Goal: Task Accomplishment & Management: Manage account settings

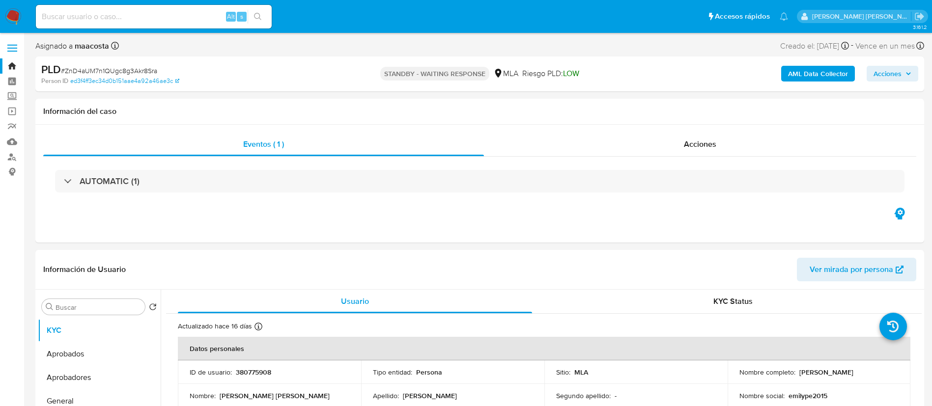
select select "10"
click at [185, 19] on div "Alt s" at bounding box center [154, 17] width 236 height 24
click at [185, 19] on input at bounding box center [154, 16] width 236 height 13
paste input "Sqnrftk0dxgL3ZfcVwYZBQH0"
type input "Sqnrftk0dxgL3ZfcVwYZBQH0"
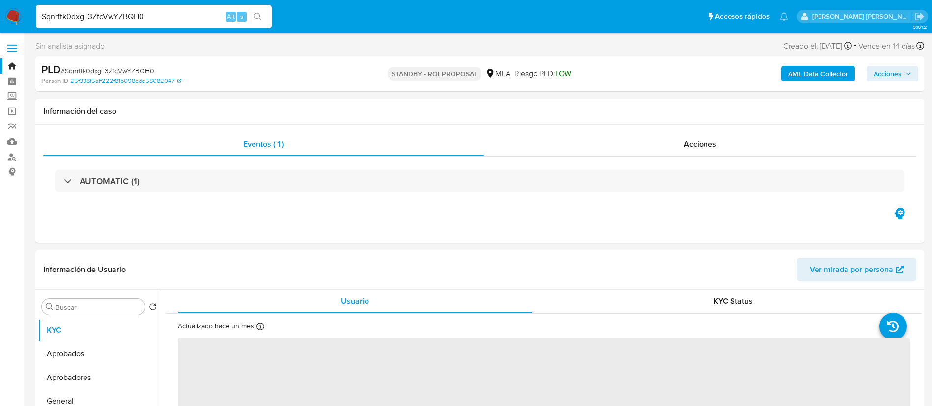
select select "10"
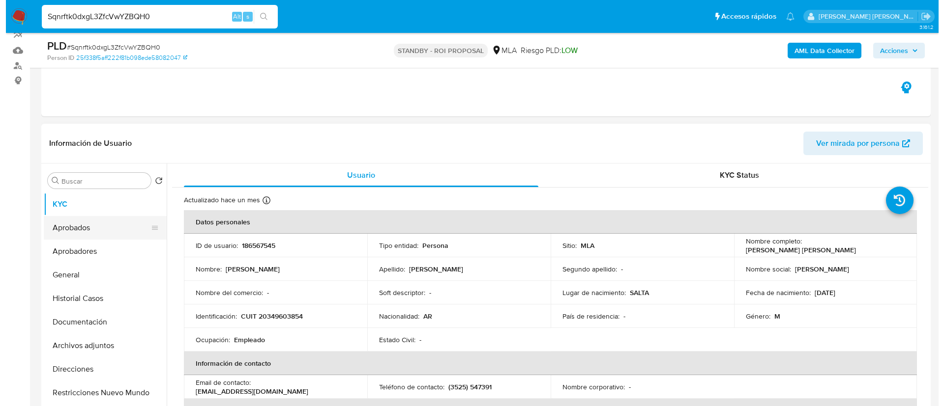
scroll to position [93, 0]
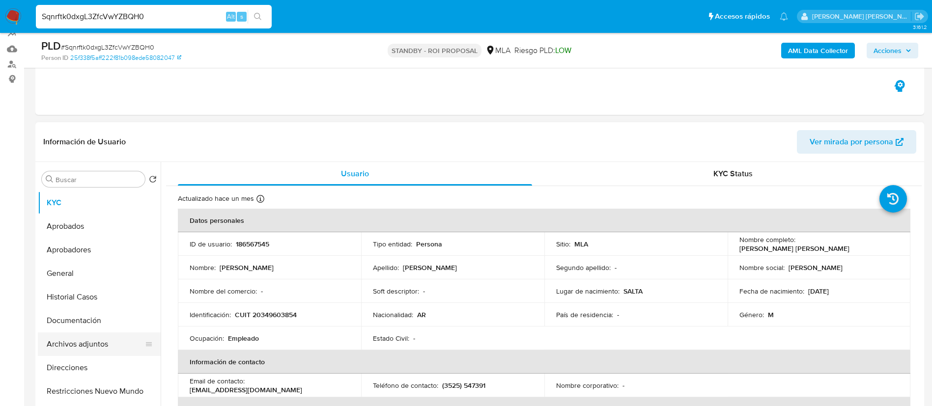
click at [80, 348] on button "Archivos adjuntos" at bounding box center [95, 345] width 115 height 24
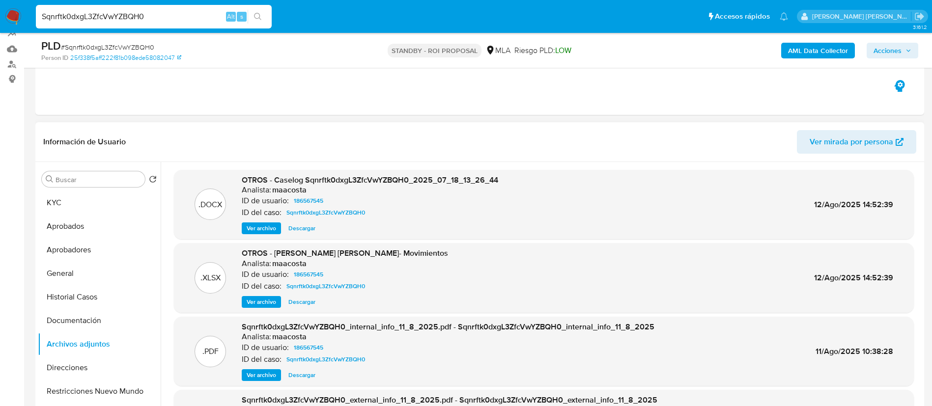
click at [260, 224] on span "Ver archivo" at bounding box center [261, 229] width 29 height 10
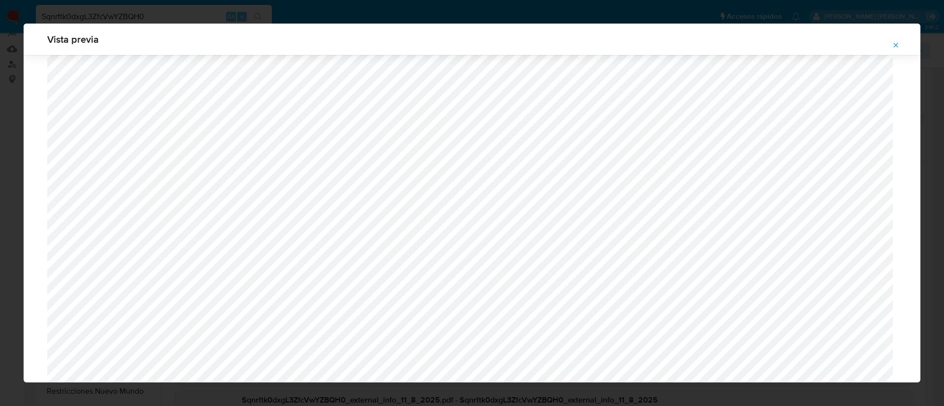
scroll to position [932, 0]
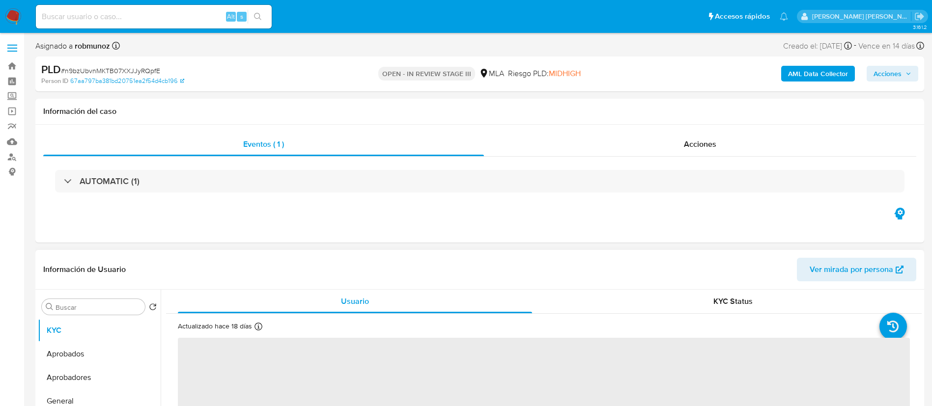
select select "10"
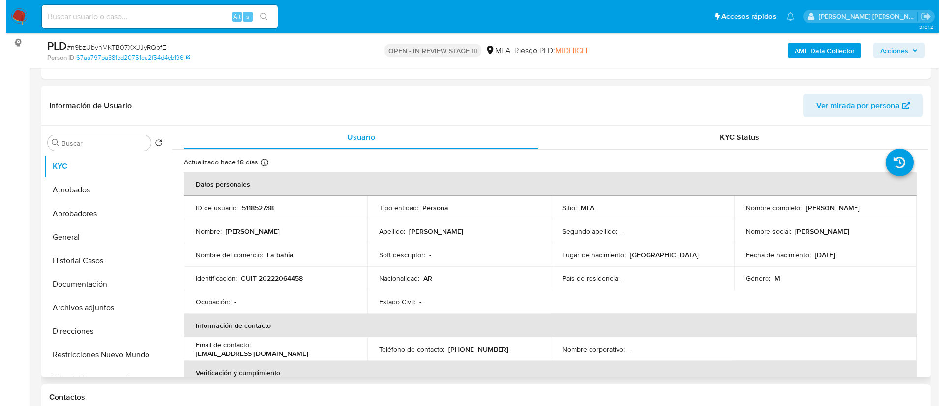
scroll to position [133, 0]
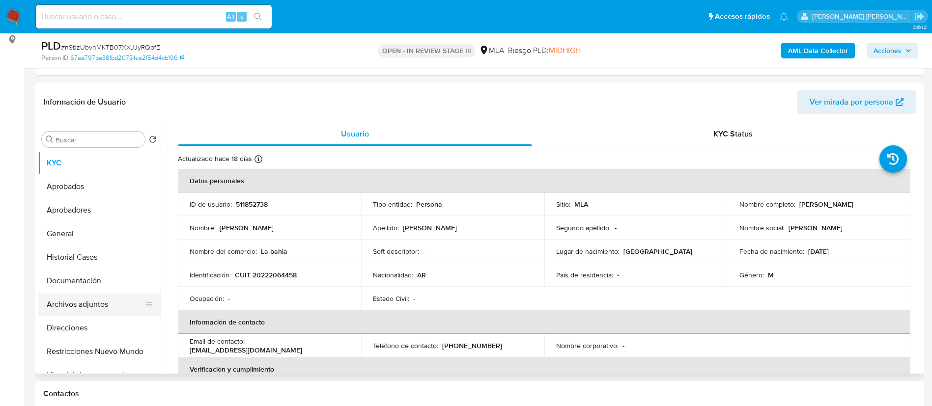
click at [105, 309] on button "Archivos adjuntos" at bounding box center [95, 305] width 115 height 24
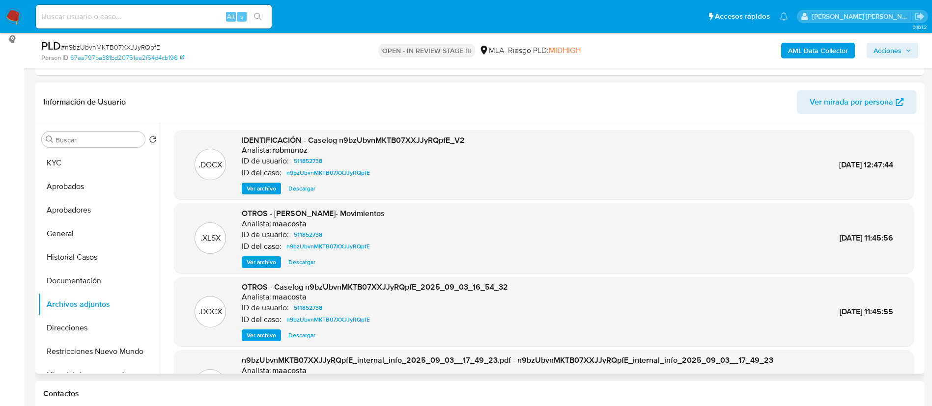
click at [259, 189] on span "Ver archivo" at bounding box center [261, 189] width 29 height 10
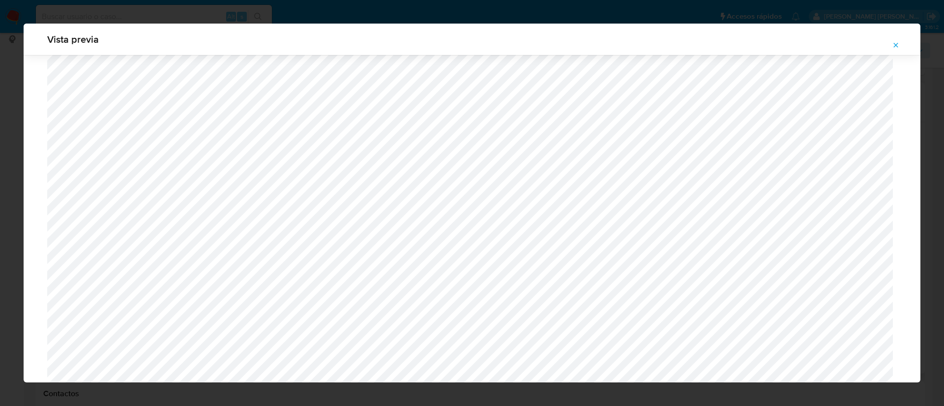
scroll to position [890, 0]
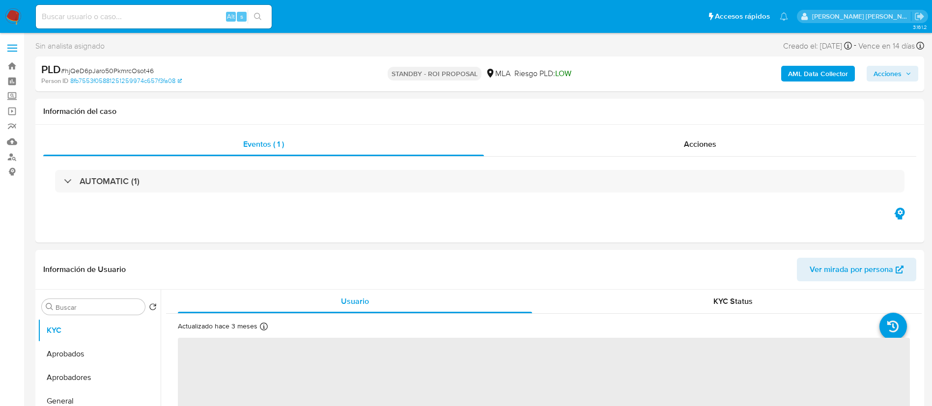
select select "10"
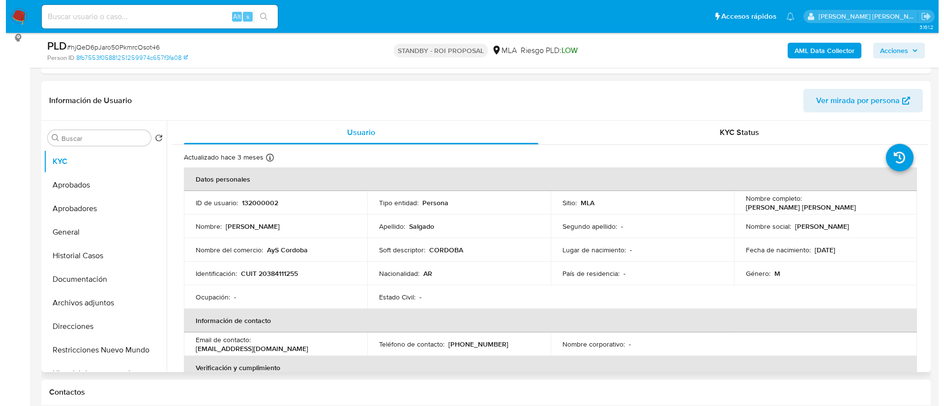
scroll to position [139, 0]
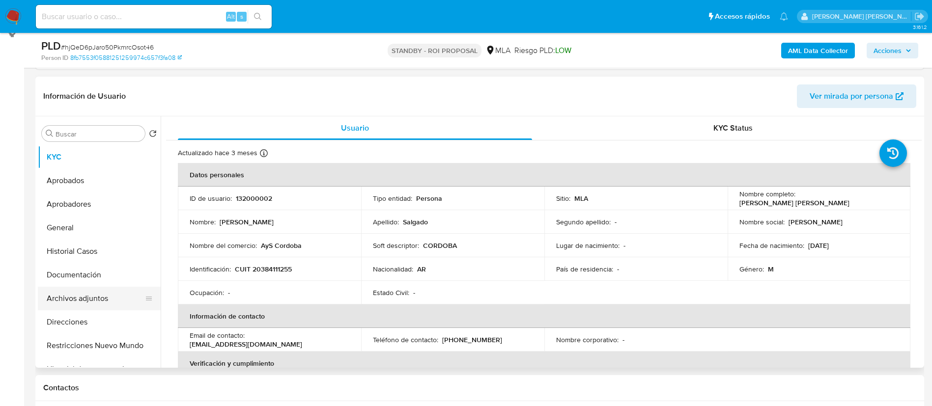
click at [112, 299] on button "Archivos adjuntos" at bounding box center [95, 299] width 115 height 24
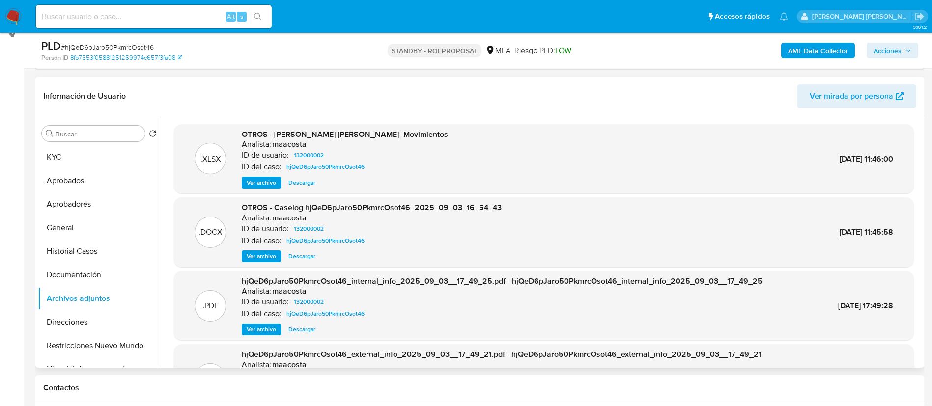
click at [270, 259] on span "Ver archivo" at bounding box center [261, 257] width 29 height 10
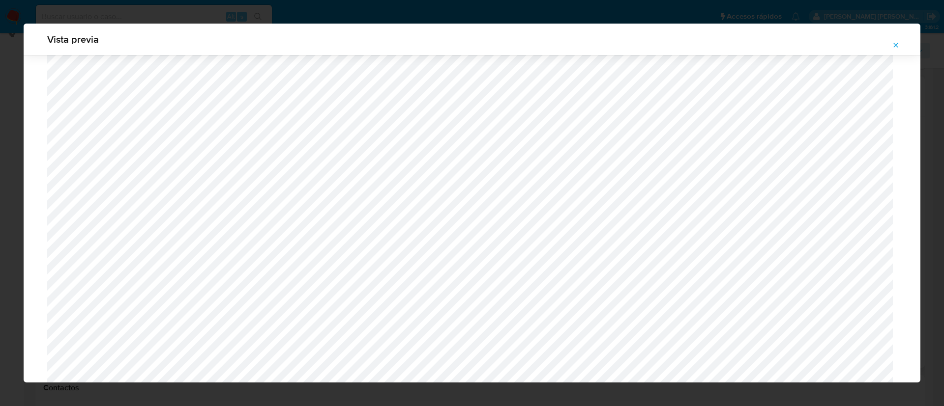
scroll to position [926, 0]
click at [894, 46] on icon "Attachment preview" at bounding box center [896, 45] width 8 height 8
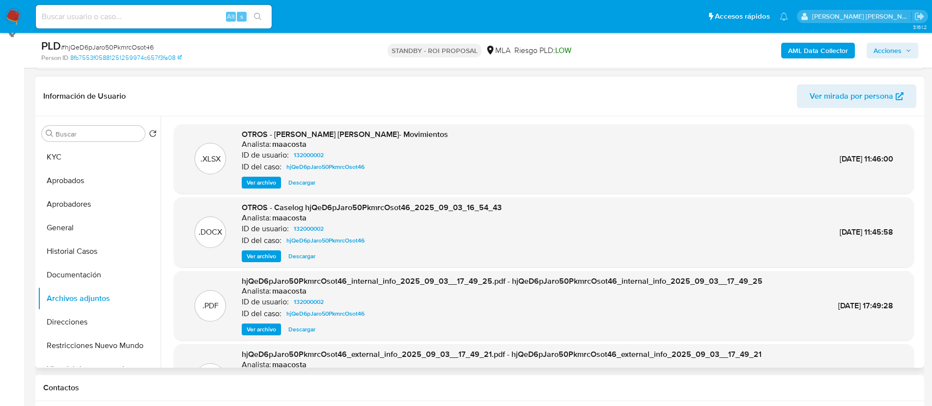
scroll to position [83, 0]
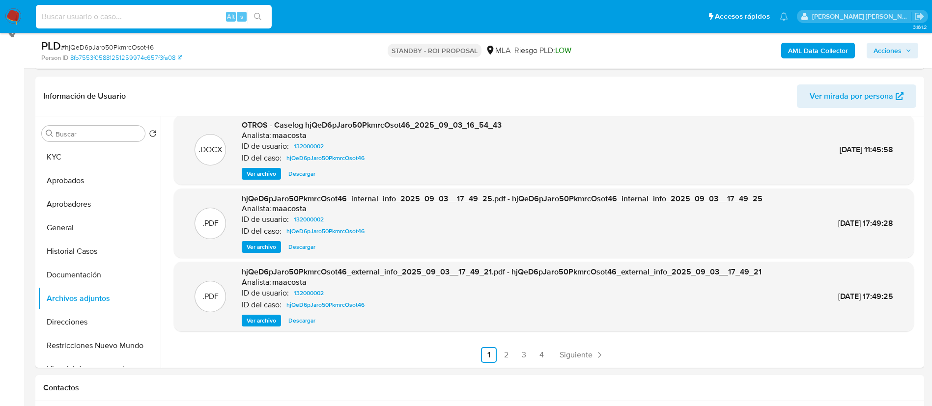
paste input "R3c9QrMHsdn8rNaGn9co7YIn"
click at [174, 15] on input "R3c9QrMHsdn8rNaGn9co7YIn" at bounding box center [154, 16] width 236 height 13
type input "R3c9QrMHsdn8rNaGn9co7YIn"
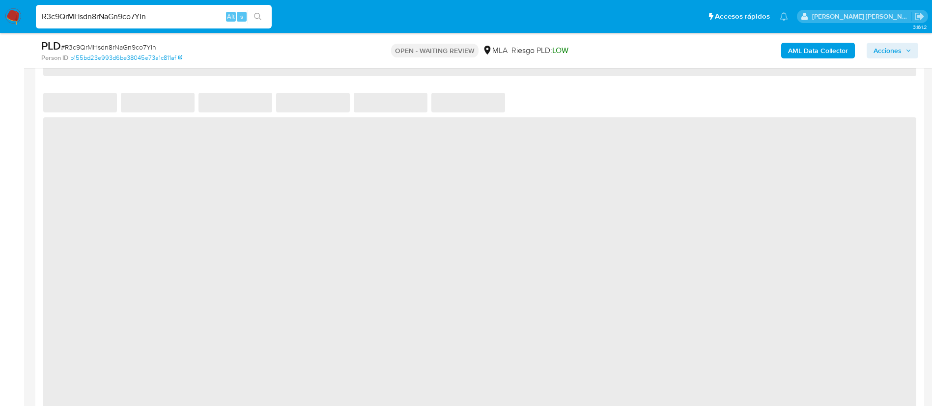
scroll to position [748, 0]
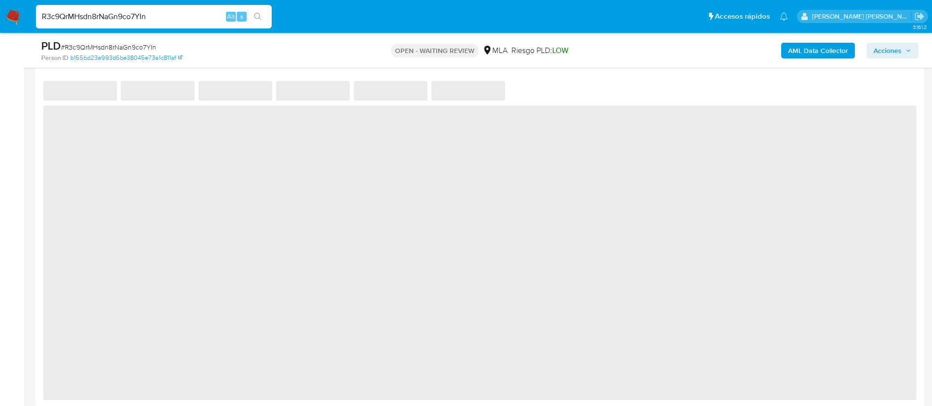
select select "10"
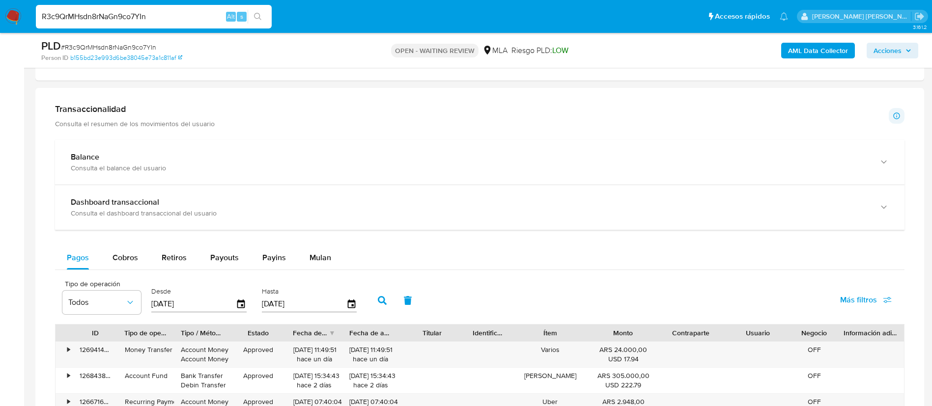
scroll to position [590, 0]
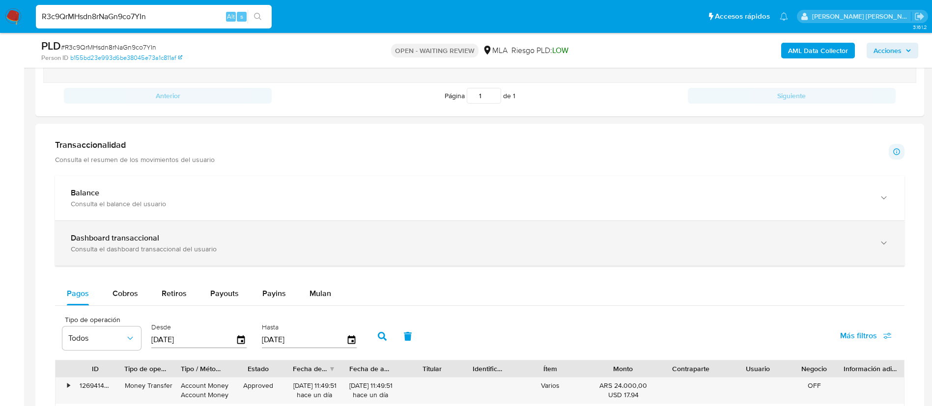
click at [267, 242] on div "Dashboard transaccional" at bounding box center [470, 238] width 799 height 10
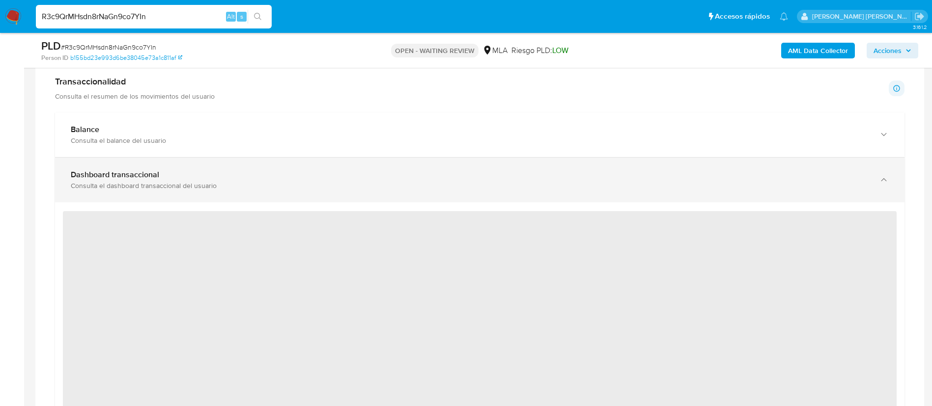
scroll to position [662, 0]
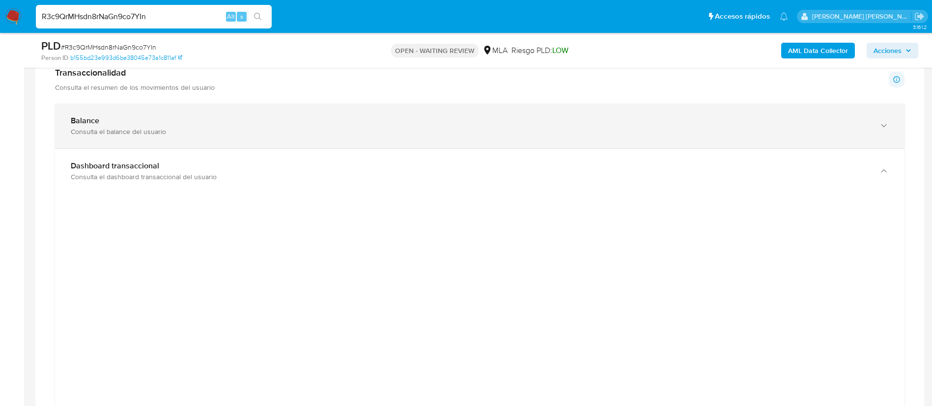
click at [289, 139] on div "Balance Consulta el balance del usuario" at bounding box center [480, 126] width 850 height 45
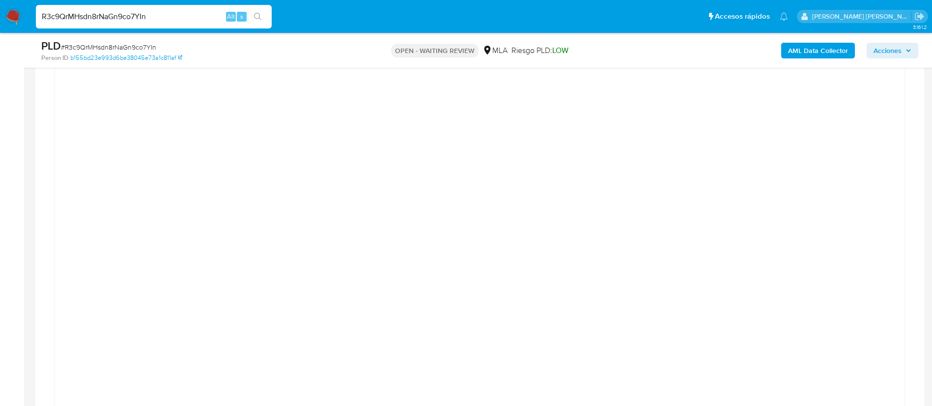
scroll to position [1190, 0]
click at [907, 179] on div "Transaccionalidad Consulta el resumen de los movimientos del usuario Informació…" at bounding box center [479, 211] width 873 height 1359
click at [856, 144] on div at bounding box center [480, 315] width 834 height 442
click at [823, 145] on div at bounding box center [480, 315] width 834 height 442
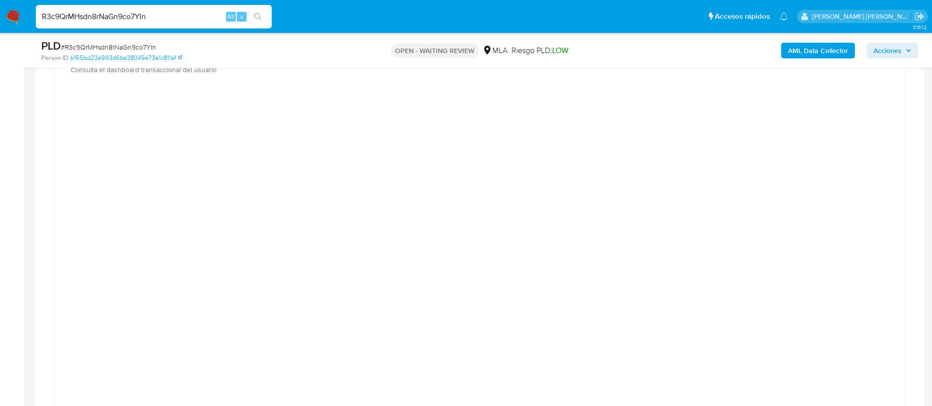
click at [76, 214] on div at bounding box center [480, 315] width 834 height 442
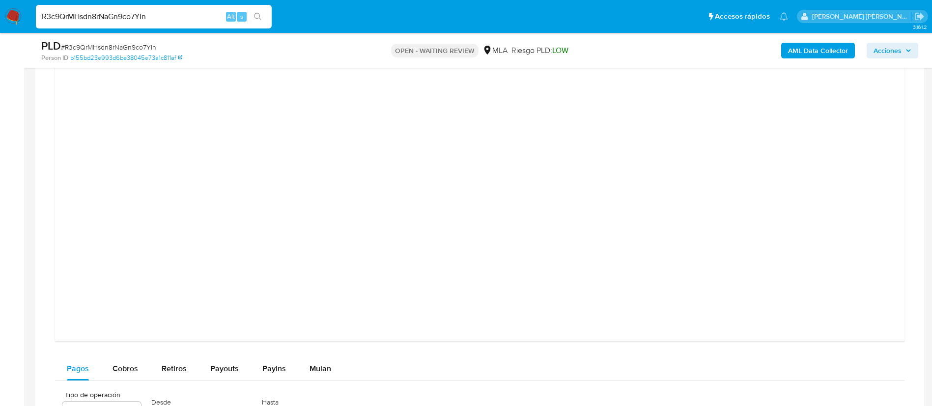
click at [846, 197] on div at bounding box center [480, 108] width 834 height 442
click at [81, 258] on div at bounding box center [480, 308] width 834 height 442
click at [110, 181] on div at bounding box center [480, 308] width 834 height 442
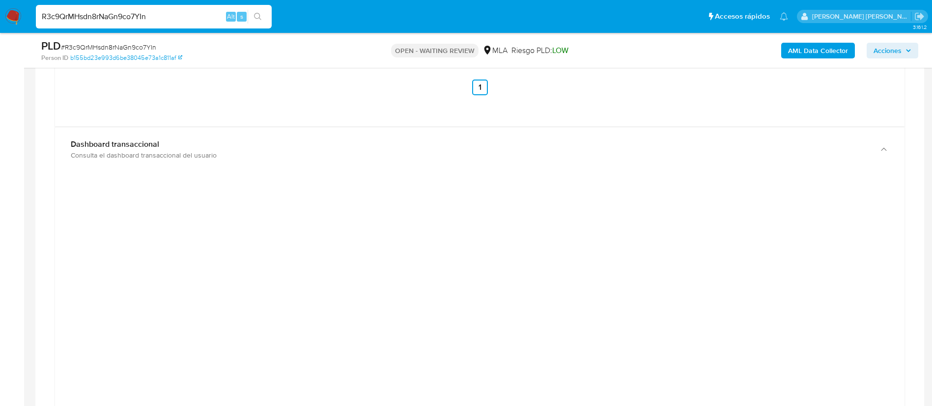
scroll to position [1041, 0]
click at [117, 282] on div at bounding box center [480, 400] width 834 height 442
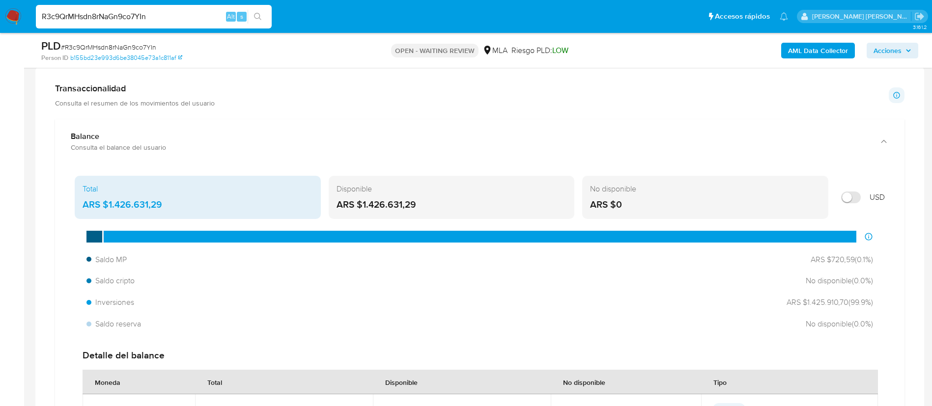
scroll to position [645, 0]
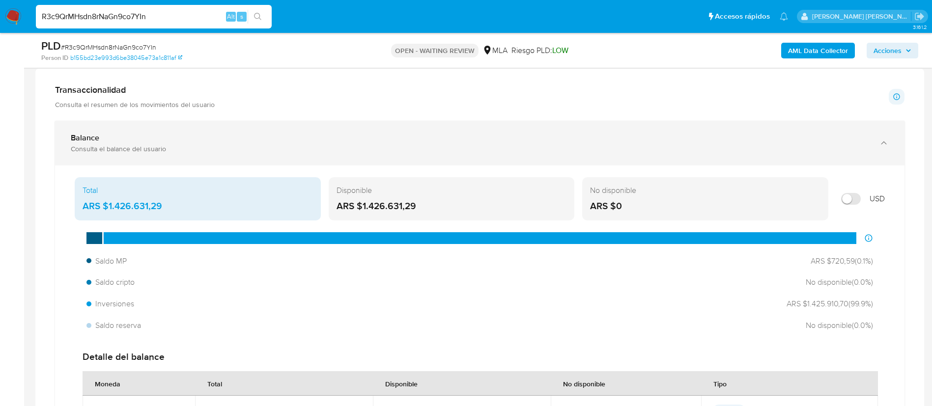
click at [136, 136] on div "Balance" at bounding box center [470, 138] width 799 height 10
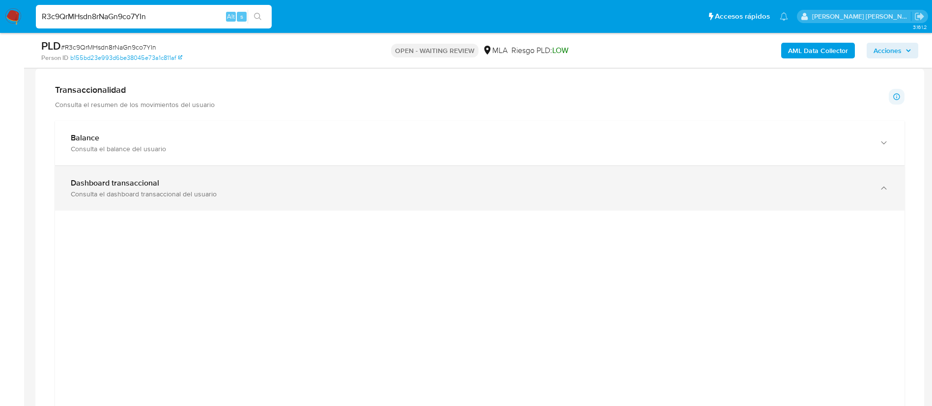
click at [202, 190] on div "Consulta el dashboard transaccional del usuario" at bounding box center [470, 194] width 799 height 9
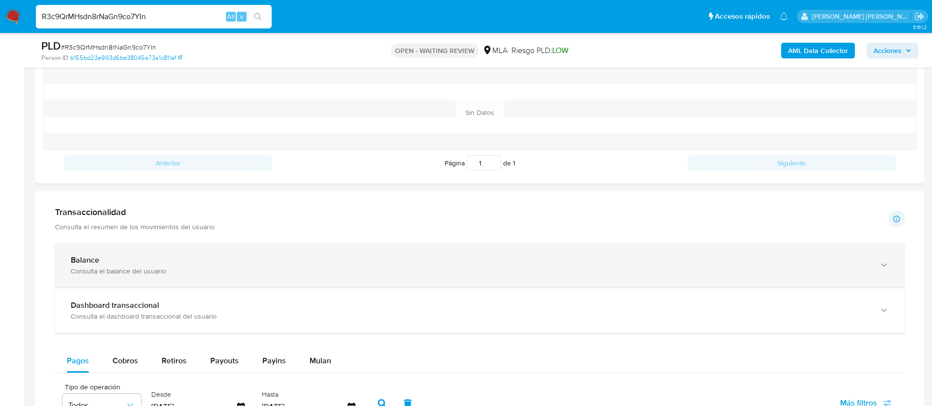
scroll to position [515, 0]
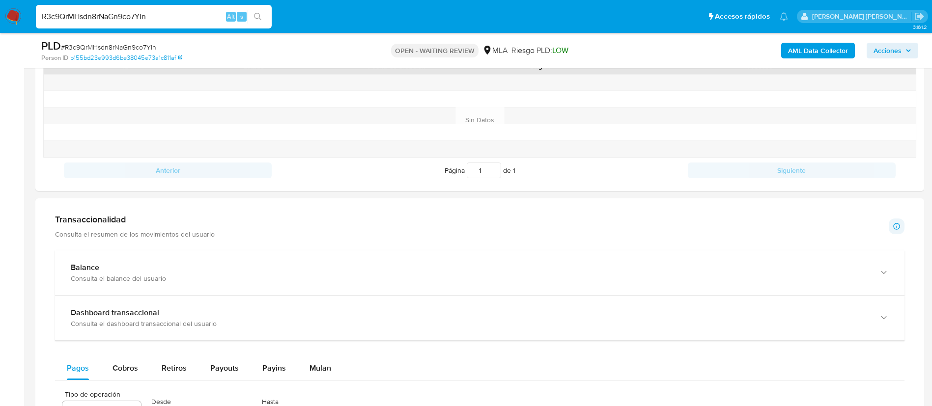
click at [756, 222] on div "Transaccionalidad Consulta el resumen de los movimientos del usuario Informació…" at bounding box center [480, 226] width 850 height 25
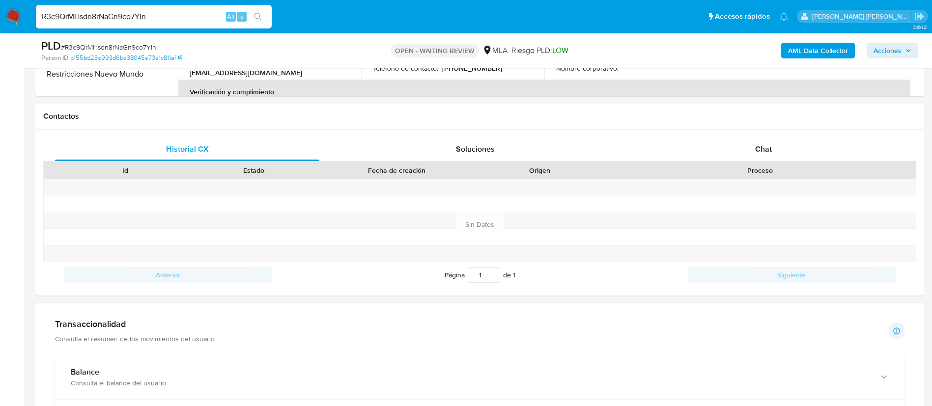
scroll to position [406, 0]
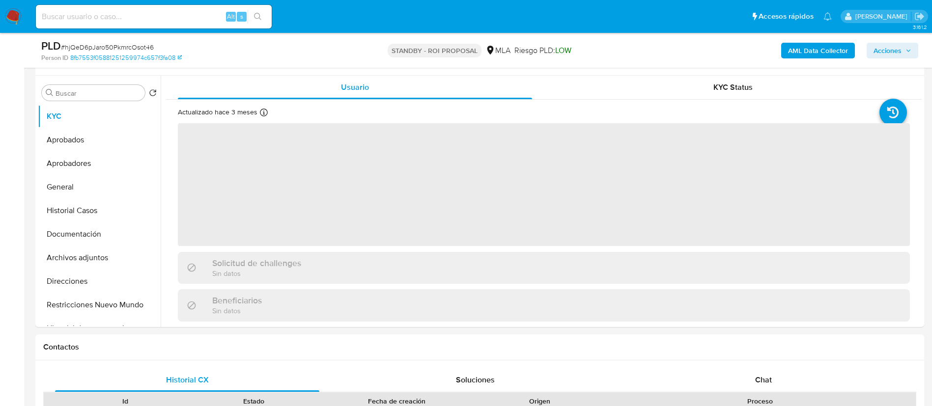
select select "10"
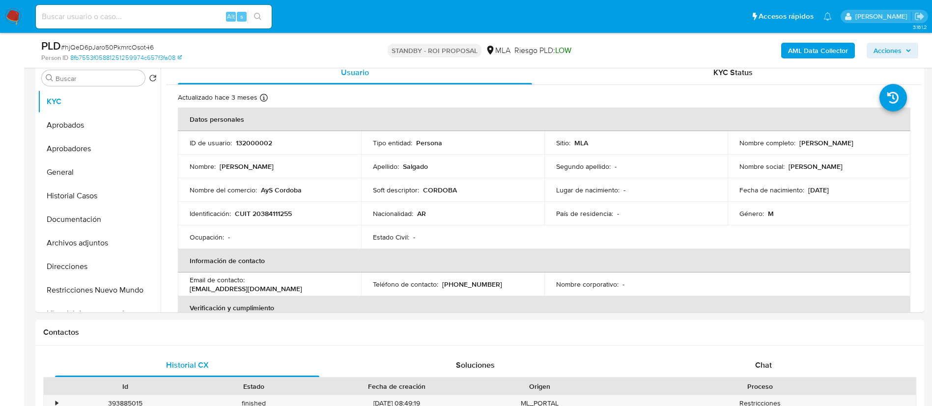
scroll to position [195, 0]
click at [446, 282] on p "[PHONE_NUMBER]" at bounding box center [472, 284] width 60 height 9
copy p "351"
click at [446, 282] on p "[PHONE_NUMBER]" at bounding box center [472, 284] width 60 height 9
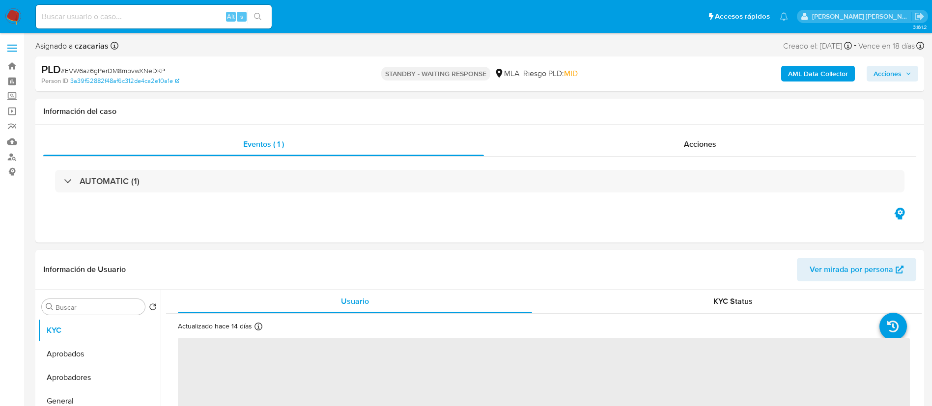
select select "10"
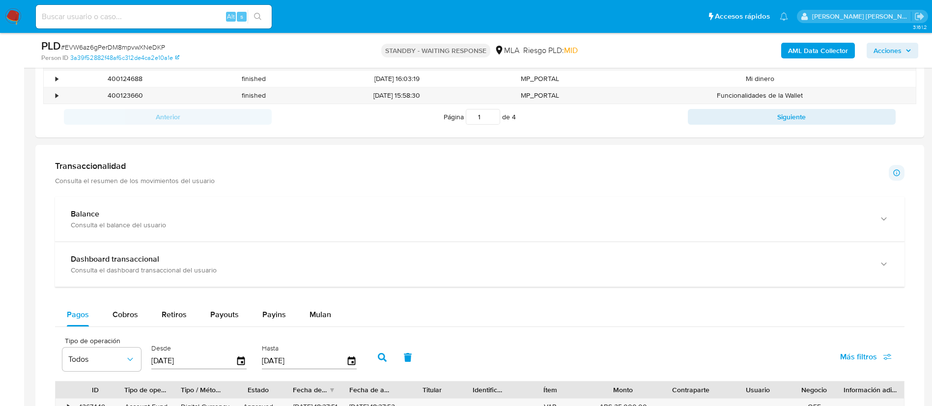
scroll to position [584, 0]
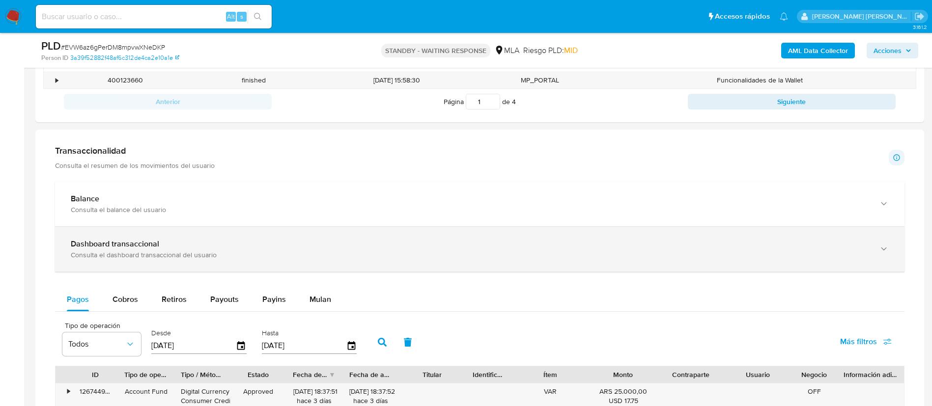
click at [658, 257] on div "Consulta el dashboard transaccional del usuario" at bounding box center [470, 255] width 799 height 9
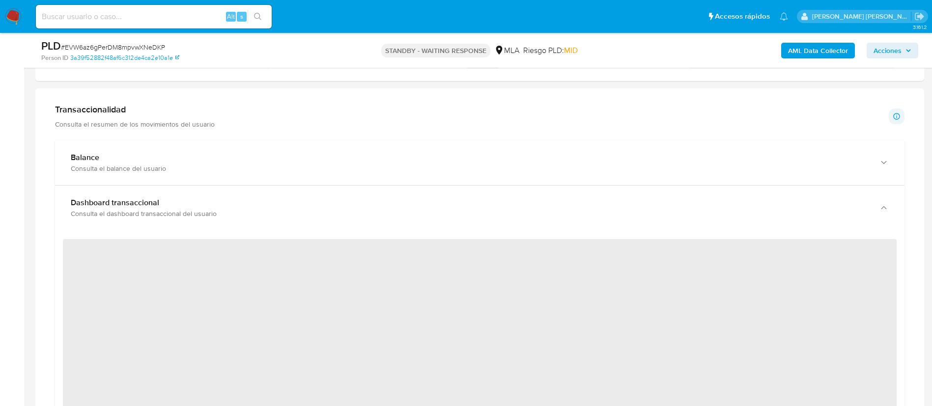
scroll to position [622, 0]
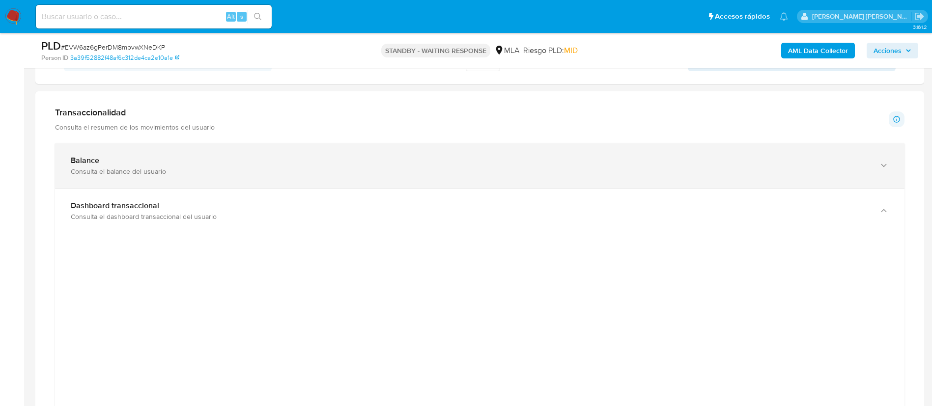
click at [875, 165] on div "Balance Consulta el balance del usuario" at bounding box center [480, 166] width 850 height 45
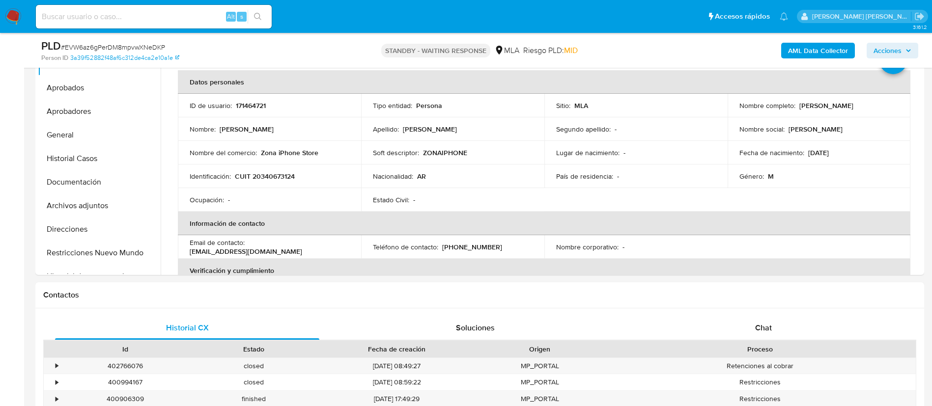
scroll to position [231, 0]
click at [88, 255] on button "Restricciones Nuevo Mundo" at bounding box center [95, 254] width 115 height 24
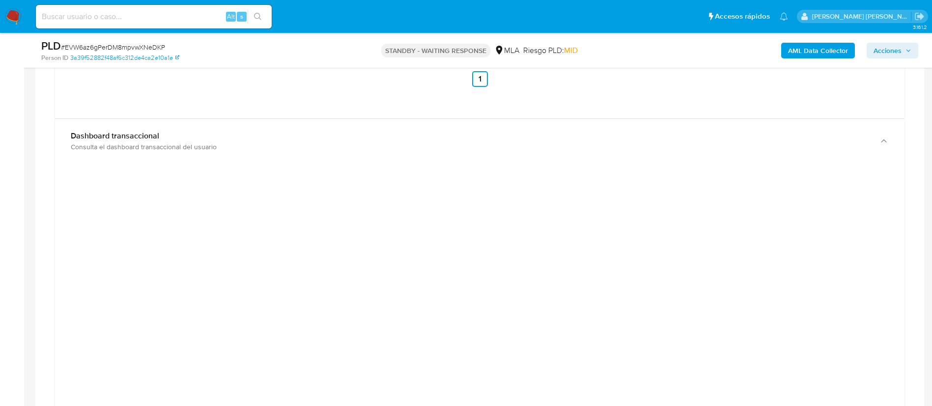
scroll to position [1059, 0]
click at [134, 230] on div at bounding box center [480, 382] width 834 height 442
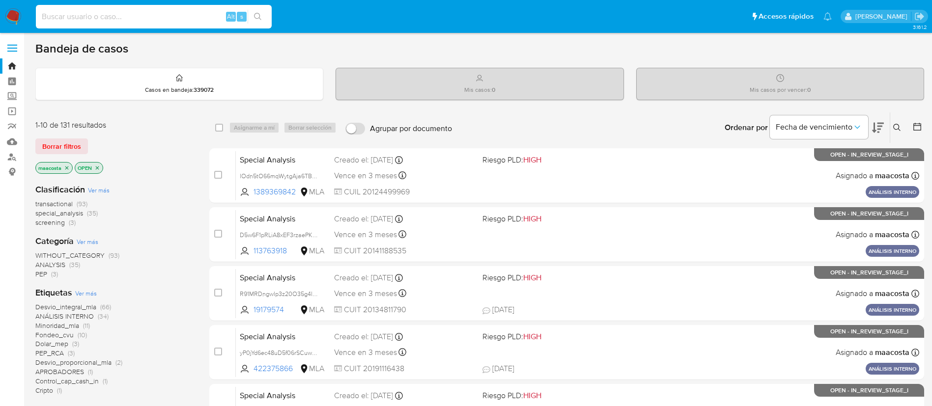
click at [191, 23] on input at bounding box center [154, 16] width 236 height 13
paste input "jaIR9bVe0basUZiihAyTRPZk"
type input "jaIR9bVe0basUZiihAyTRPZk"
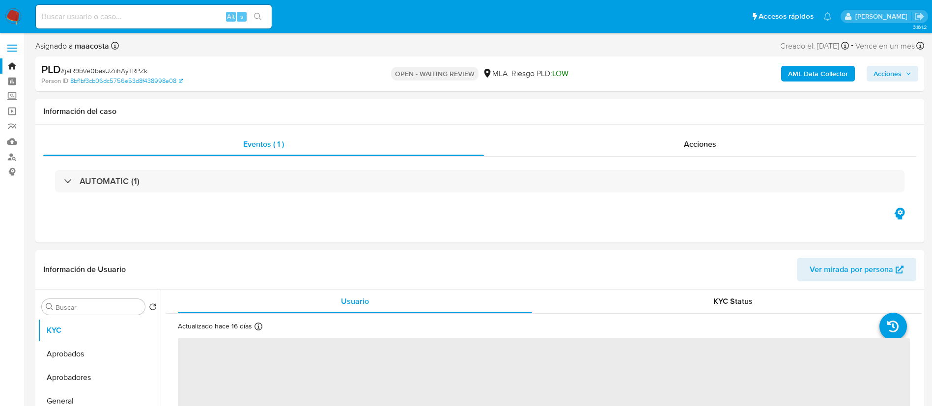
select select "10"
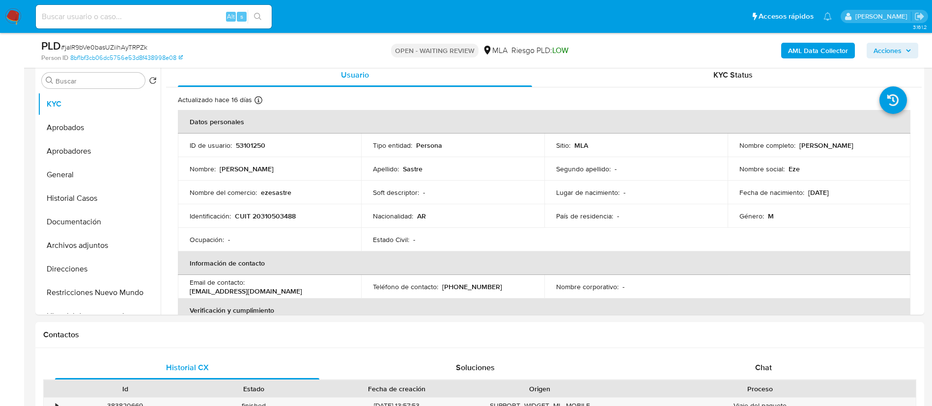
scroll to position [193, 0]
click at [79, 222] on button "Documentación" at bounding box center [95, 221] width 115 height 24
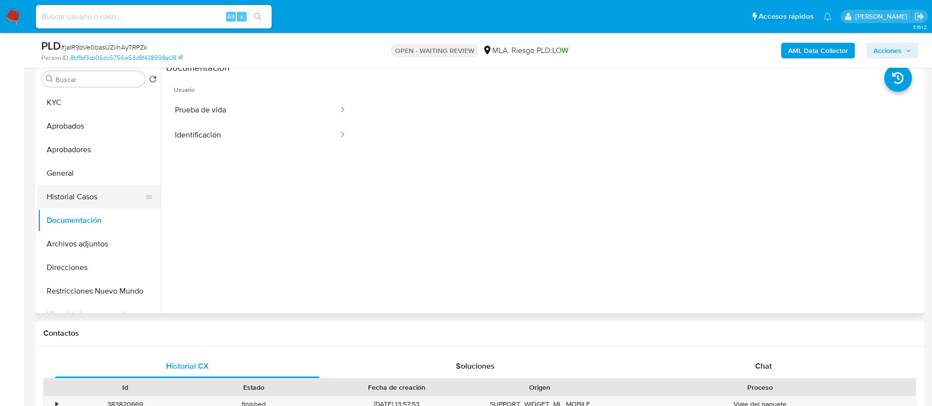
click at [104, 193] on button "Historial Casos" at bounding box center [95, 197] width 115 height 24
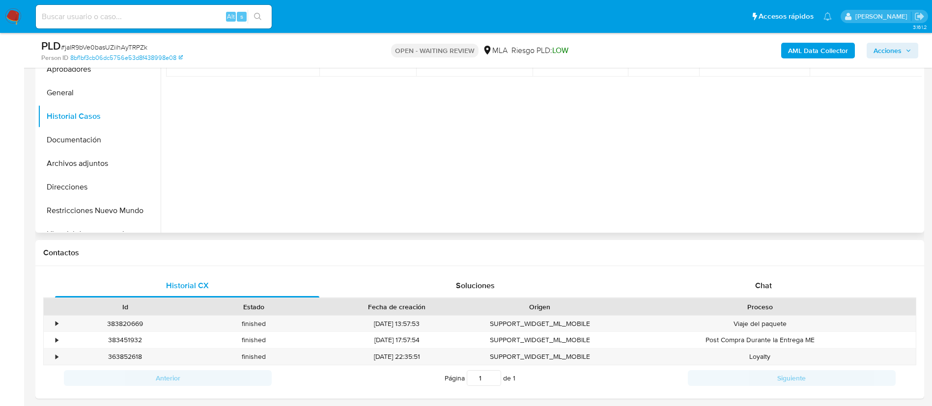
scroll to position [274, 0]
click at [763, 275] on div "Chat" at bounding box center [764, 286] width 264 height 24
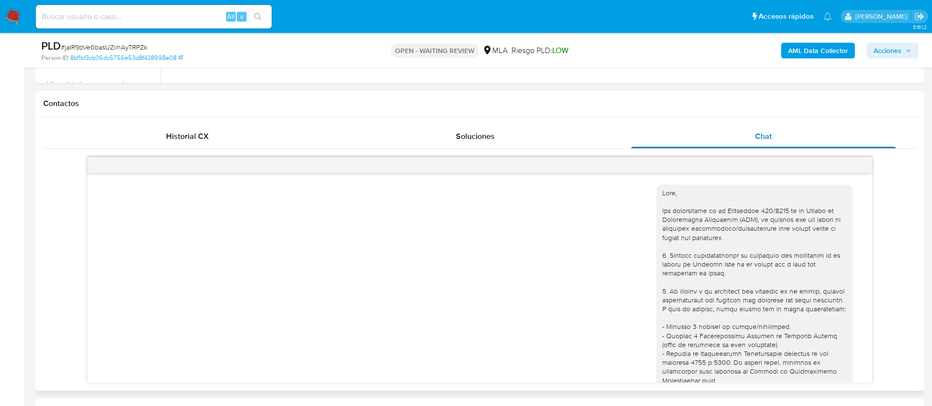
scroll to position [426, 0]
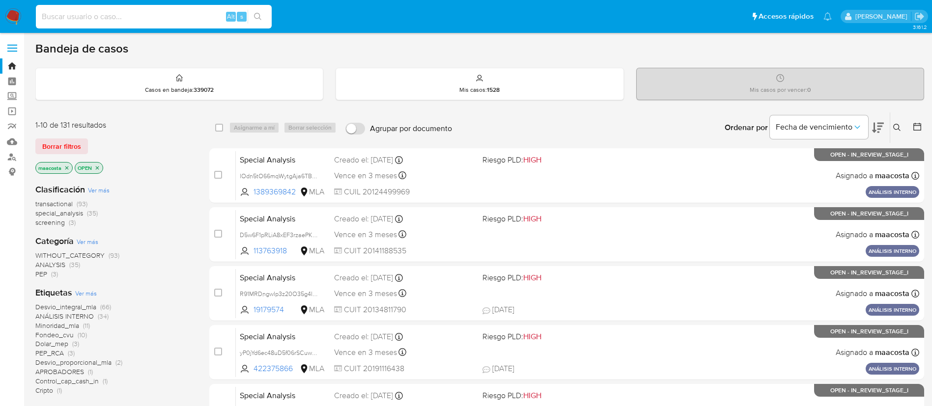
click at [191, 23] on input at bounding box center [154, 16] width 236 height 13
paste input "NpWU8PQbO8dlQ5eqyqlGU4tF"
type input "NpWU8PQbO8dlQ5eqyqlGU4tF"
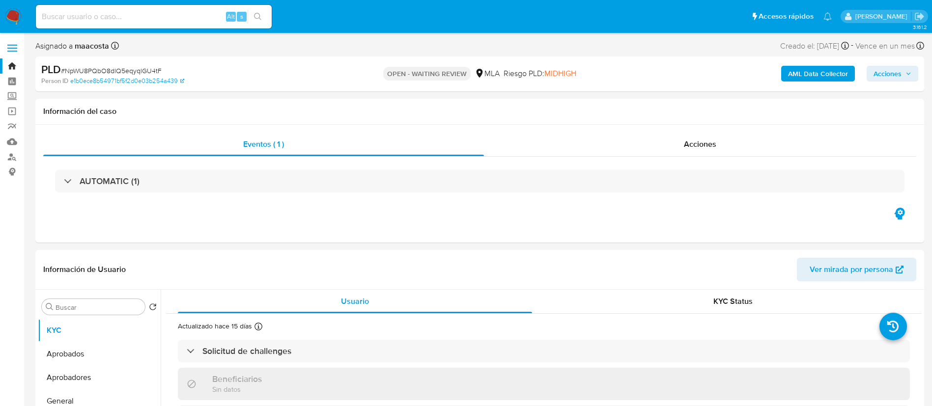
select select "10"
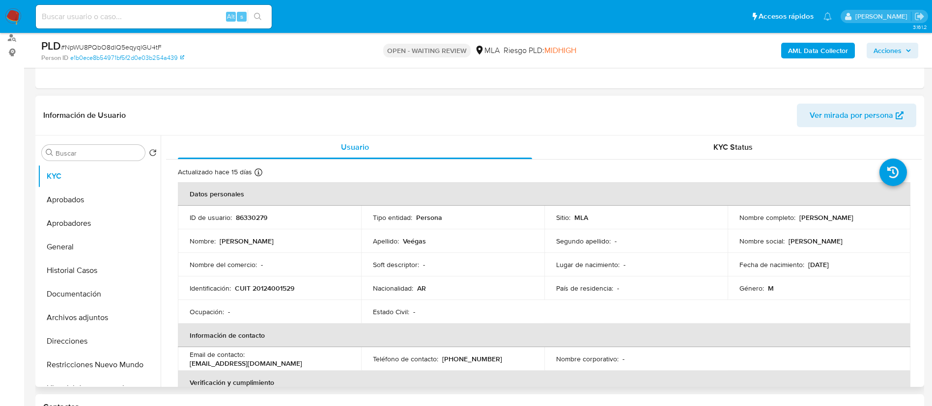
scroll to position [121, 0]
click at [83, 298] on button "Documentación" at bounding box center [95, 293] width 115 height 24
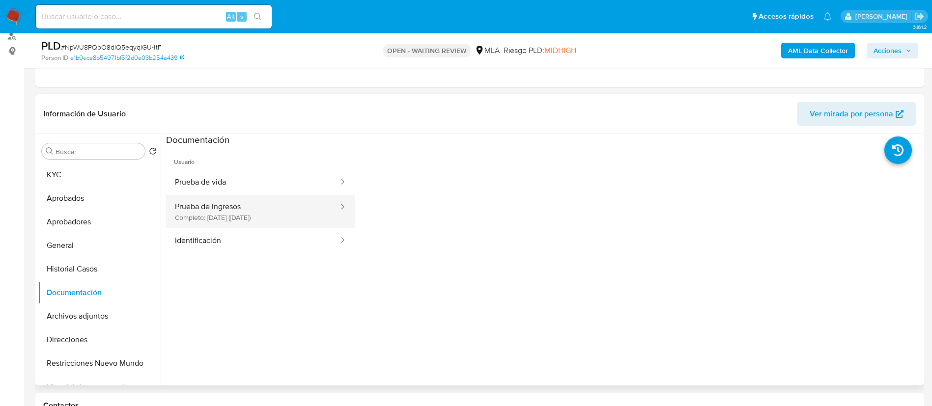
click at [265, 213] on button "Prueba de ingresos Completo: 21/08/2025 (hace un mes)" at bounding box center [253, 211] width 174 height 33
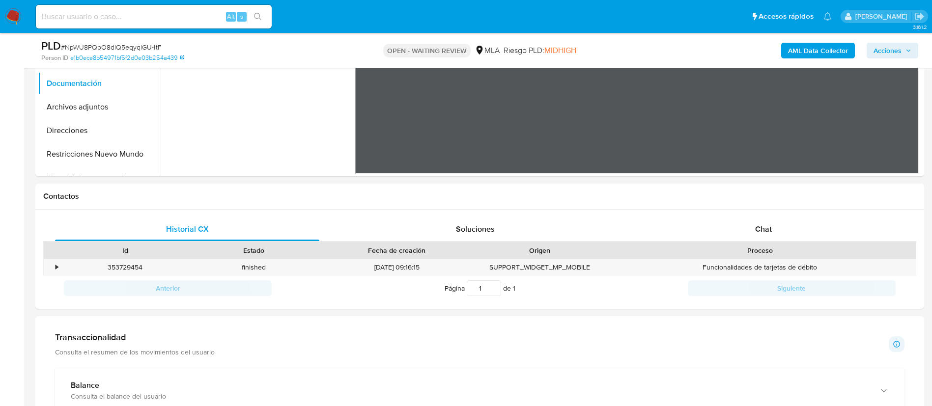
scroll to position [338, 0]
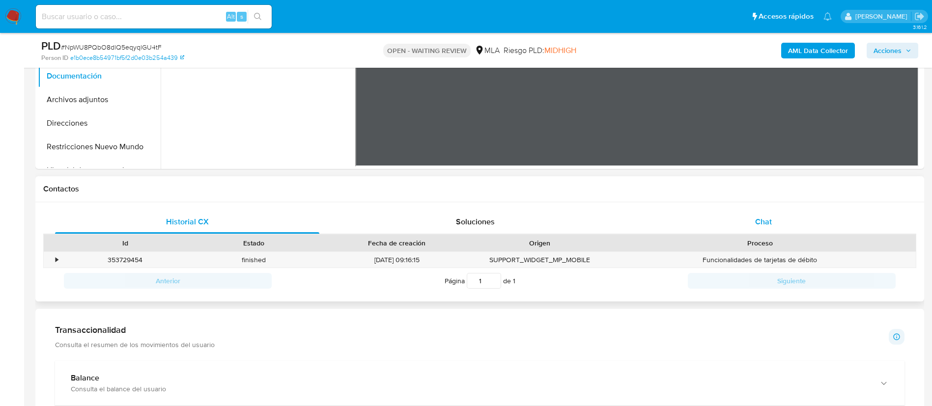
click at [765, 223] on span "Chat" at bounding box center [763, 221] width 17 height 11
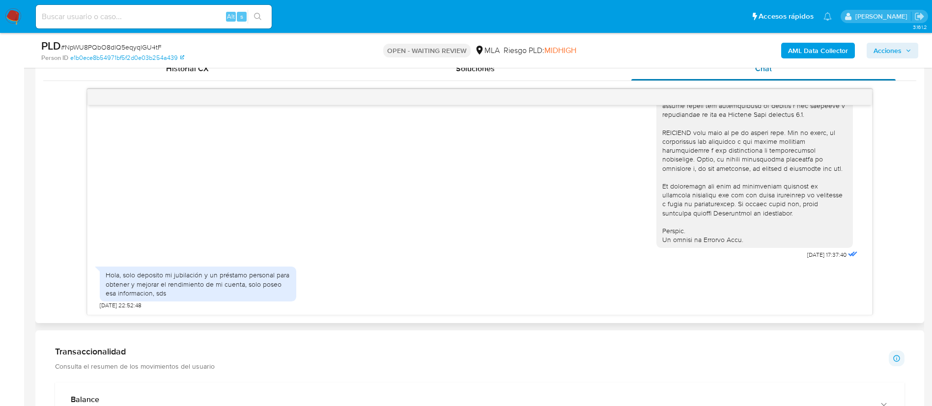
scroll to position [492, 0]
click at [694, 350] on div "Transaccionalidad Consulta el resumen de los movimientos del usuario Informació…" at bounding box center [480, 357] width 850 height 25
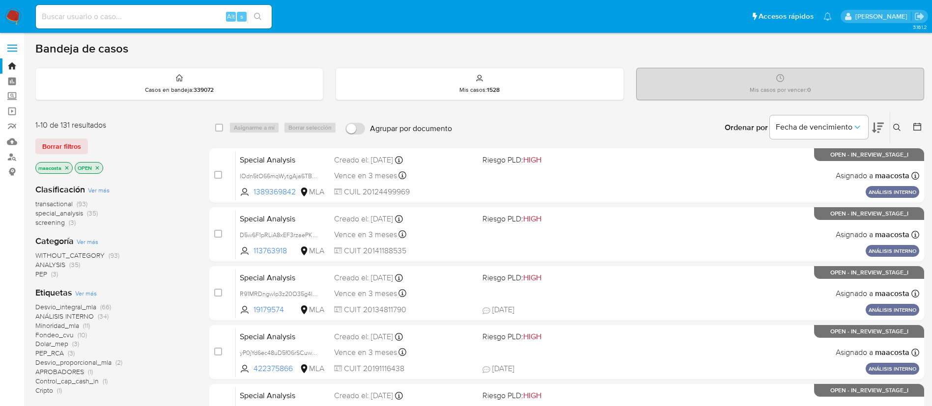
click at [191, 23] on input at bounding box center [154, 16] width 236 height 13
paste input "OepQLEyQF8RRPhlRKWPqjtqX"
type input "OepQLEyQF8RRPhlRKWPqjtqX"
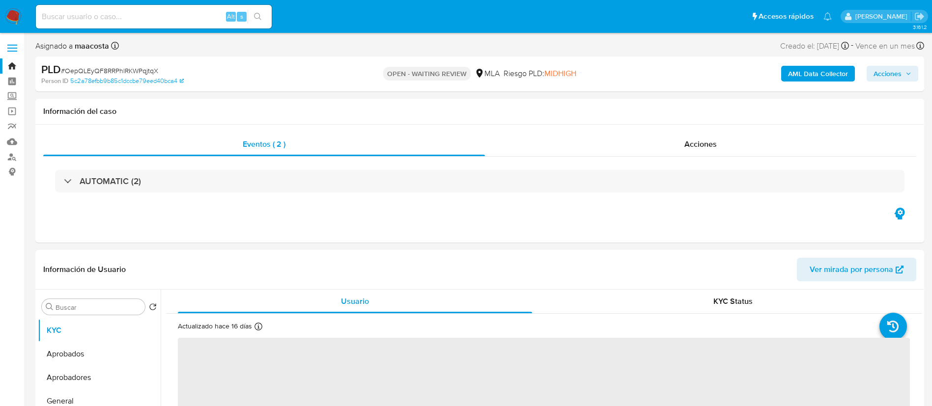
select select "10"
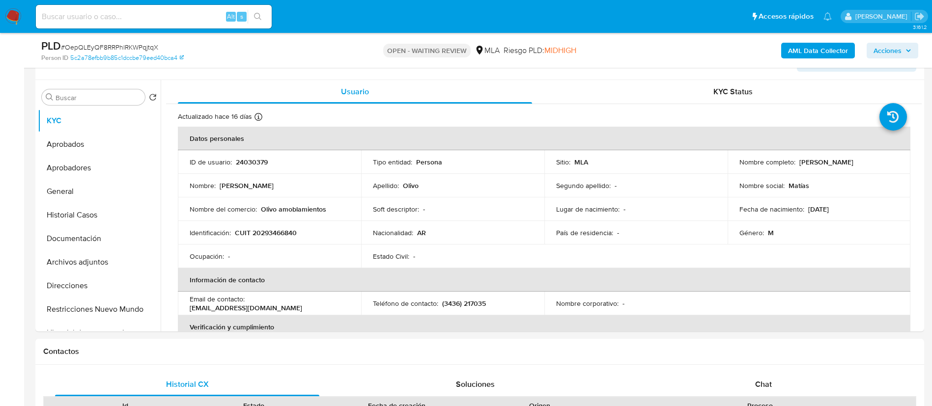
scroll to position [175, 0]
click at [88, 236] on button "Documentación" at bounding box center [95, 239] width 115 height 24
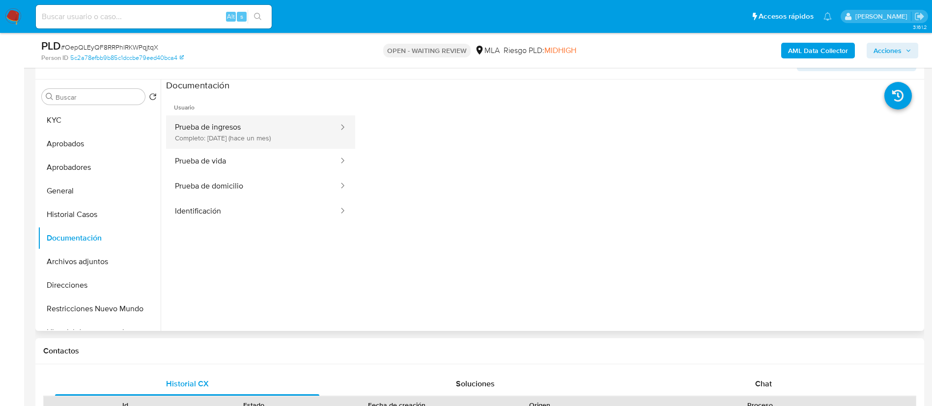
click at [230, 129] on button "Prueba de ingresos Completo: 16/08/2025 (hace un mes)" at bounding box center [253, 132] width 174 height 33
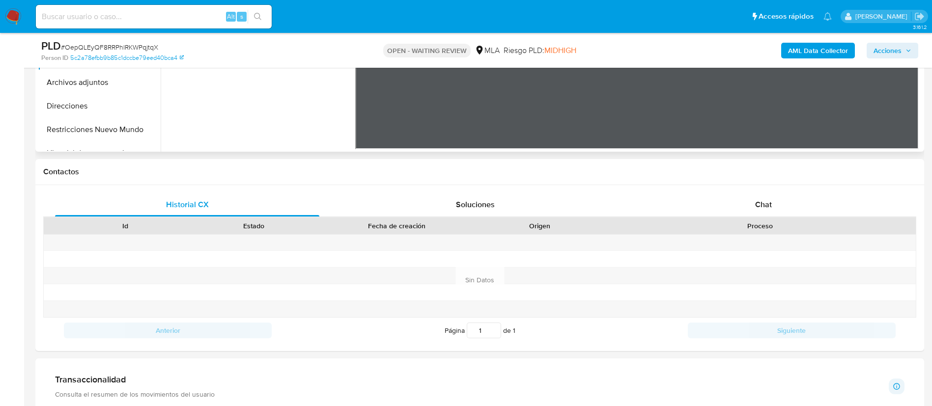
scroll to position [383, 0]
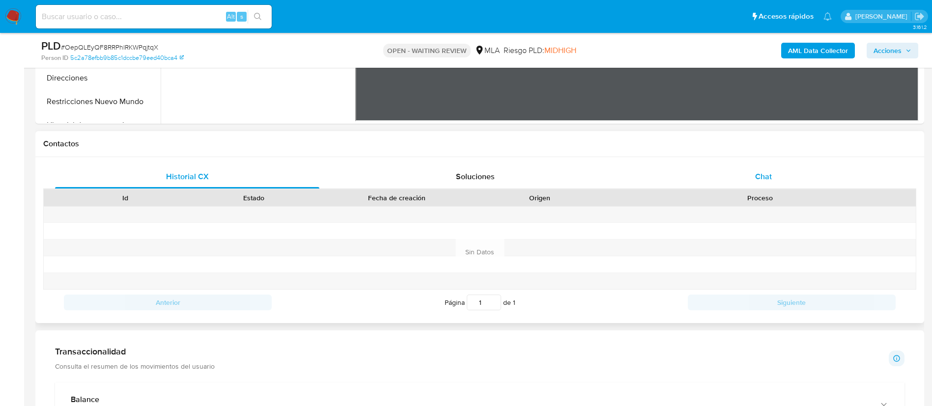
click at [766, 176] on span "Chat" at bounding box center [763, 176] width 17 height 11
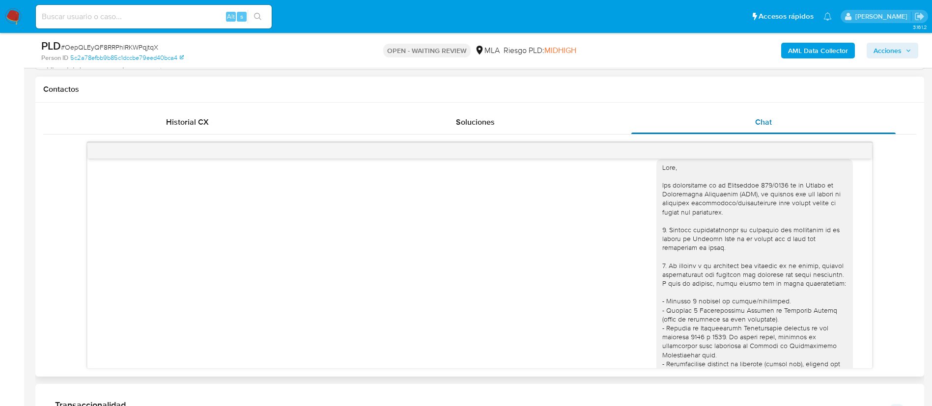
scroll to position [0, 0]
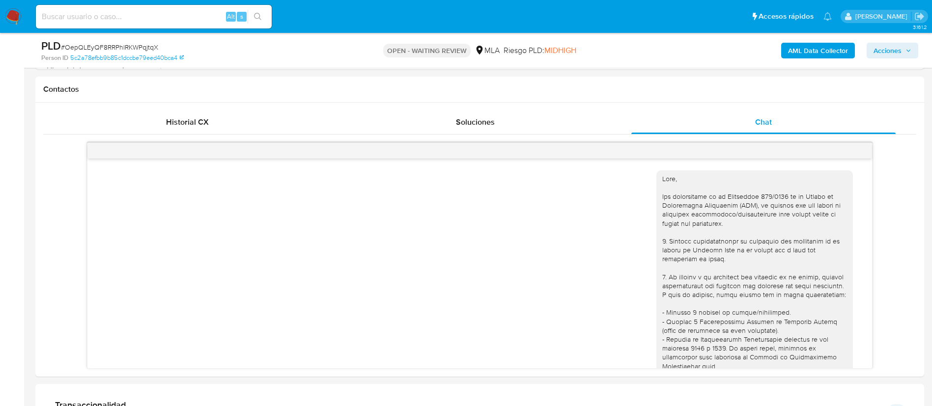
click at [711, 56] on div "AML Data Collector Acciones" at bounding box center [774, 50] width 290 height 23
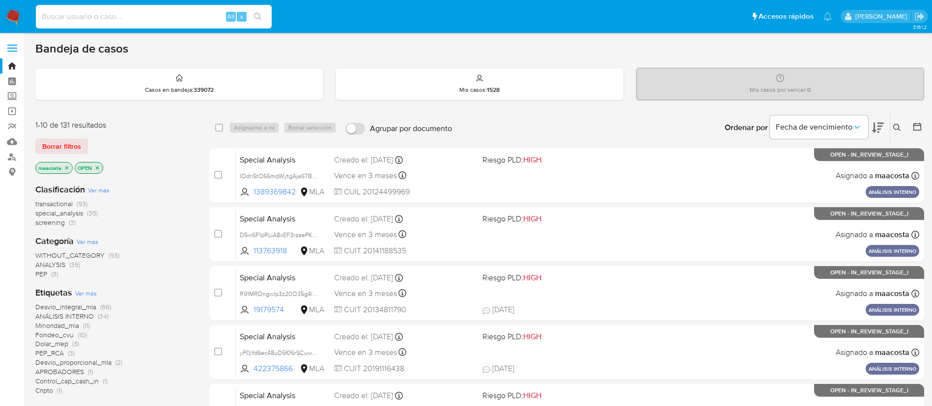
paste input "H2oPZAf62sKjXNlqHbafwoTZ"
click at [191, 23] on input at bounding box center [154, 16] width 236 height 13
type input "H2oPZAf62sKjXNlqHbafwoTZ"
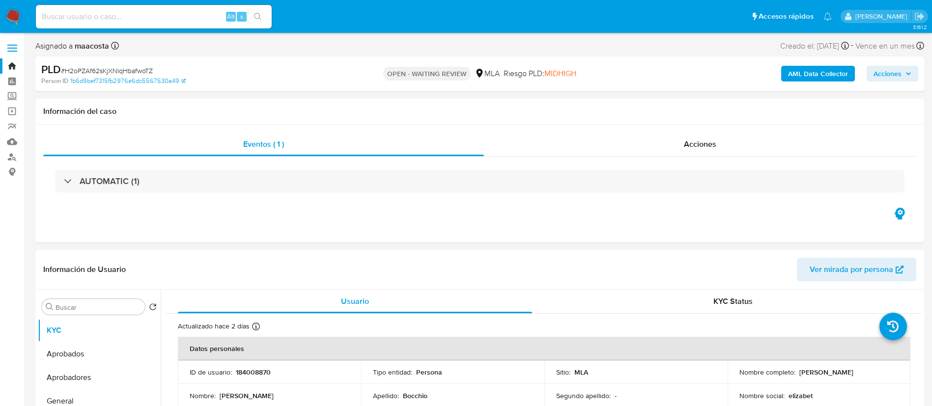
select select "10"
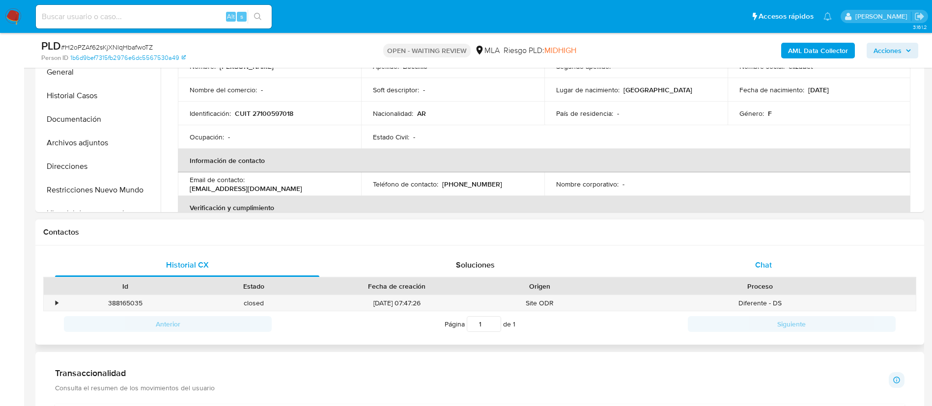
click at [768, 254] on div "Chat" at bounding box center [764, 266] width 264 height 24
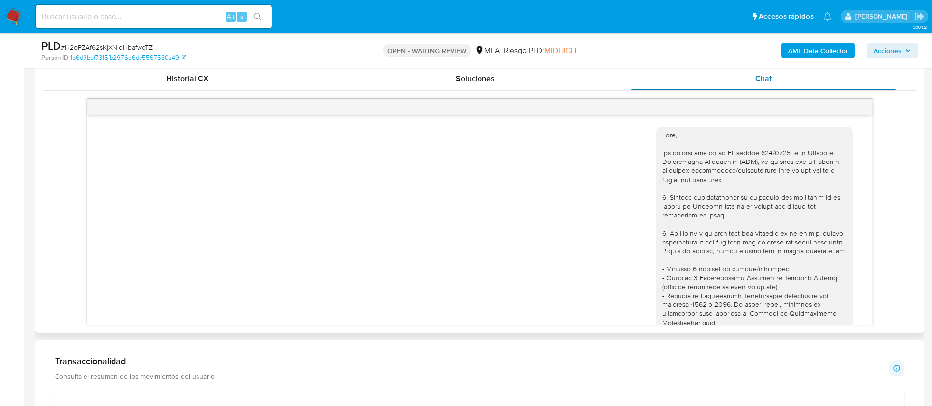
scroll to position [404, 0]
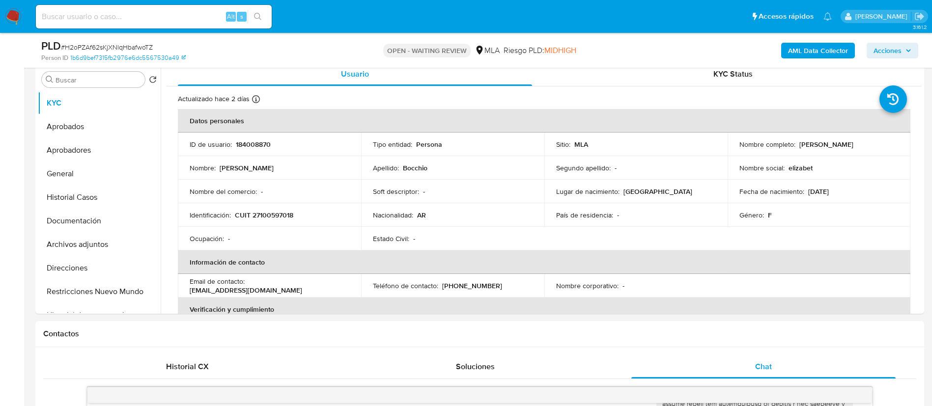
scroll to position [185, 0]
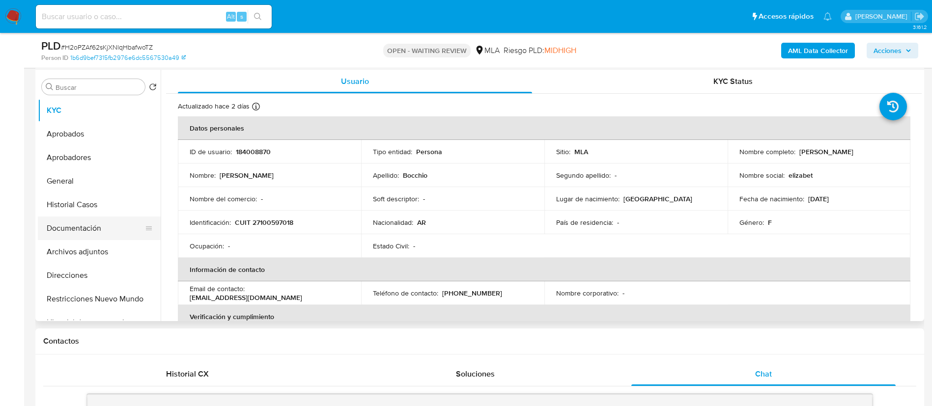
click at [95, 226] on button "Documentación" at bounding box center [95, 229] width 115 height 24
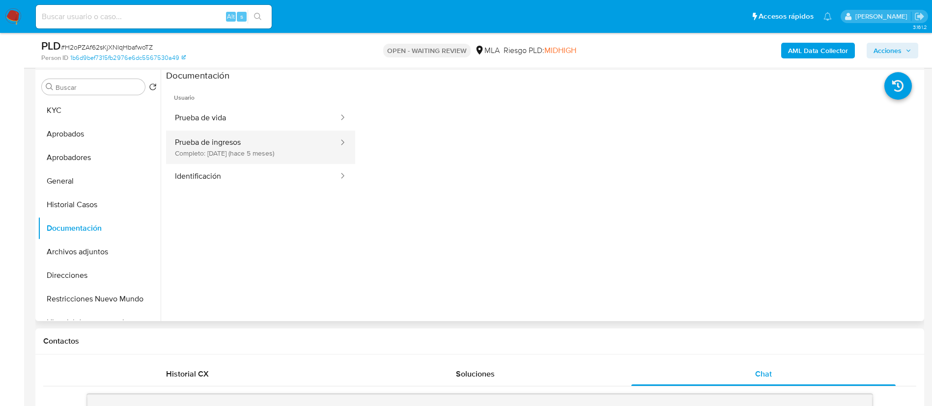
click at [232, 148] on button "Prueba de ingresos Completo: 07/05/2025 (hace 5 meses)" at bounding box center [253, 147] width 174 height 33
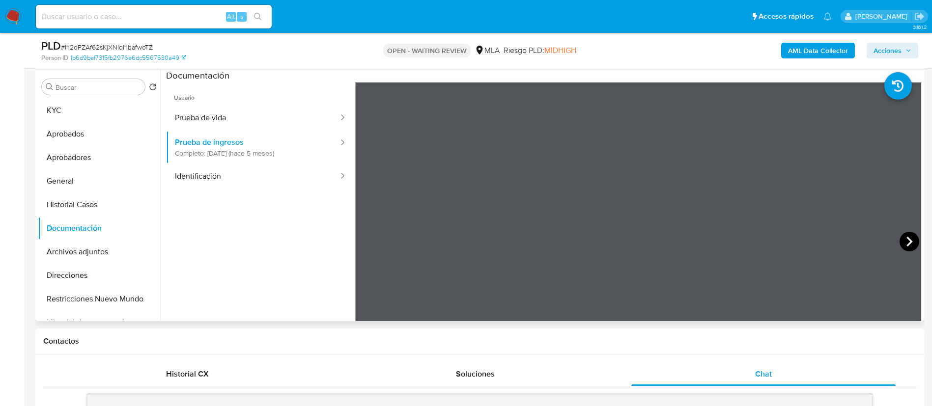
click at [902, 244] on icon at bounding box center [910, 242] width 20 height 20
click at [84, 208] on button "Historial Casos" at bounding box center [95, 205] width 115 height 24
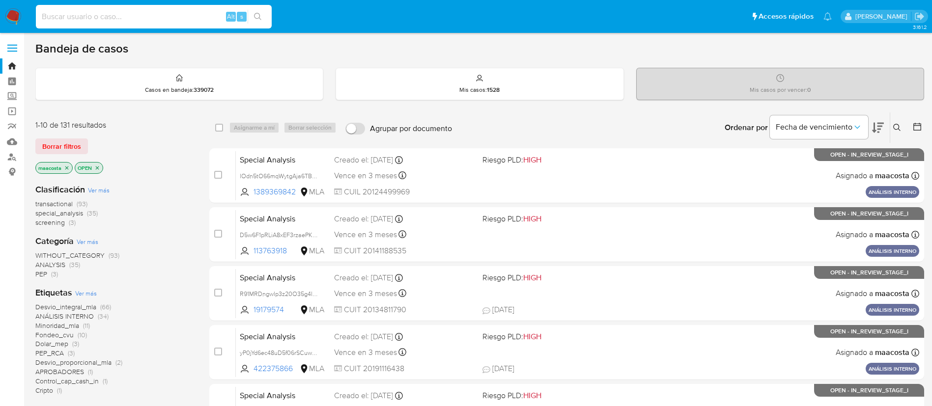
paste input "SjH9vgifpT1h9Q2tYKUUD1kF"
click at [192, 15] on input at bounding box center [154, 16] width 236 height 13
type input "SjH9vgifpT1h9Q2tYKUUD1kF"
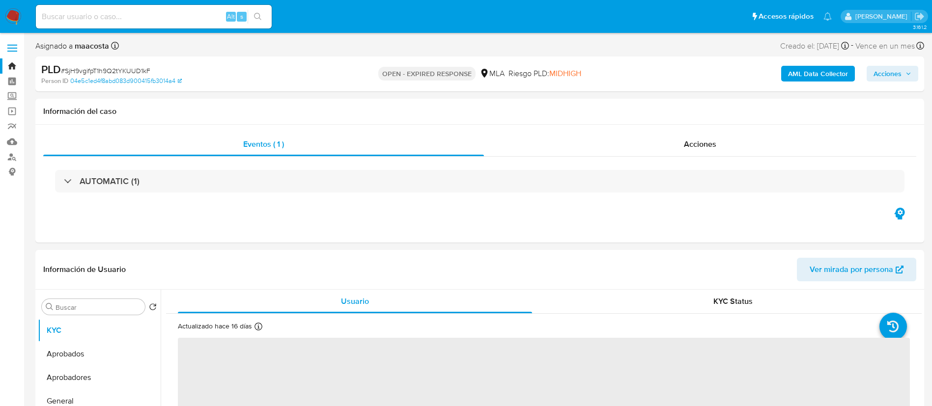
select select "10"
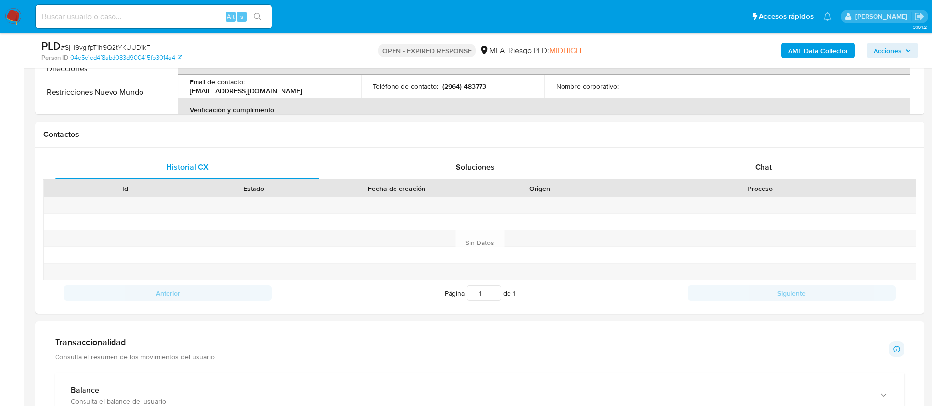
scroll to position [448, 0]
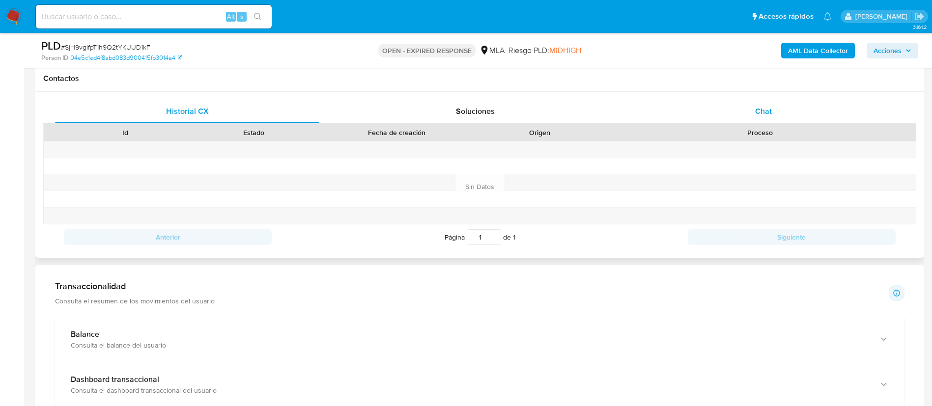
click at [770, 109] on span "Chat" at bounding box center [763, 111] width 17 height 11
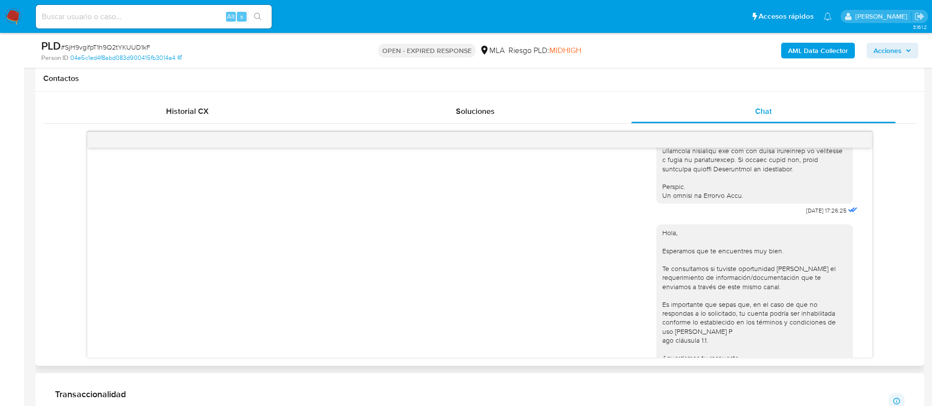
scroll to position [472, 0]
drag, startPoint x: 782, startPoint y: 233, endPoint x: 812, endPoint y: 234, distance: 31.0
copy span "18/08/2025"
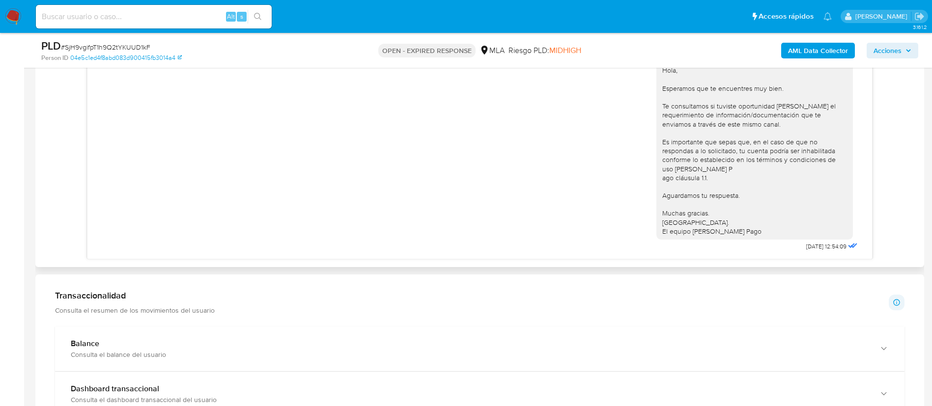
scroll to position [563, 0]
drag, startPoint x: 781, startPoint y: 250, endPoint x: 811, endPoint y: 246, distance: 30.7
click at [811, 246] on div "Hola, Esperamos que te encuentres muy bien. Te consultamos si tuviste oportunid…" at bounding box center [758, 154] width 203 height 199
copy span "22/08/2025"
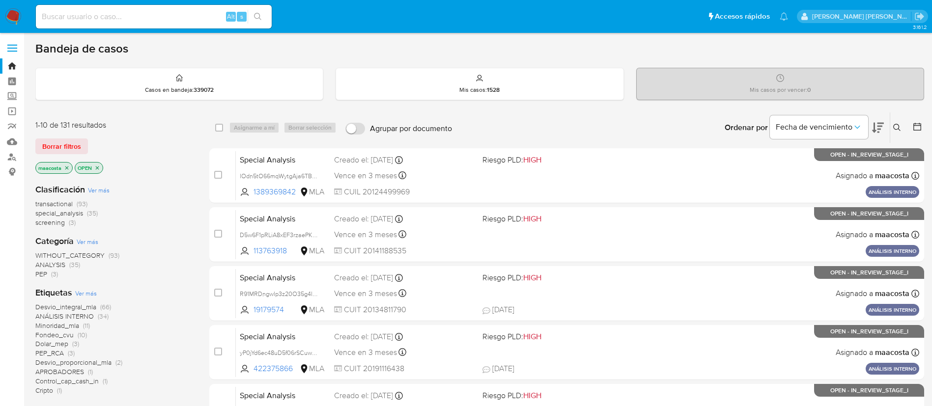
paste input "MtkdDNODpoku4Qv5ONPaXafa"
click at [194, 18] on input "MtkdDNODpoku4Qv5ONPaXafa" at bounding box center [154, 16] width 236 height 13
type input "MtkdDNODpoku4Qv5ONPaXafa"
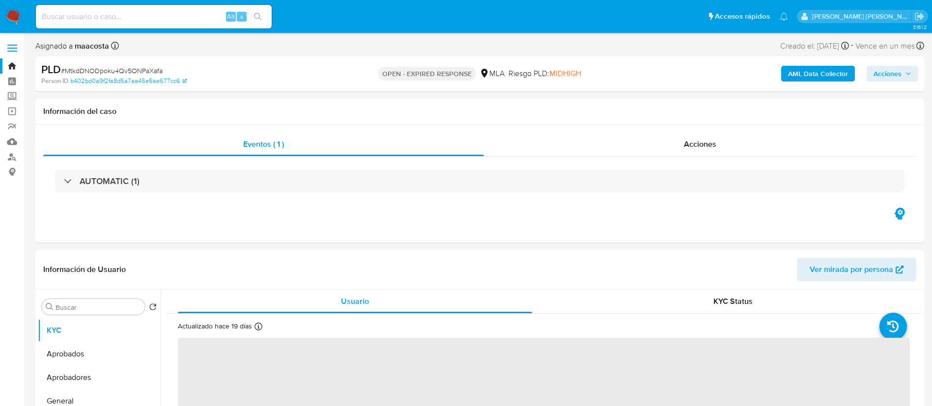
select select "10"
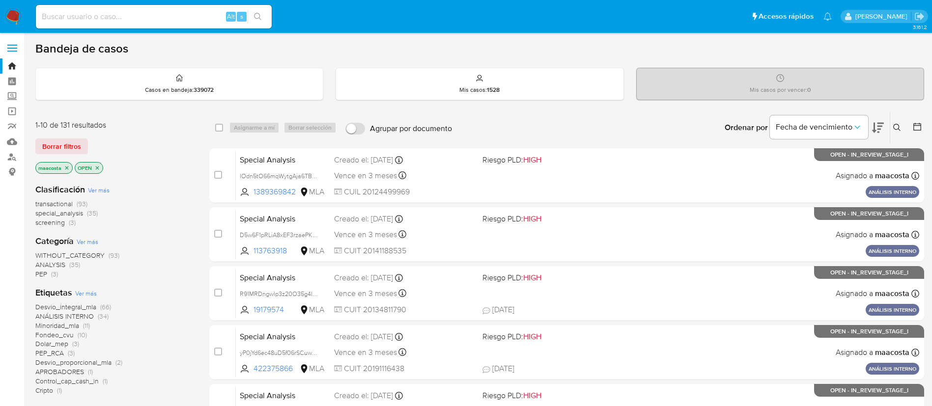
paste input "pMvjr7a89lWuhIe9b8d9vf7y"
click at [174, 21] on input "pMvjr7a89lWuhIe9b8d9vf7y" at bounding box center [154, 16] width 236 height 13
type input "pMvjr7a89lWuhIe9b8d9vf7y"
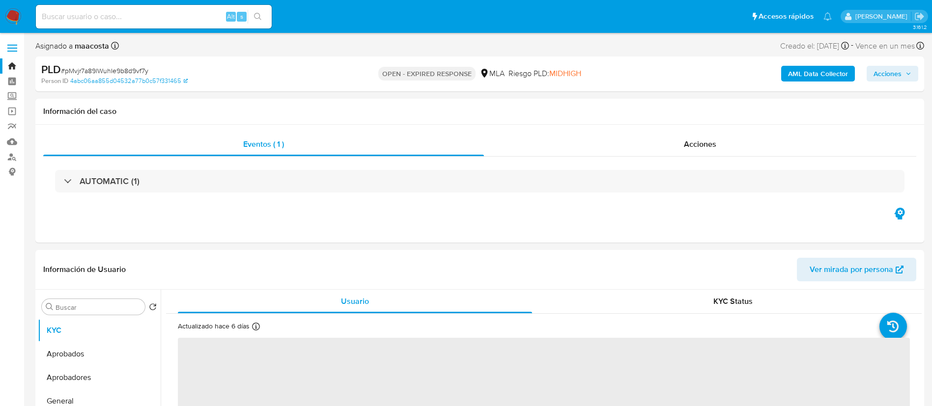
select select "10"
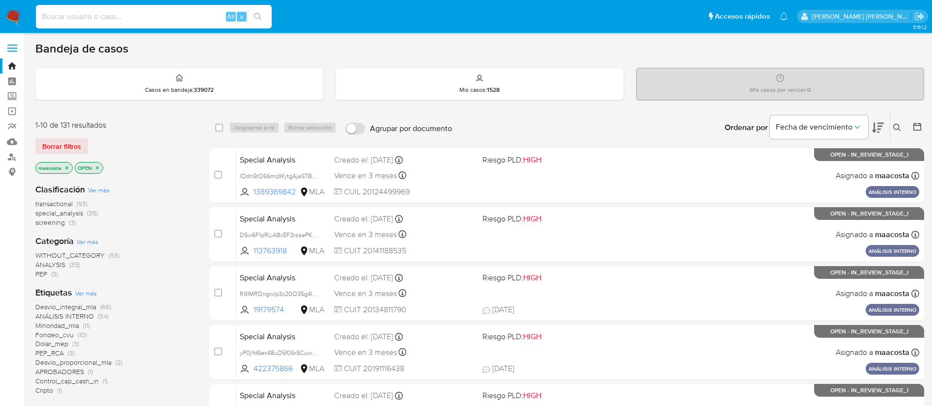
paste input "IJ5sF7NlvNrQzxls3SJ1Zq6Q"
click at [153, 22] on input at bounding box center [154, 16] width 236 height 13
type input "IJ5sF7NlvNrQzxls3SJ1Zq6Q"
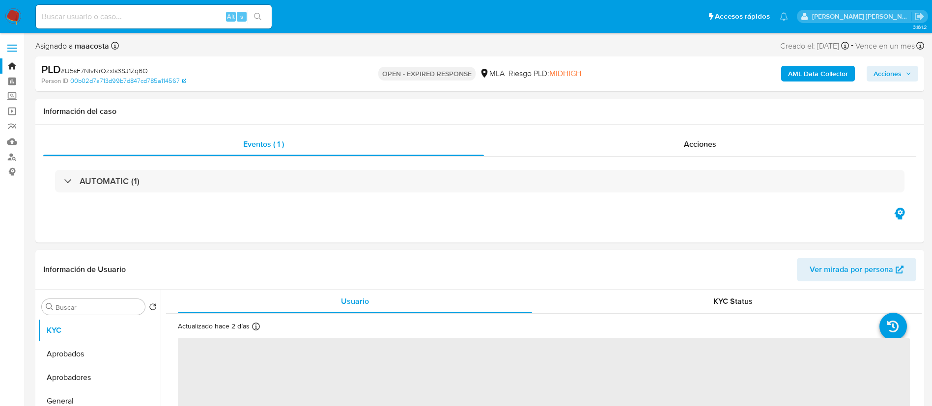
select select "10"
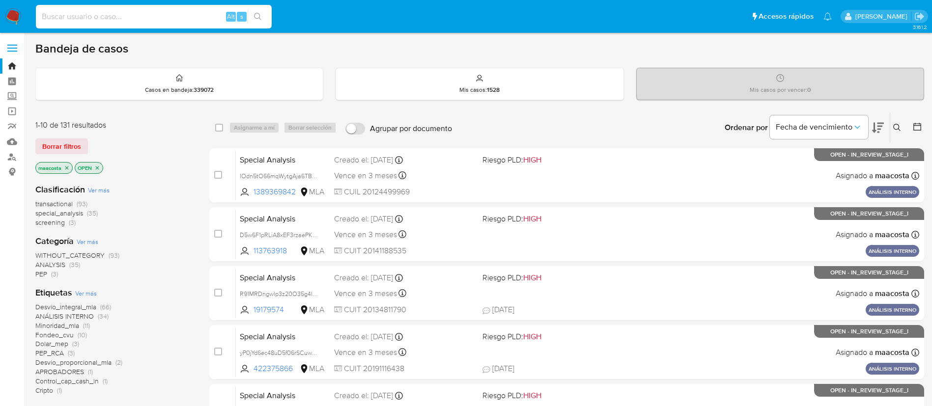
click at [123, 18] on input at bounding box center [154, 16] width 236 height 13
paste input "DIT47sNPdwCfCimRT7eBVOzy"
type input "DIT47sNPdwCfCimRT7eBVOzy"
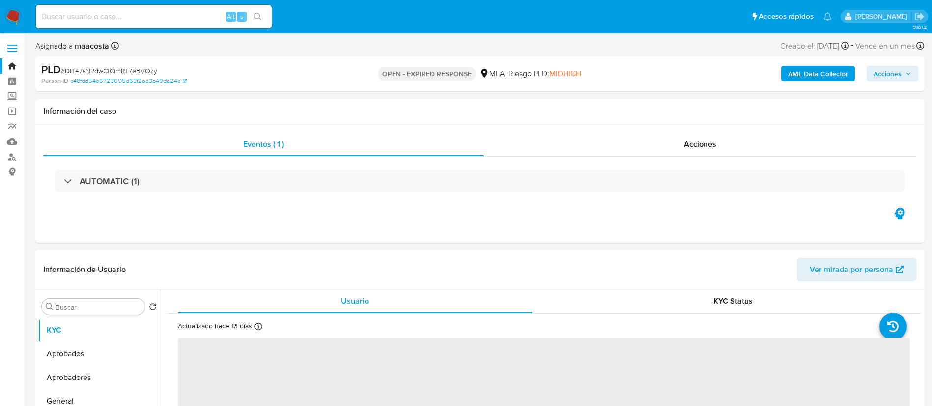
select select "10"
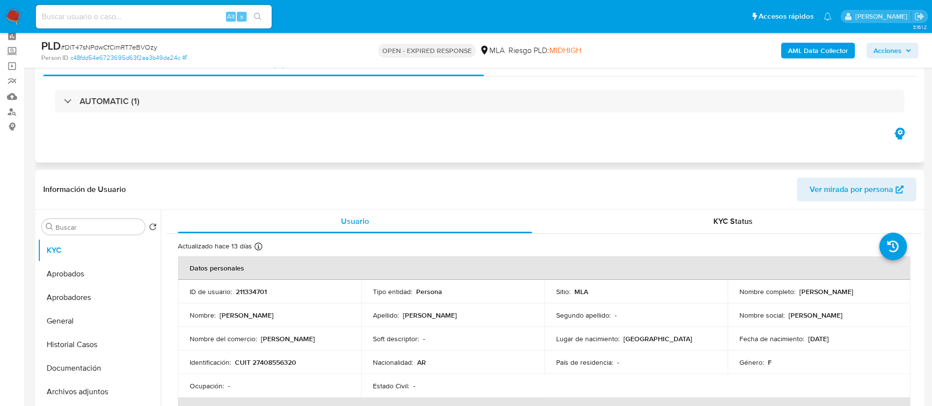
scroll to position [46, 0]
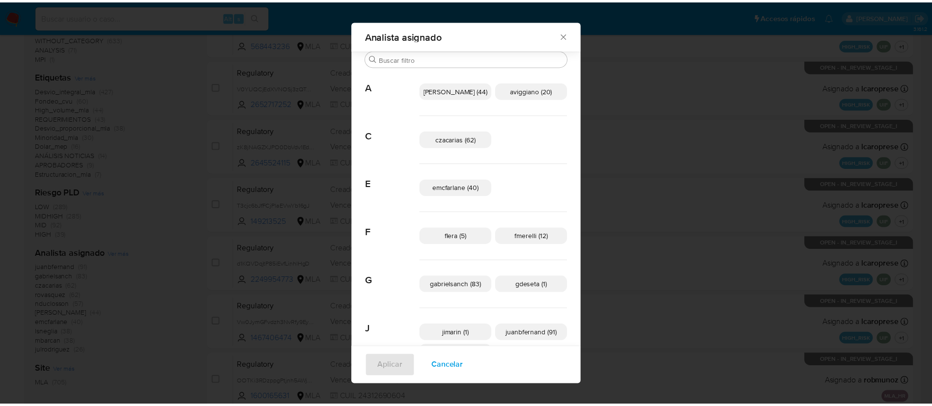
scroll to position [192, 0]
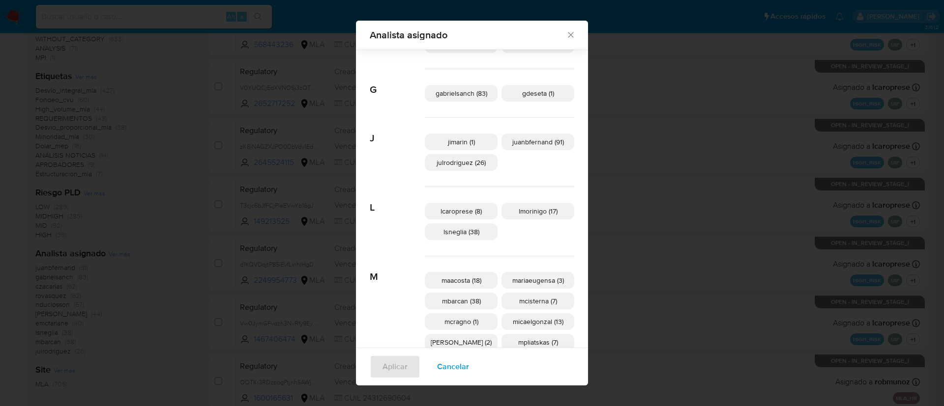
click at [200, 159] on div "Analista asignado Buscar A amedzovich (44) aviggiano (20) C czacarias (62) E em…" at bounding box center [472, 203] width 944 height 406
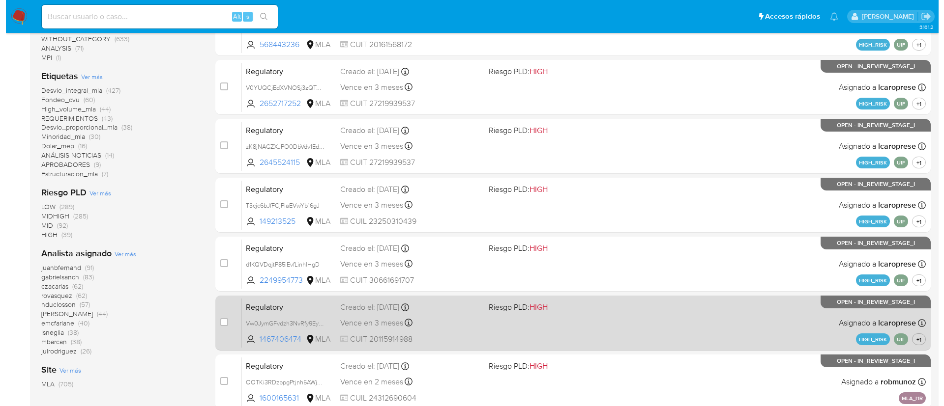
scroll to position [0, 0]
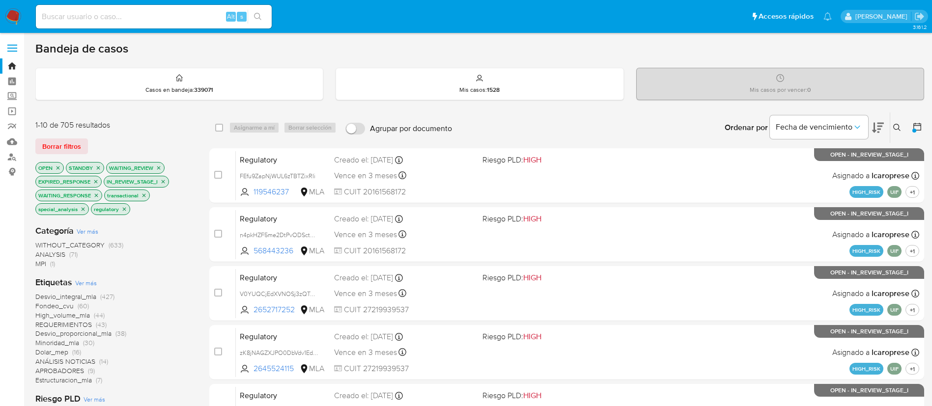
click at [898, 129] on icon at bounding box center [897, 127] width 7 height 7
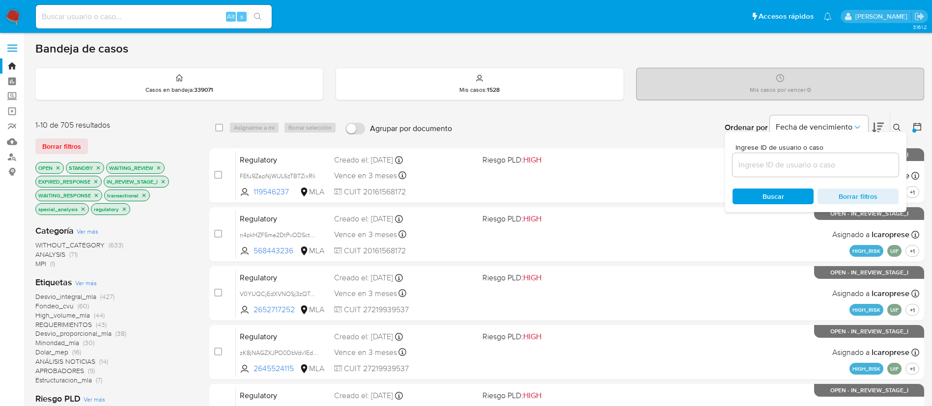
click at [788, 169] on input at bounding box center [816, 165] width 166 height 13
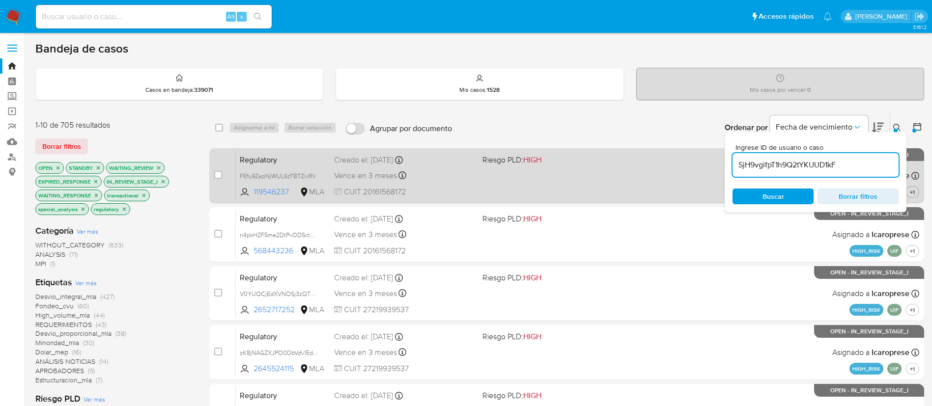
type input "SjH9vgifpT1h9Q2tYKUUD1kF"
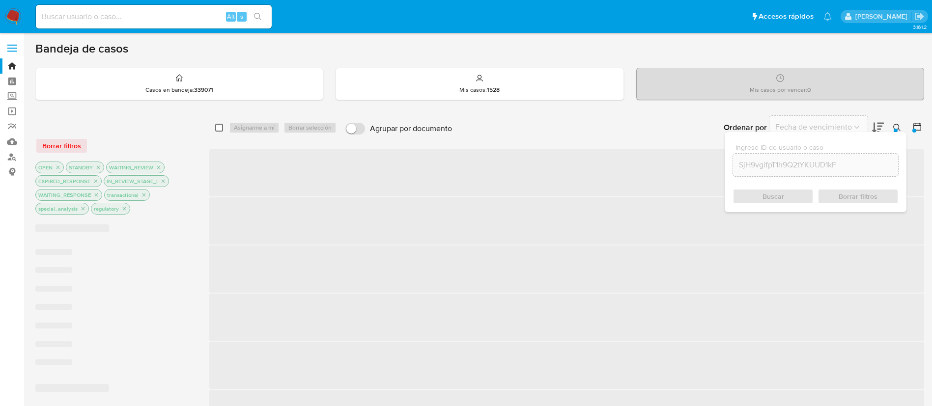
click at [218, 127] on input "checkbox" at bounding box center [219, 128] width 8 height 8
checkbox input "true"
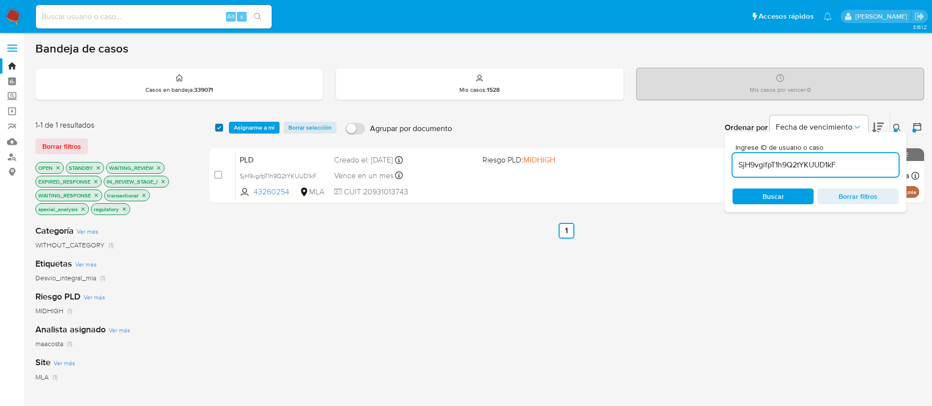
checkbox input "true"
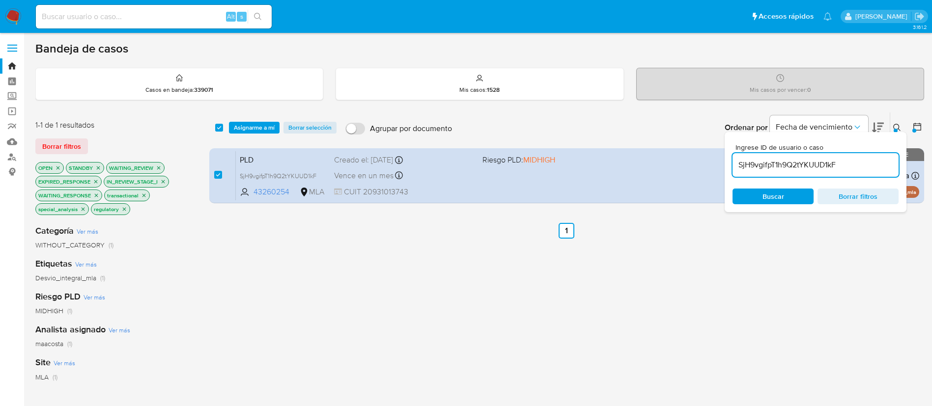
click at [833, 162] on input "SjH9vgifpT1h9Q2tYKUUD1kF" at bounding box center [816, 165] width 166 height 13
type input "MtkdDNODpoku4Qv5ONPaXafa"
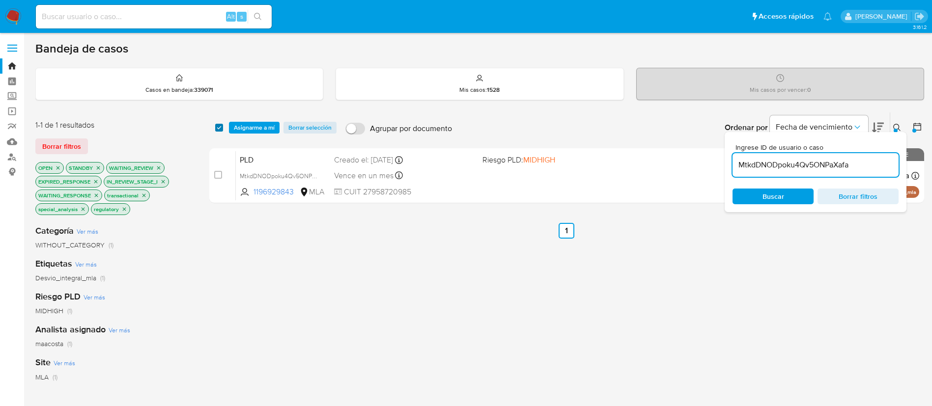
click at [216, 127] on input "checkbox" at bounding box center [219, 128] width 8 height 8
checkbox input "true"
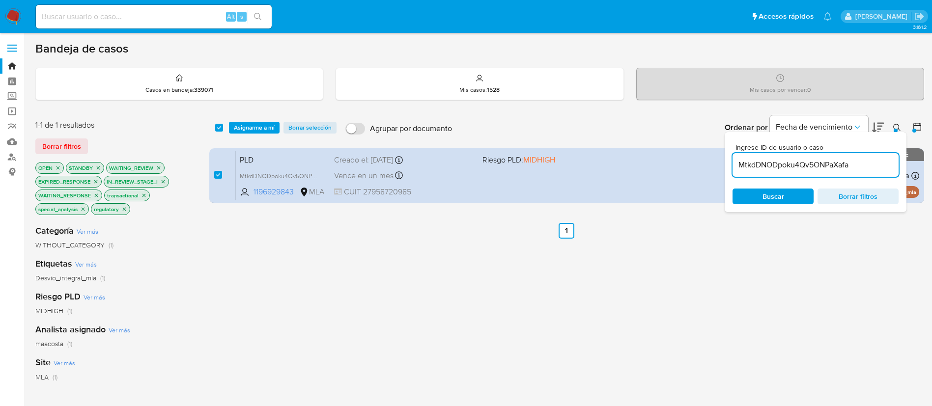
click at [758, 165] on input "MtkdDNODpoku4Qv5ONPaXafa" at bounding box center [816, 165] width 166 height 13
type input "pMvjr7a89lWuhIe9b8d9vf7y"
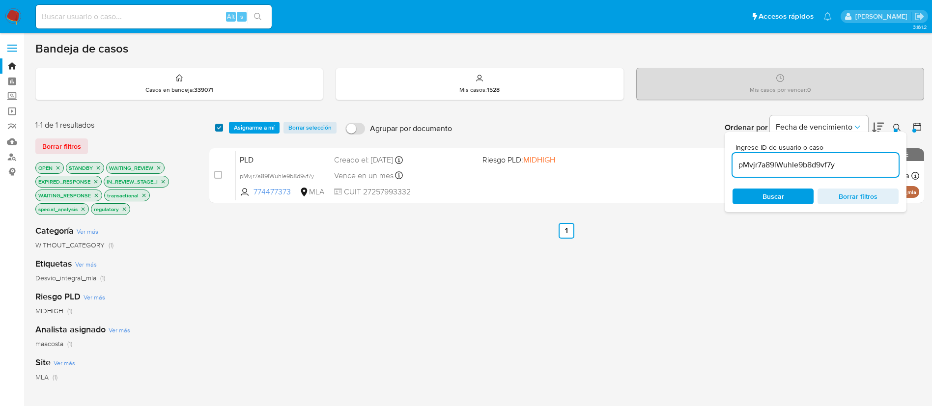
click at [220, 130] on input "checkbox" at bounding box center [219, 128] width 8 height 8
checkbox input "true"
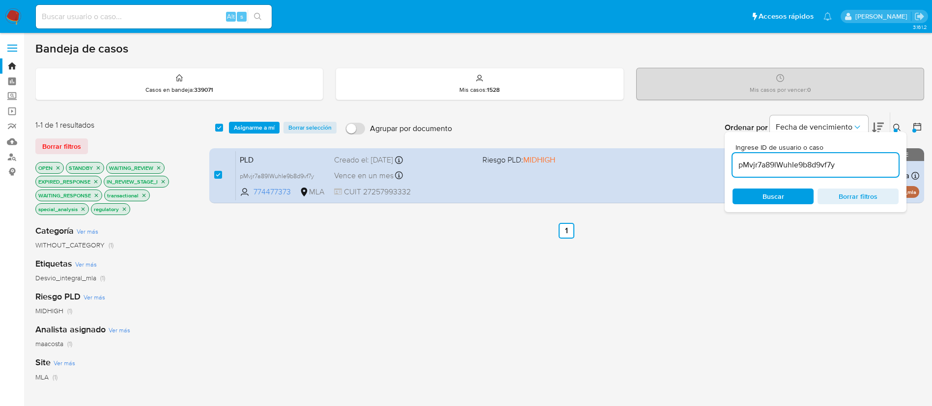
click at [793, 163] on input "pMvjr7a89lWuhIe9b8d9vf7y" at bounding box center [816, 165] width 166 height 13
type input "IJ5sF7NlvNrQzxls3SJ1Zq6Q"
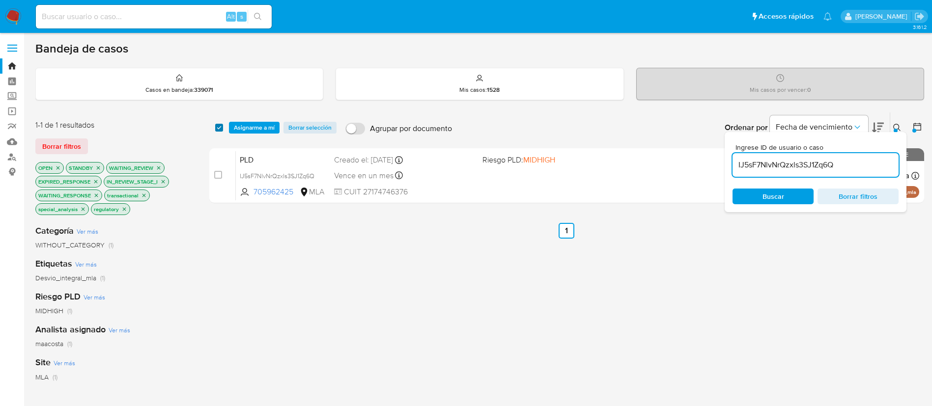
click at [219, 128] on input "checkbox" at bounding box center [219, 128] width 8 height 8
checkbox input "true"
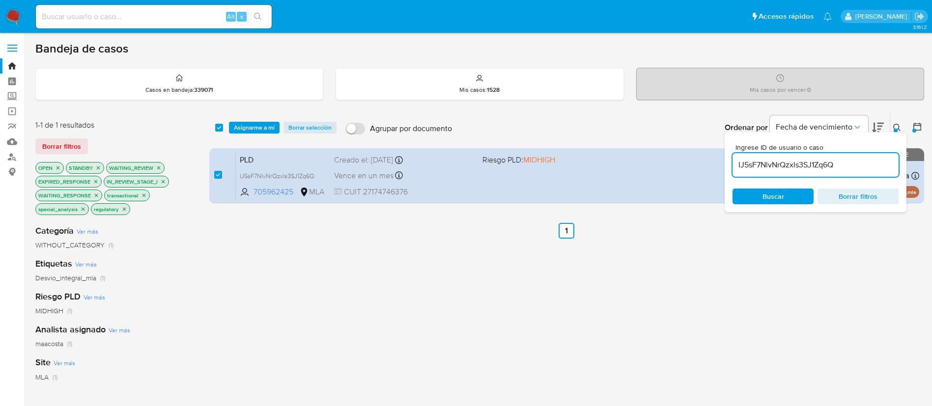
click at [783, 154] on div "IJ5sF7NlvNrQzxls3SJ1Zq6Q" at bounding box center [816, 165] width 166 height 24
click at [783, 159] on input "IJ5sF7NlvNrQzxls3SJ1Zq6Q" at bounding box center [816, 165] width 166 height 13
paste input "DIT47sNPdwCfCimRT7eBVOzy"
type input "DIT47sNPdwCfCimRT7eBVOzy"
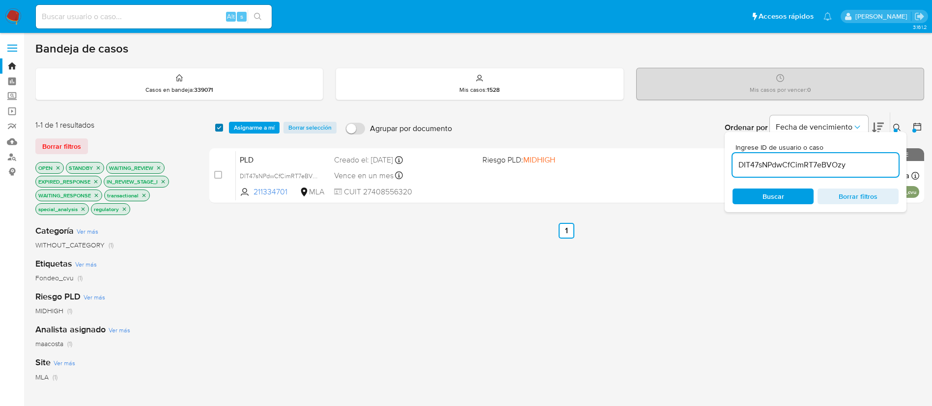
click at [218, 128] on input "checkbox" at bounding box center [219, 128] width 8 height 8
checkbox input "true"
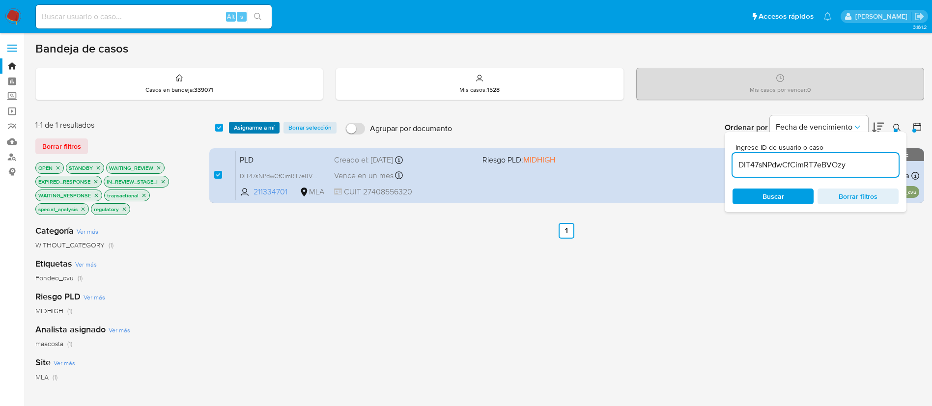
click at [259, 126] on span "Asignarme a mí" at bounding box center [254, 128] width 41 height 10
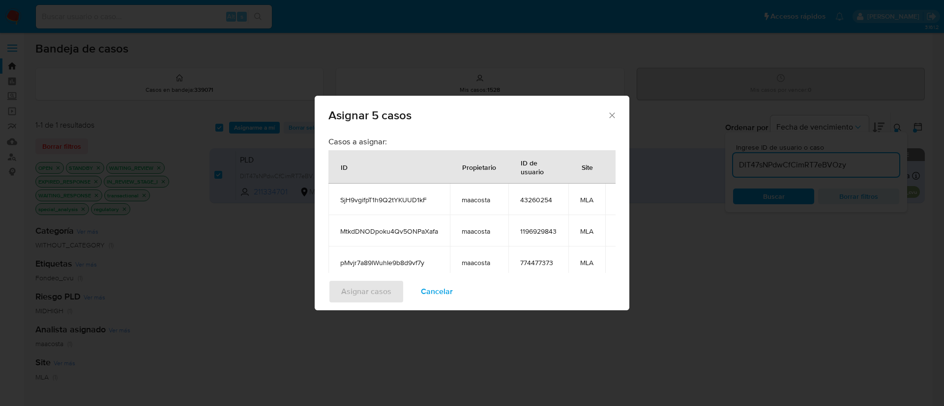
scroll to position [154, 0]
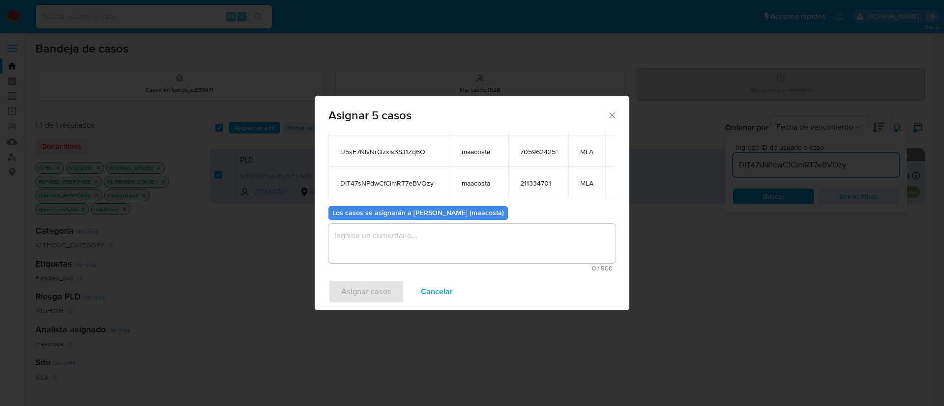
click at [456, 246] on textarea "assign-modal" at bounding box center [471, 243] width 287 height 39
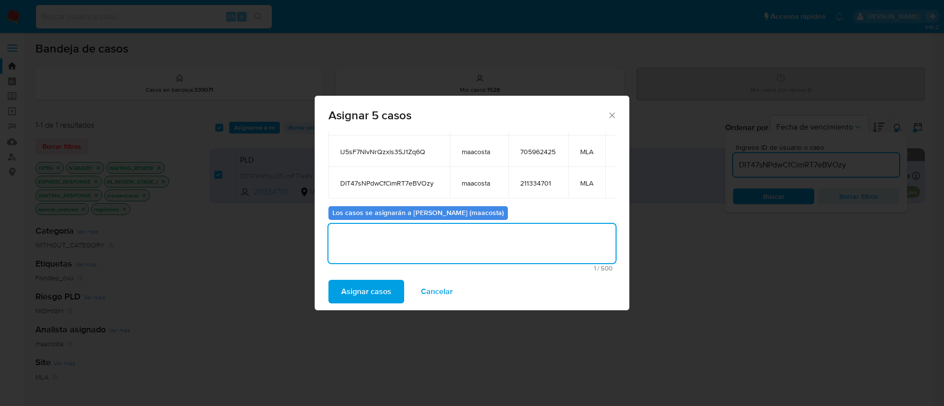
click at [381, 287] on span "Asignar casos" at bounding box center [366, 292] width 50 height 22
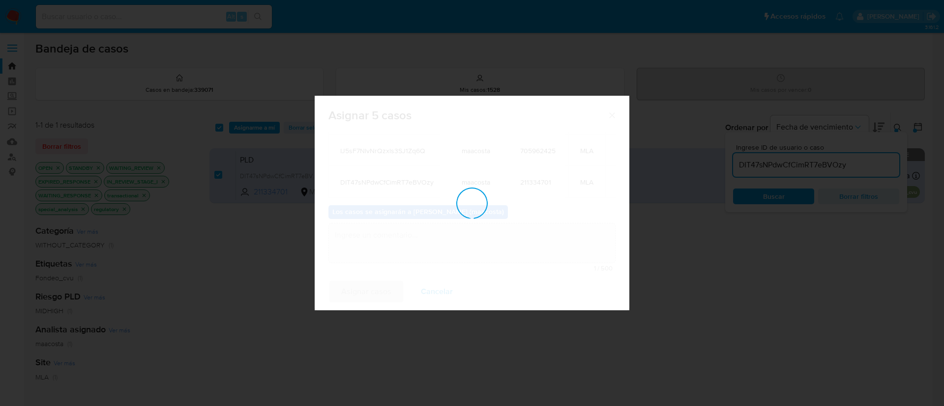
scroll to position [59, 0]
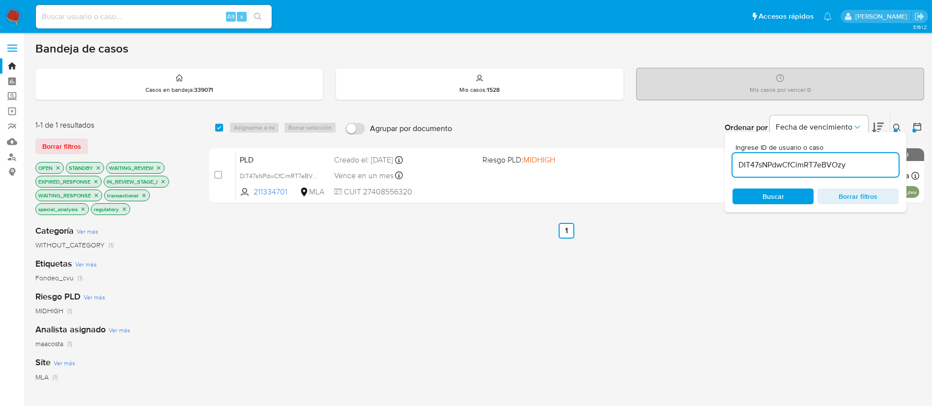
click at [860, 161] on input "DIT47sNPdwCfCimRT7eBVOzy" at bounding box center [816, 165] width 166 height 13
paste input "H2oPZAf62sKjXNlqHbafwoTZ"
type input "H2oPZAf62sKjXNlqHbafwoTZ"
click at [222, 127] on input "checkbox" at bounding box center [219, 128] width 8 height 8
checkbox input "true"
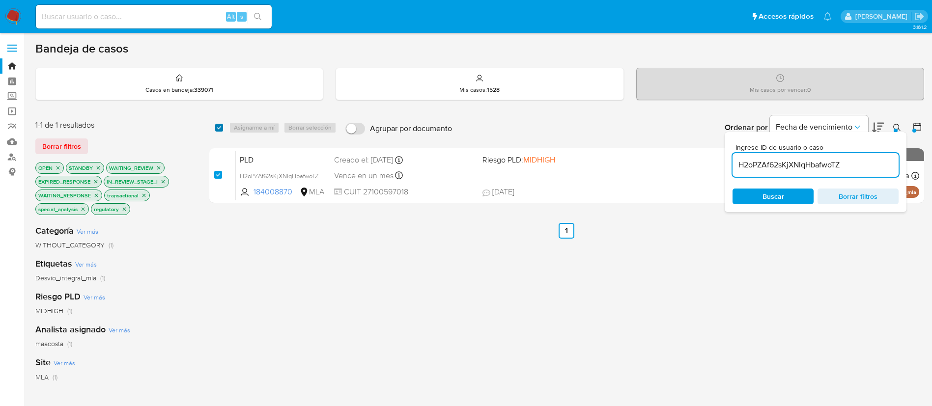
checkbox input "true"
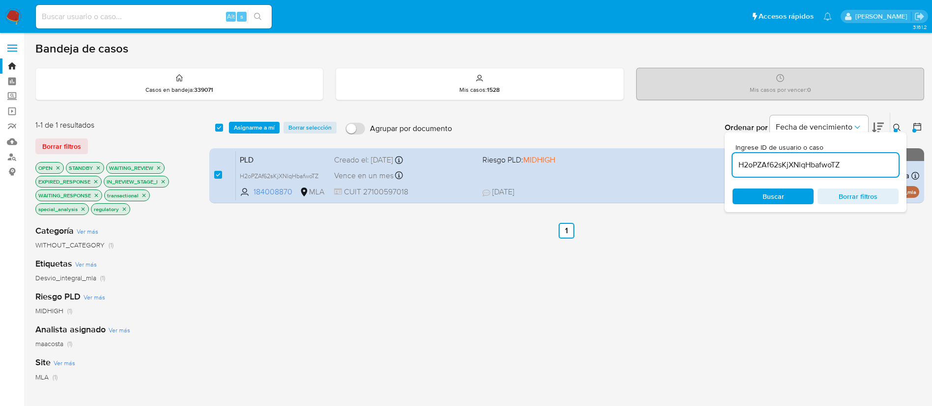
click at [835, 163] on input "H2oPZAf62sKjXNlqHbafwoTZ" at bounding box center [816, 165] width 166 height 13
type input "jaIR9bVe0basUZiihAyTRPZk"
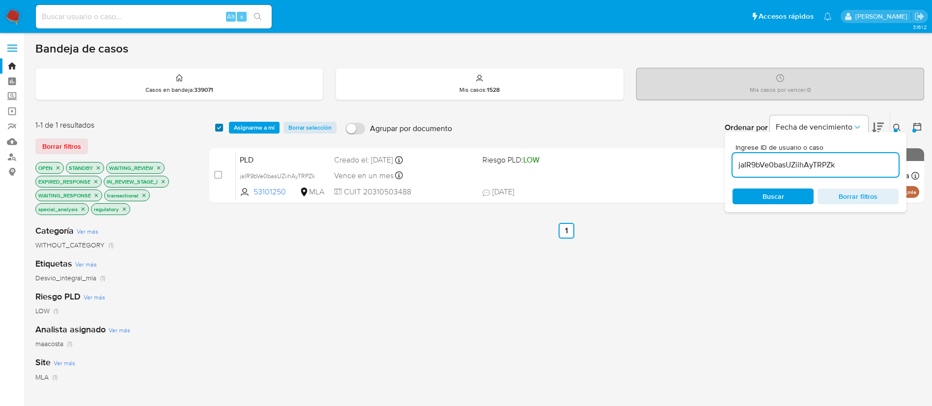
click at [221, 129] on input "checkbox" at bounding box center [219, 128] width 8 height 8
checkbox input "true"
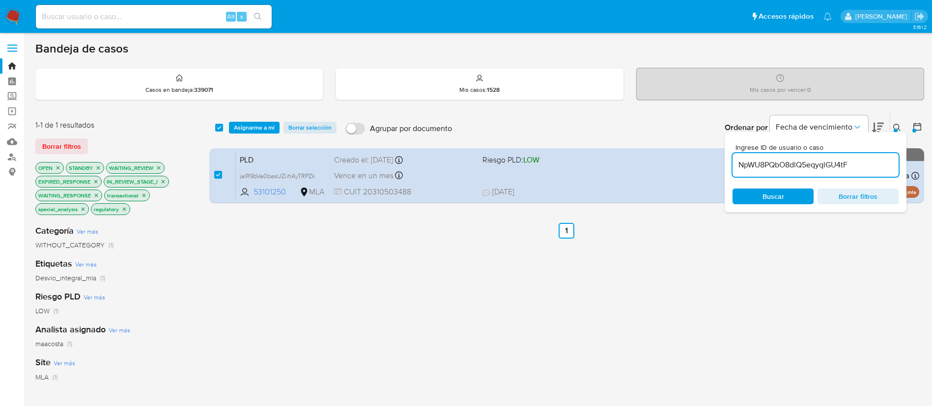
click at [810, 163] on input "NpWU8PQbO8dlQ5eqyqlGU4tF" at bounding box center [816, 165] width 166 height 13
type input "NpWU8PQbO8dlQ5eqyqlGU4tF"
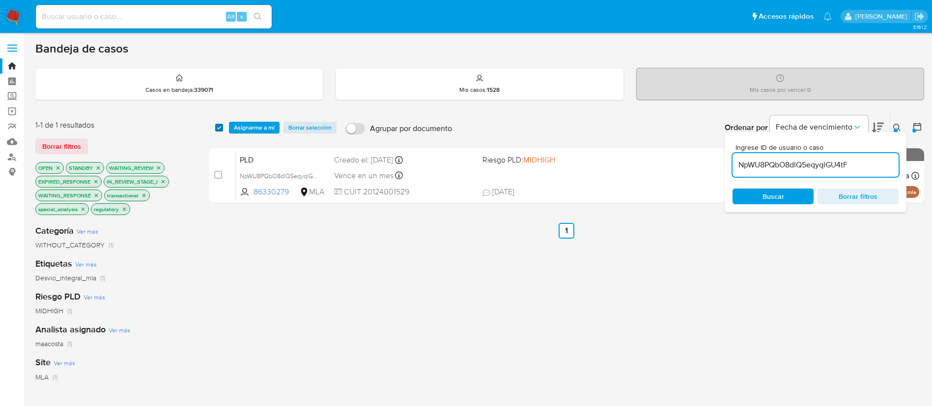
click at [219, 129] on input "checkbox" at bounding box center [219, 128] width 8 height 8
checkbox input "true"
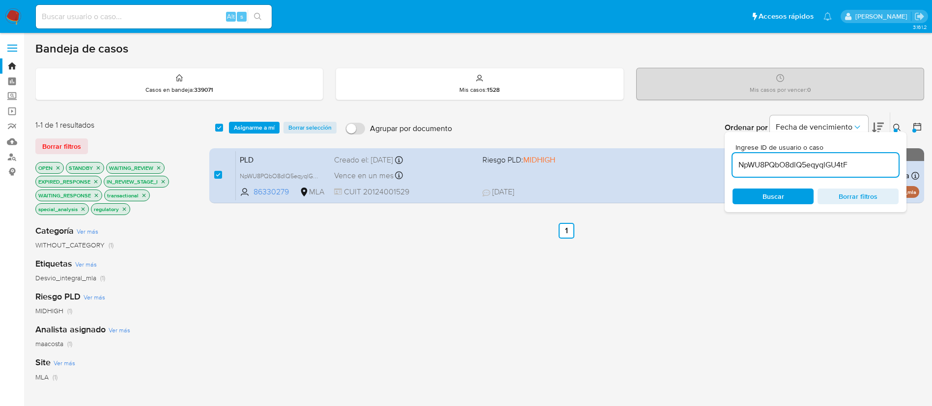
click at [814, 159] on input "NpWU8PQbO8dlQ5eqyqlGU4tF" at bounding box center [816, 165] width 166 height 13
type input "OepQLEyQF8RRPhlRKWPqjtqX"
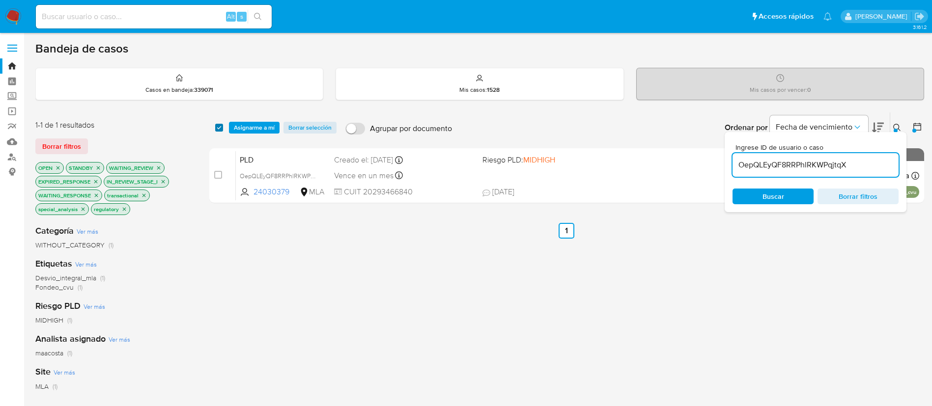
click at [217, 124] on input "checkbox" at bounding box center [219, 128] width 8 height 8
checkbox input "true"
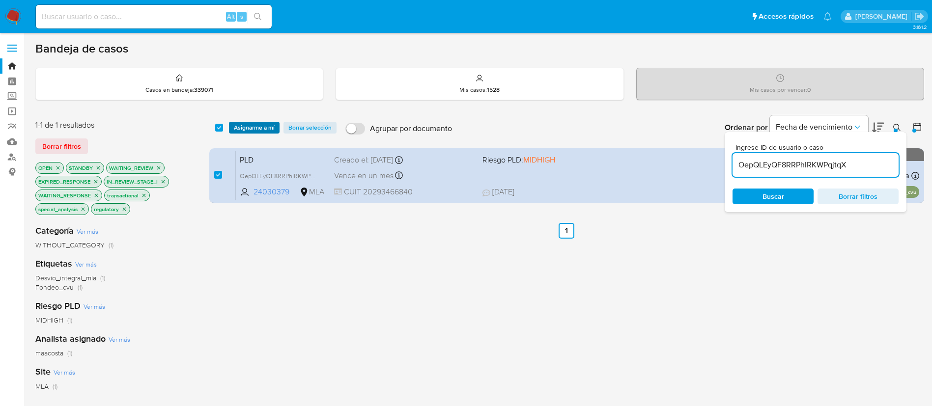
click at [263, 128] on span "Asignarme a mí" at bounding box center [254, 128] width 41 height 10
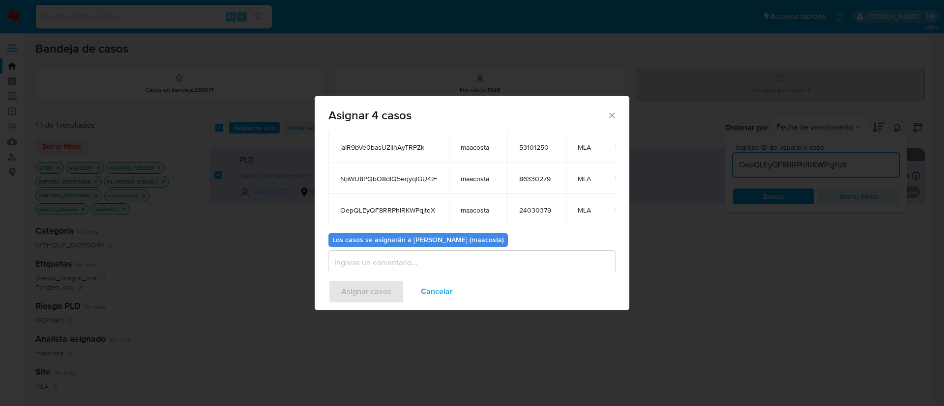
scroll to position [109, 0]
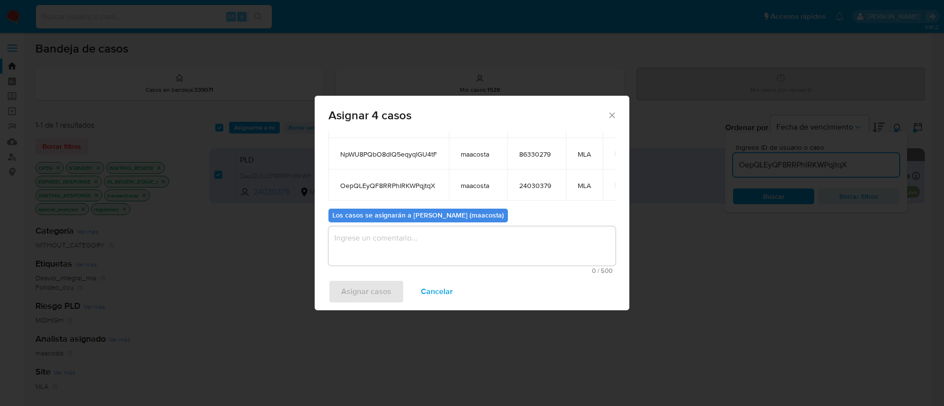
click at [360, 259] on textarea "assign-modal" at bounding box center [471, 246] width 287 height 39
click at [360, 287] on span "Asignar casos" at bounding box center [366, 292] width 50 height 22
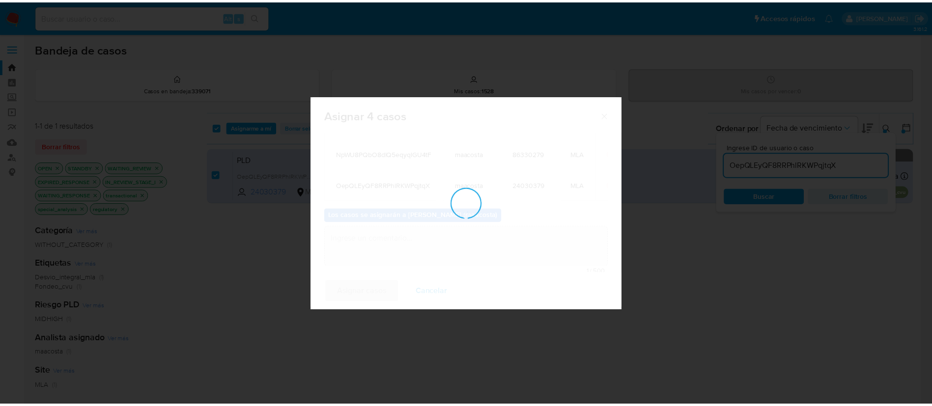
scroll to position [59, 0]
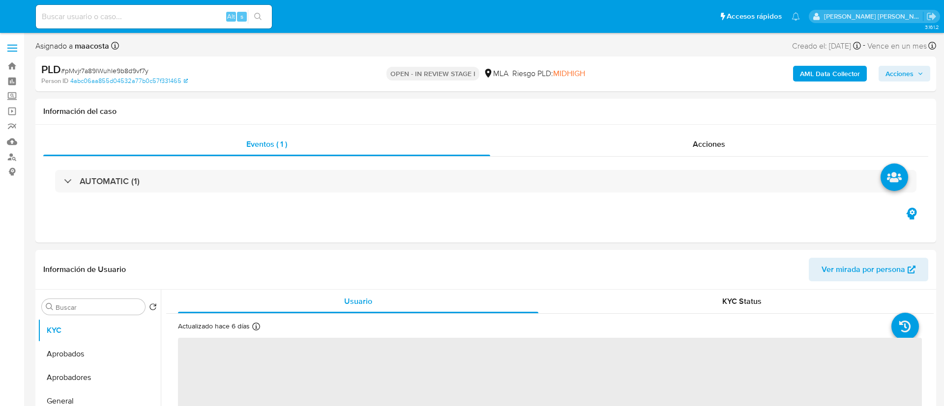
select select "10"
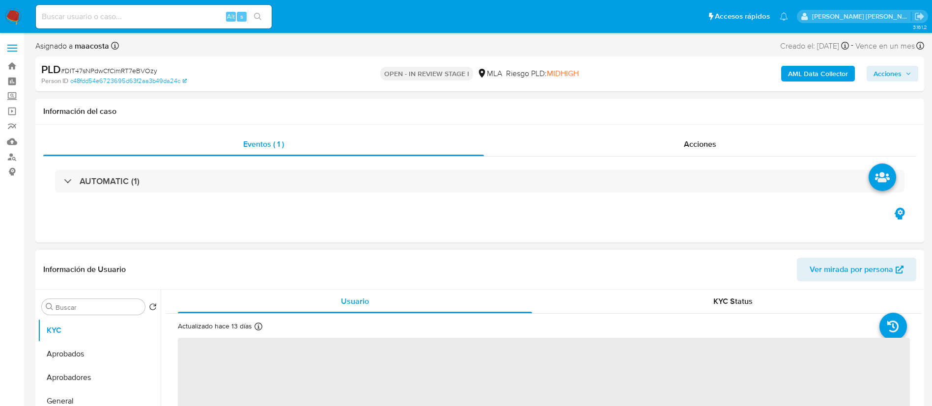
select select "10"
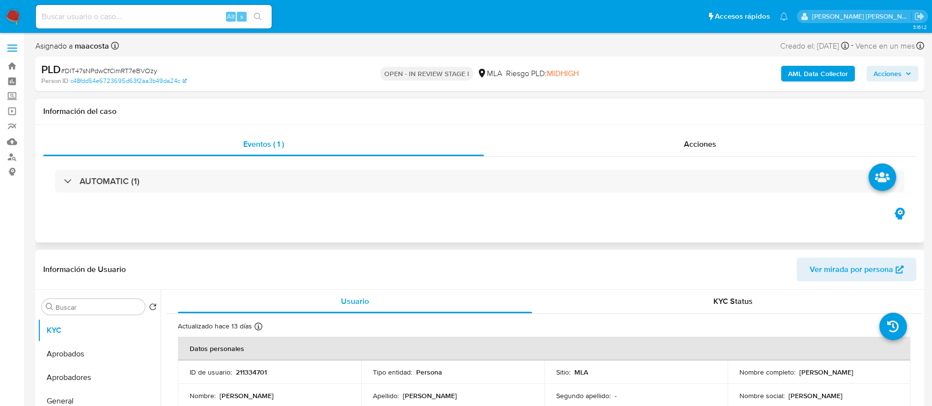
click at [706, 200] on div "AUTOMATIC (1)" at bounding box center [479, 181] width 873 height 49
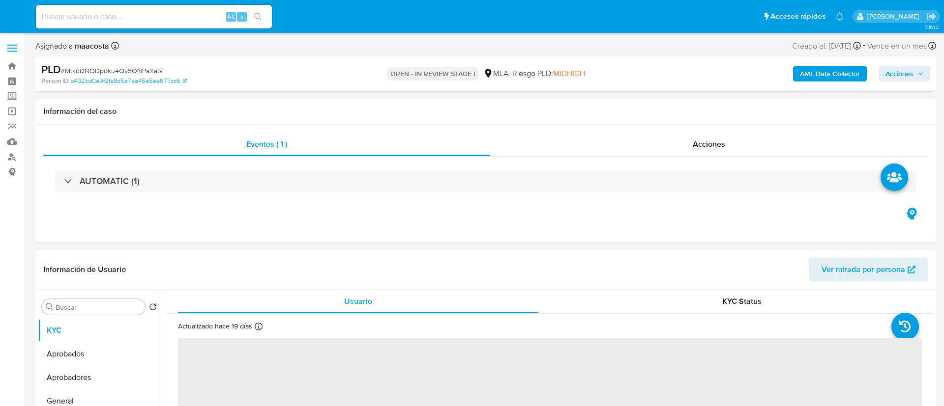
select select "10"
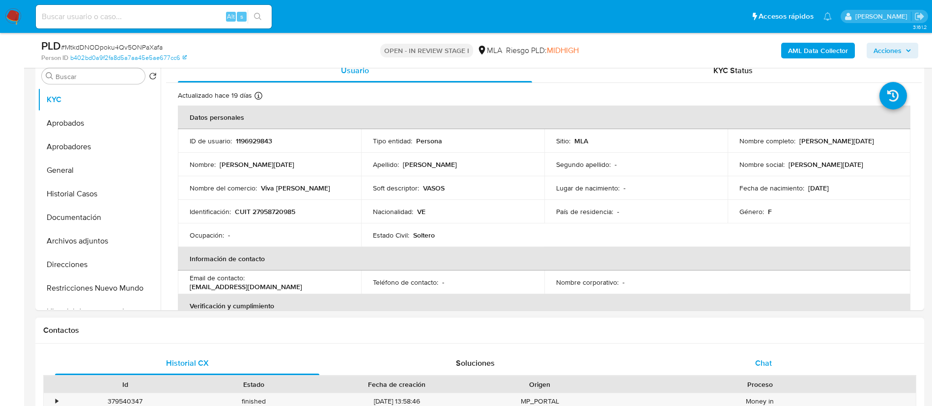
click at [752, 358] on div "Chat" at bounding box center [764, 364] width 264 height 24
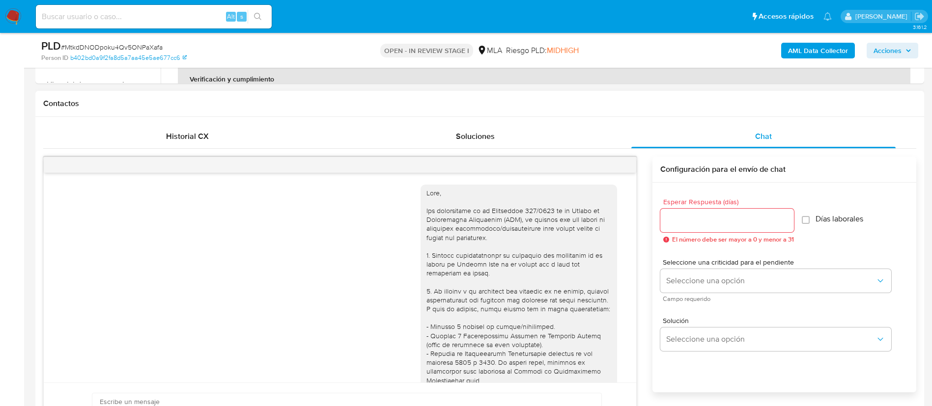
scroll to position [563, 0]
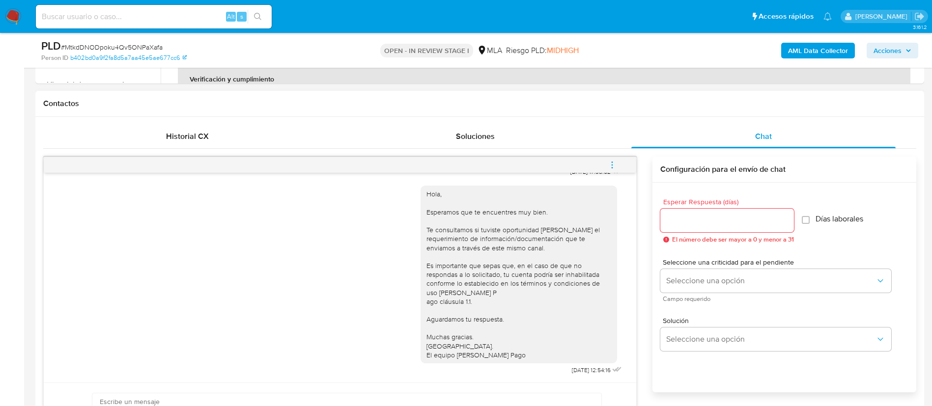
click at [616, 169] on icon "menu-action" at bounding box center [612, 165] width 9 height 9
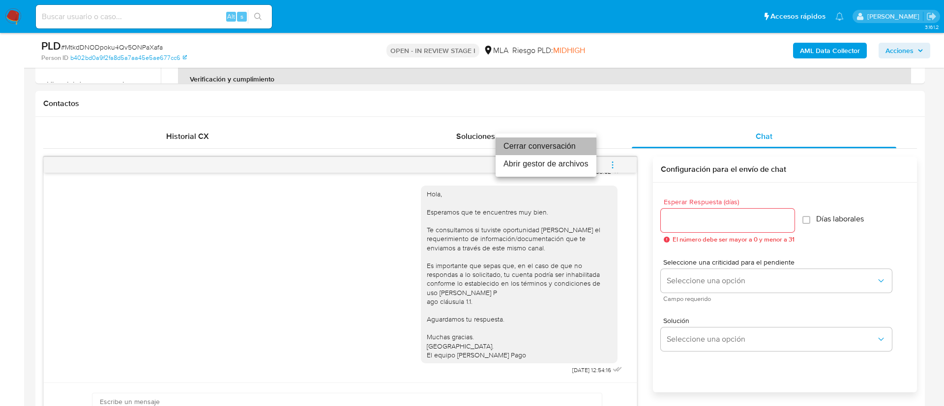
click at [576, 150] on li "Cerrar conversación" at bounding box center [545, 147] width 101 height 18
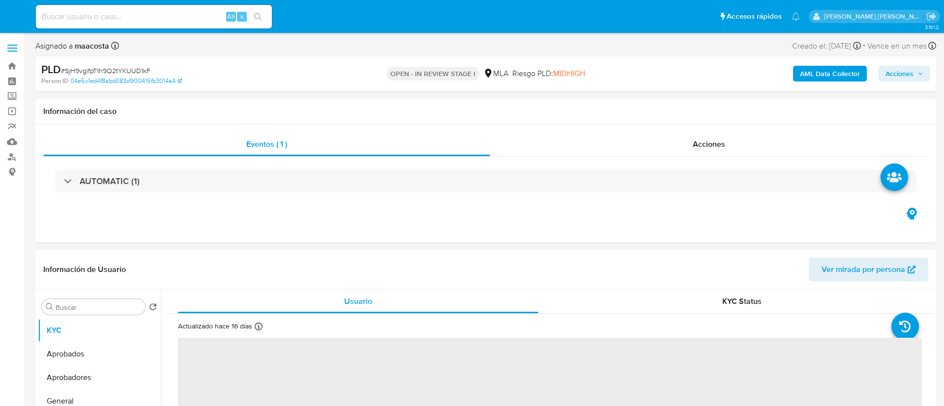
select select "10"
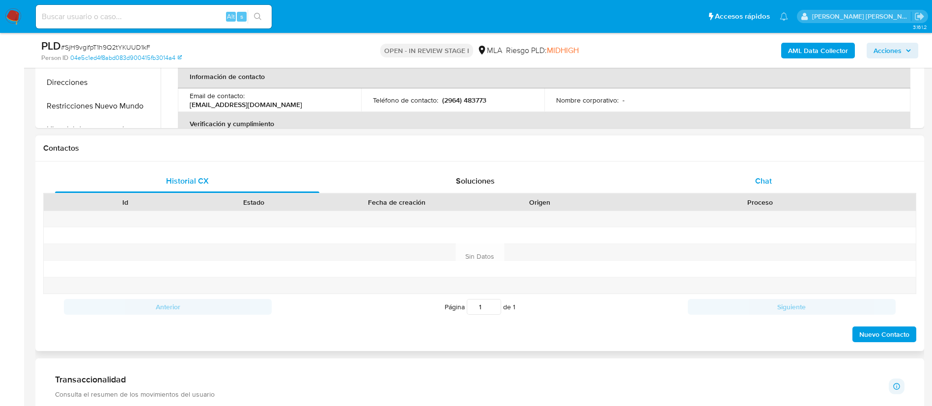
scroll to position [397, 0]
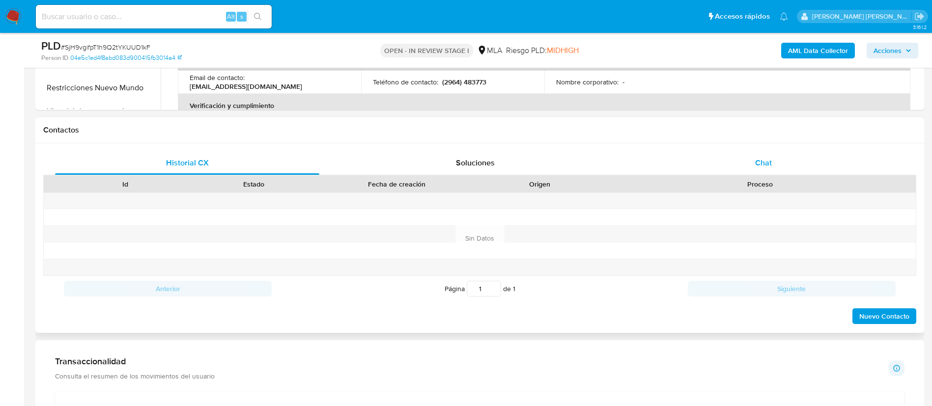
click at [763, 166] on span "Chat" at bounding box center [763, 162] width 17 height 11
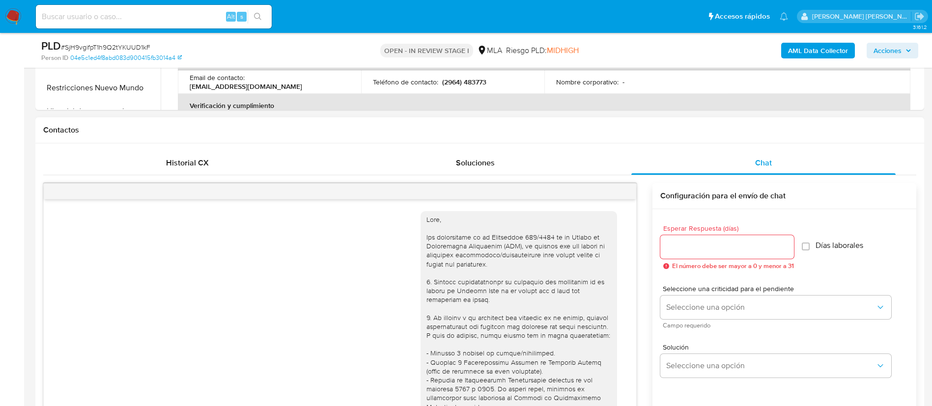
scroll to position [563, 0]
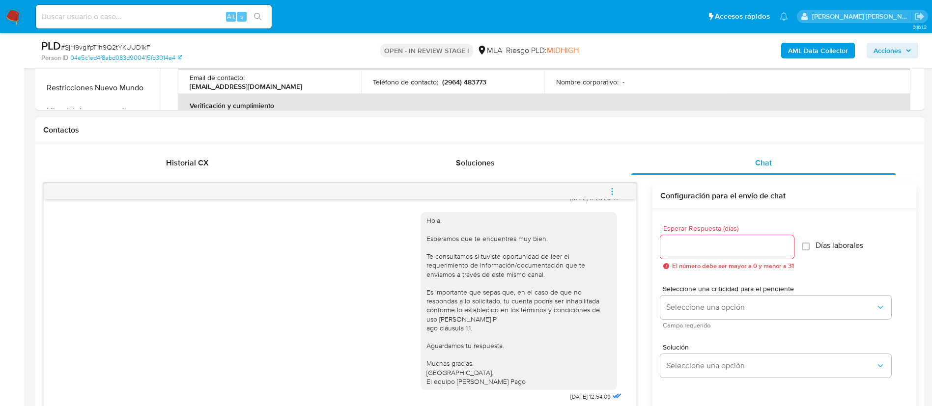
click at [606, 194] on button "menu-action" at bounding box center [612, 192] width 32 height 24
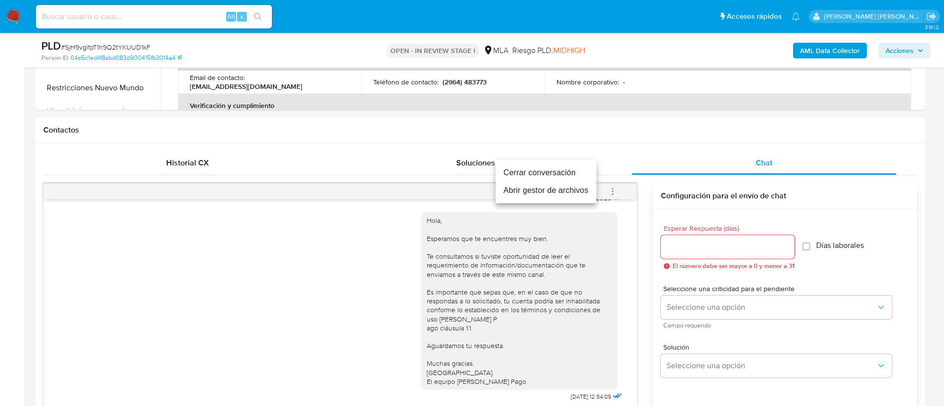
click at [569, 171] on li "Cerrar conversación" at bounding box center [545, 173] width 101 height 18
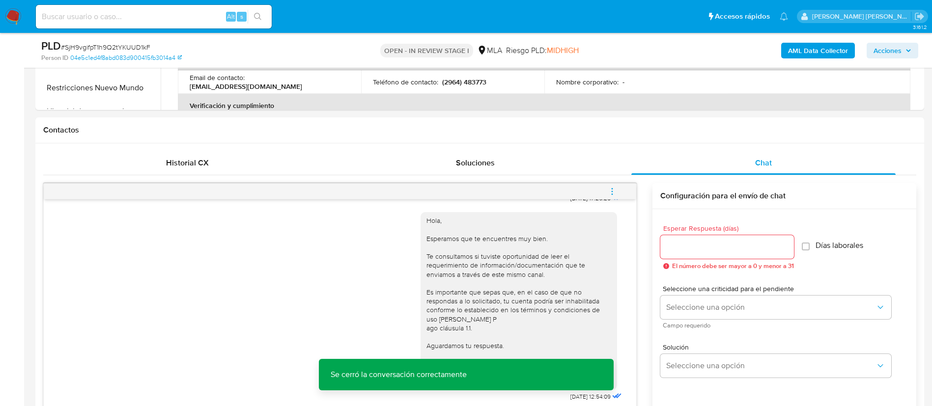
scroll to position [435, 0]
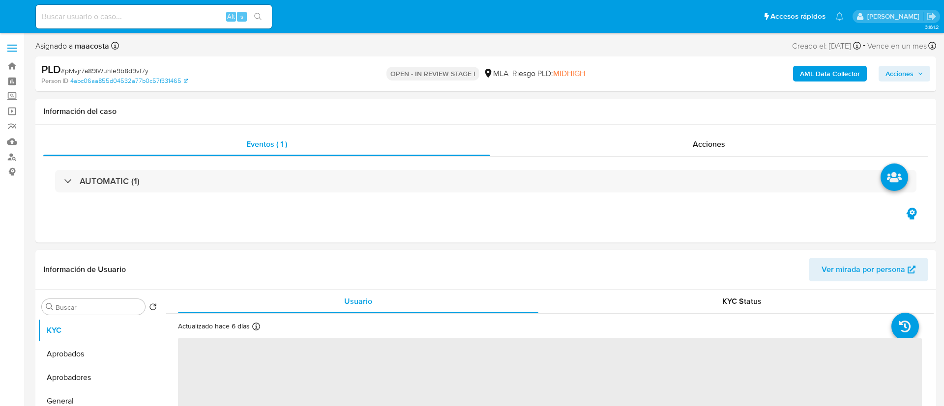
select select "10"
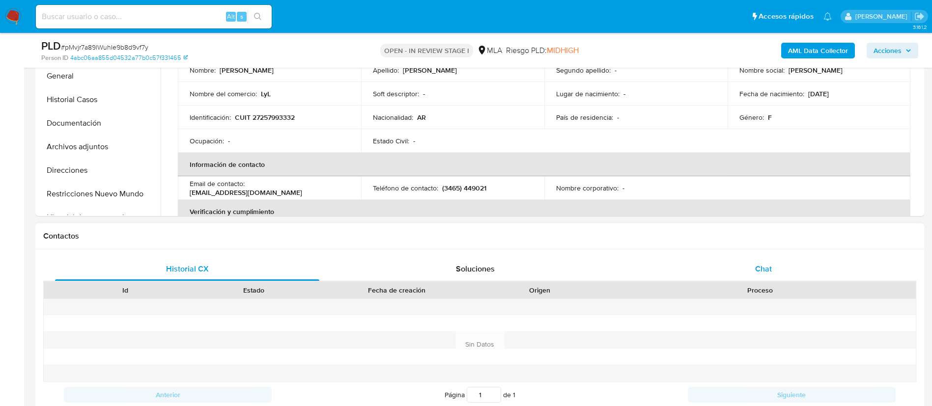
click at [757, 267] on span "Chat" at bounding box center [763, 268] width 17 height 11
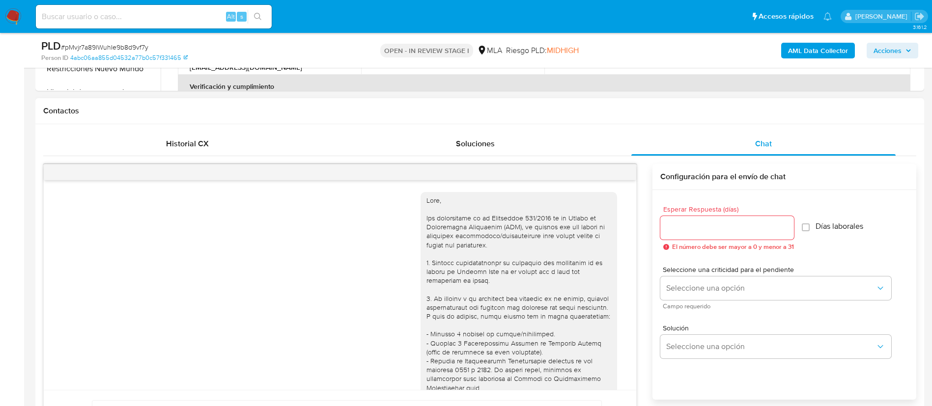
scroll to position [563, 0]
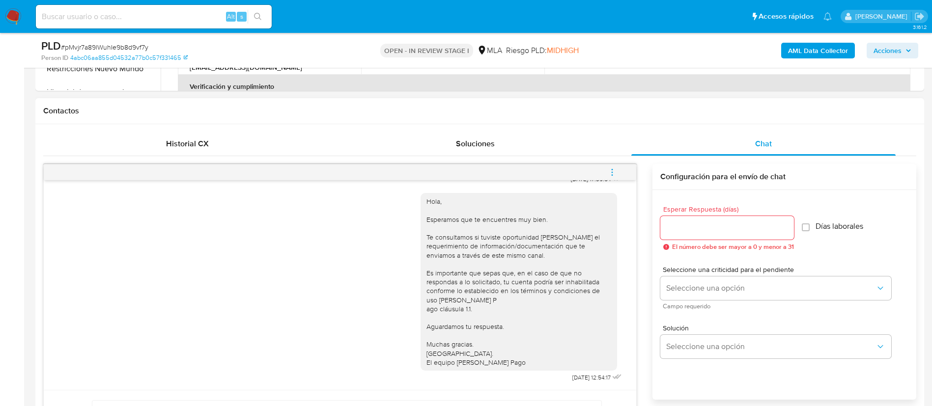
click at [615, 171] on icon "menu-action" at bounding box center [612, 172] width 9 height 9
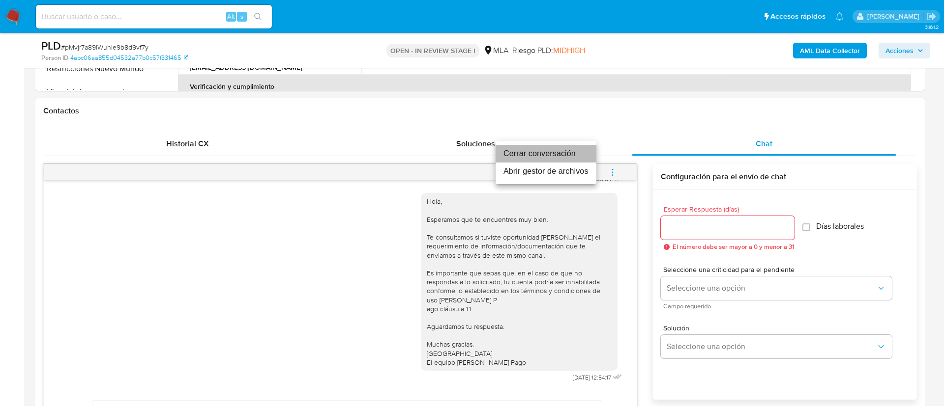
click at [541, 146] on li "Cerrar conversación" at bounding box center [545, 154] width 101 height 18
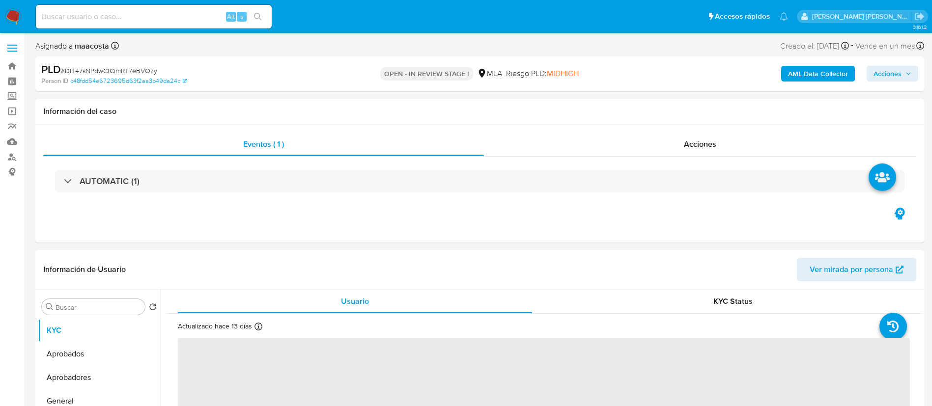
select select "10"
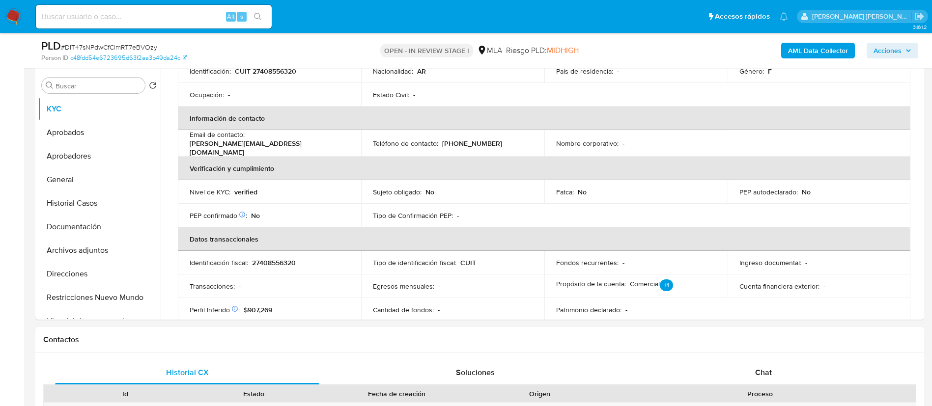
scroll to position [166, 0]
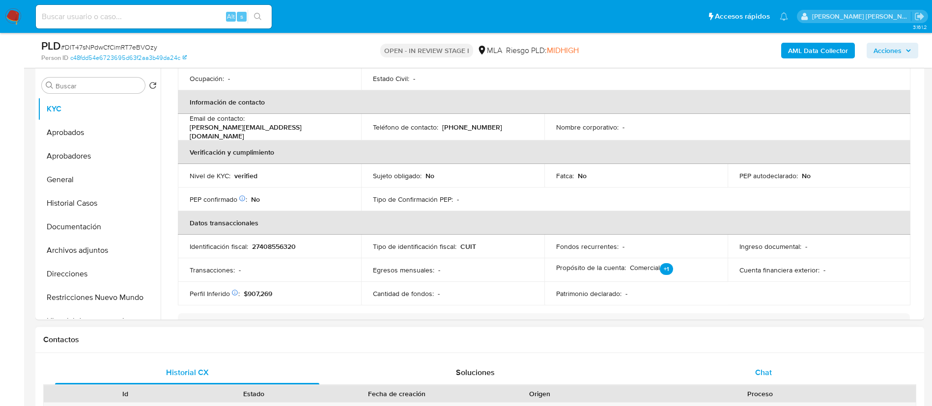
click at [762, 371] on span "Chat" at bounding box center [763, 372] width 17 height 11
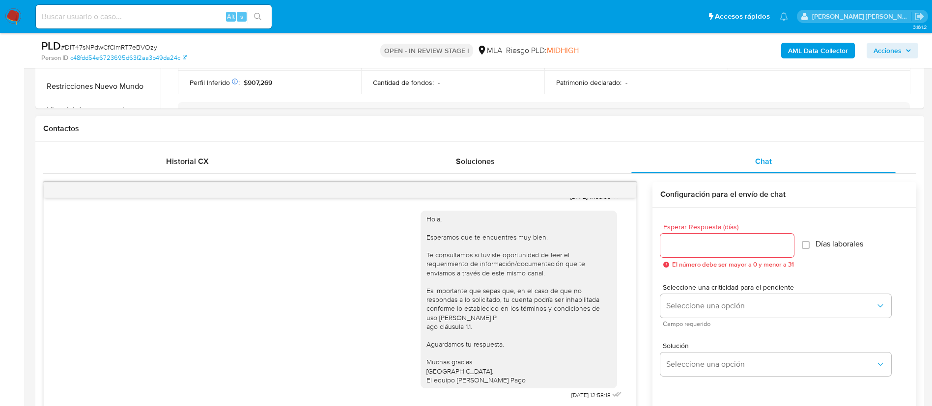
scroll to position [401, 0]
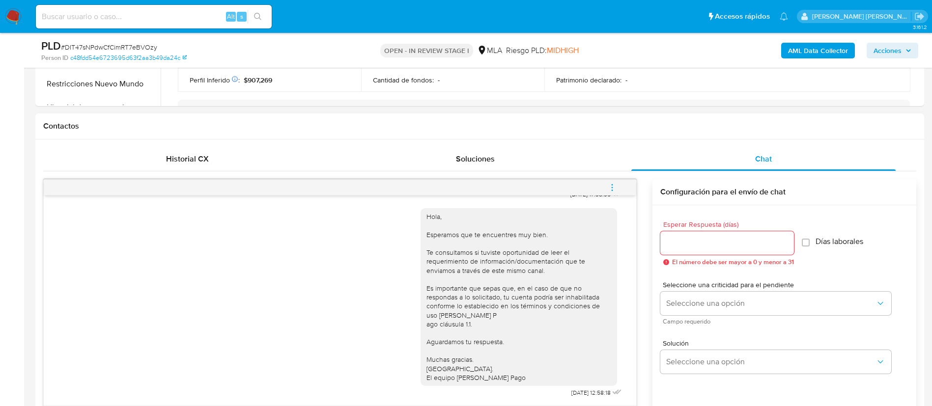
click at [610, 187] on icon "menu-action" at bounding box center [612, 187] width 9 height 9
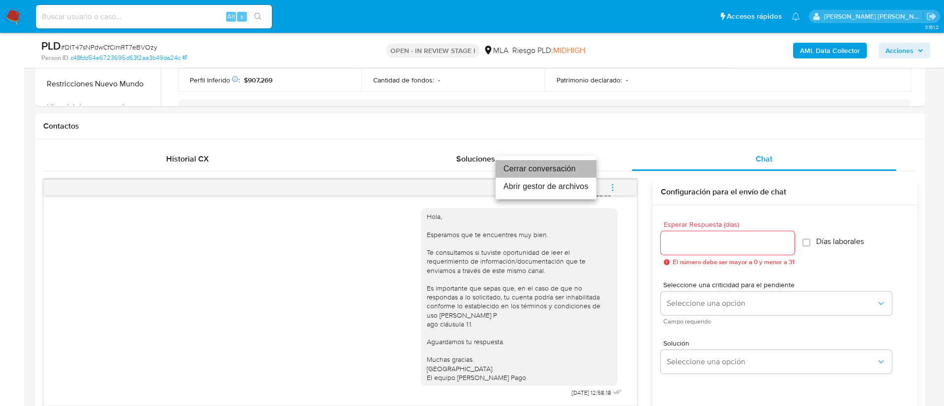
click at [536, 162] on li "Cerrar conversación" at bounding box center [545, 169] width 101 height 18
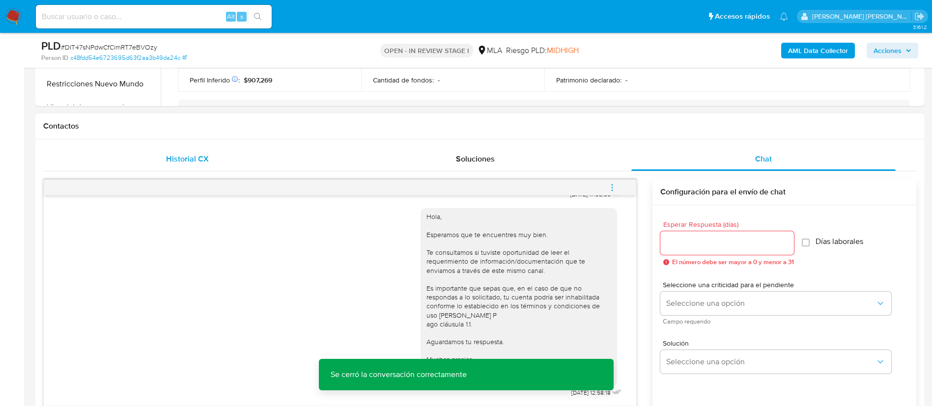
click at [204, 161] on span "Historial CX" at bounding box center [187, 158] width 43 height 11
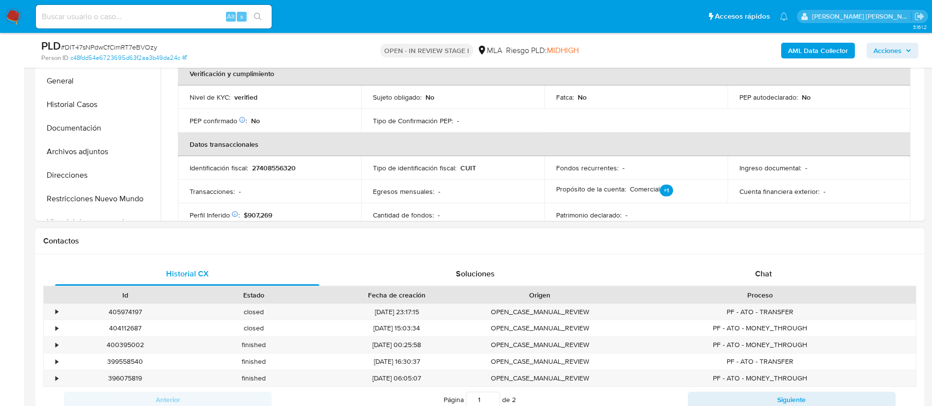
scroll to position [145, 0]
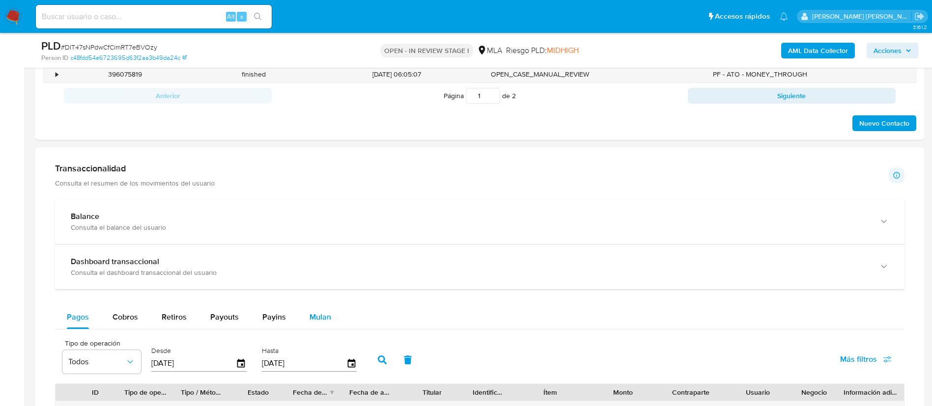
click at [326, 323] on div "Mulan" at bounding box center [321, 318] width 22 height 24
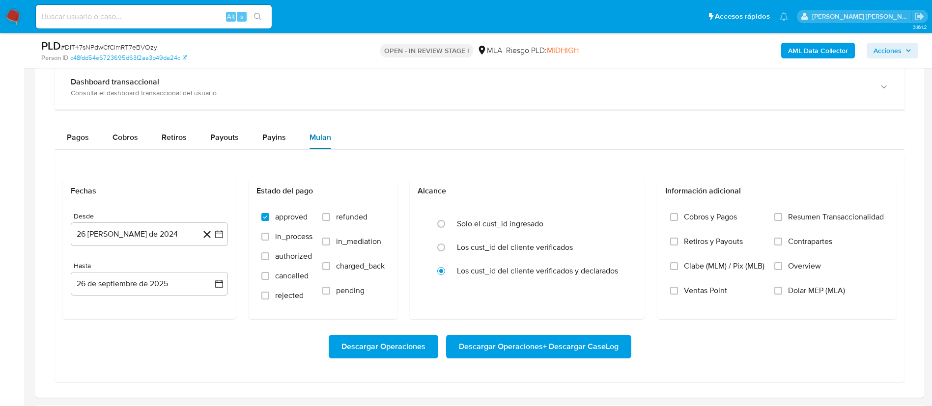
scroll to position [776, 0]
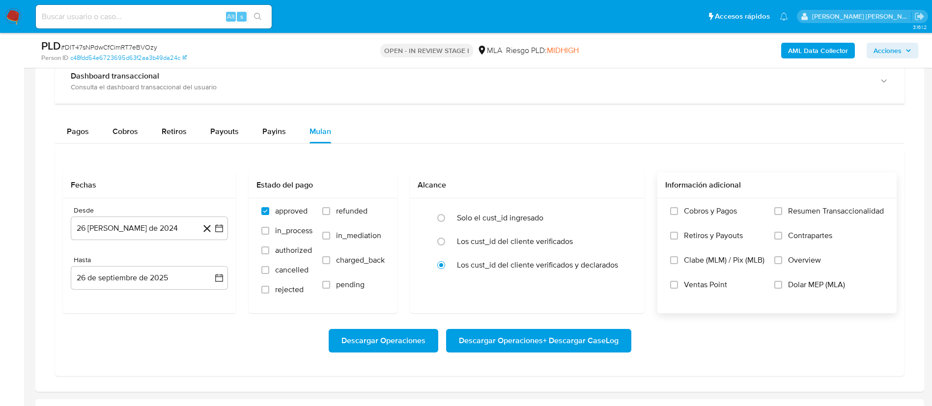
click at [788, 287] on span "Dolar MEP (MLA)" at bounding box center [816, 285] width 57 height 10
click at [782, 287] on input "Dolar MEP (MLA)" at bounding box center [779, 285] width 8 height 8
click at [222, 229] on icon "button" at bounding box center [219, 229] width 10 height 10
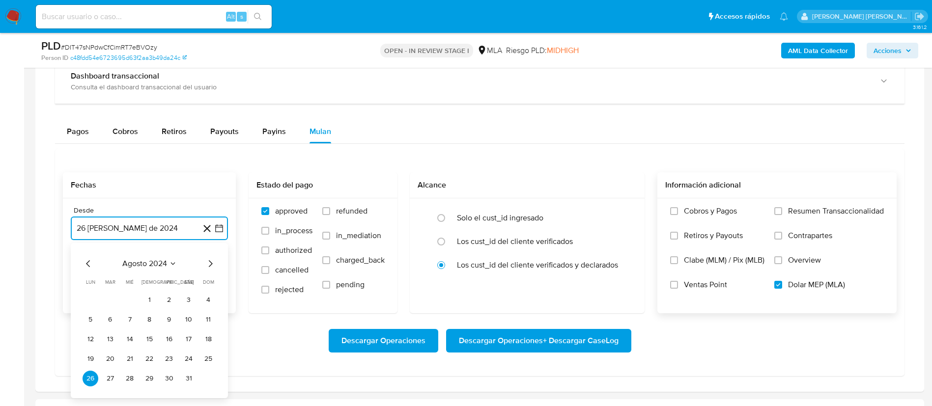
click at [163, 266] on span "agosto 2024" at bounding box center [144, 264] width 45 height 10
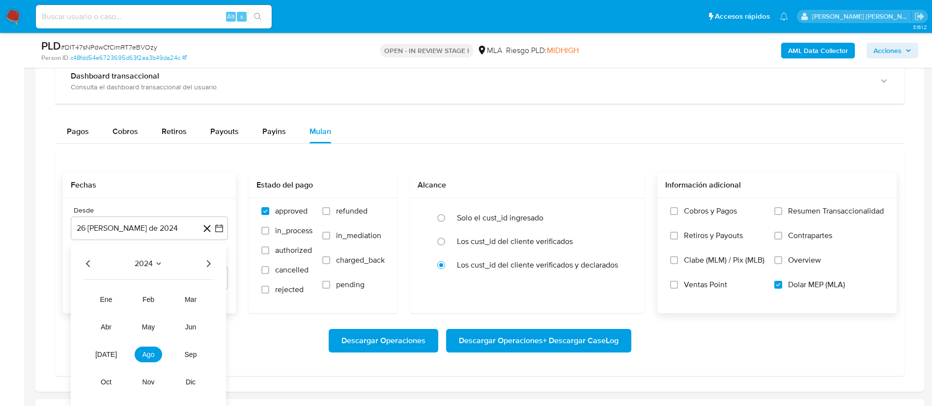
click at [209, 262] on icon "Año siguiente" at bounding box center [209, 264] width 4 height 7
click at [101, 330] on span "abr" at bounding box center [106, 327] width 11 height 8
click at [111, 298] on button "1" at bounding box center [110, 300] width 16 height 16
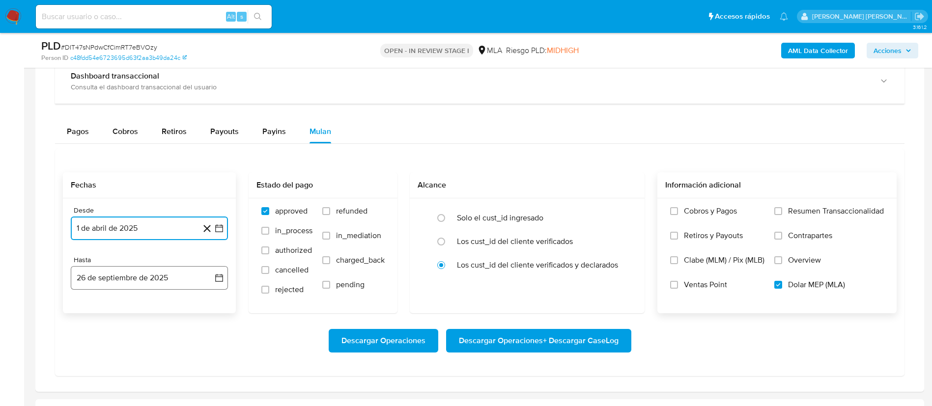
click at [161, 279] on button "26 de septiembre de 2025" at bounding box center [149, 278] width 157 height 24
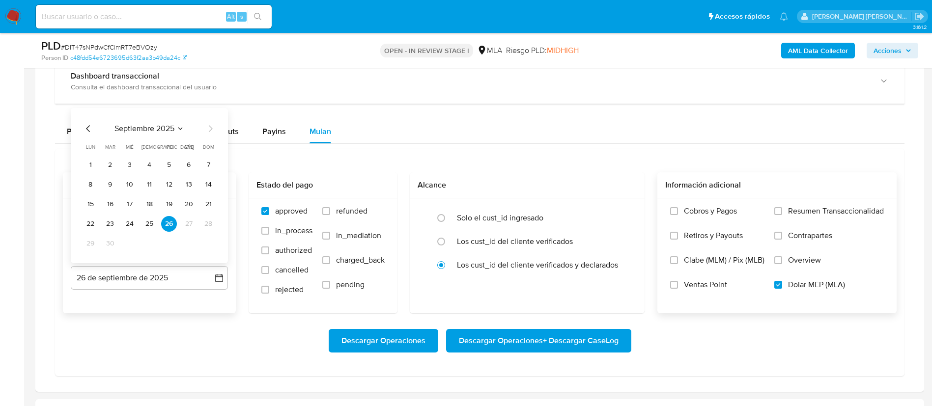
click at [88, 127] on icon "Mes anterior" at bounding box center [88, 128] width 4 height 7
click at [211, 240] on button "31" at bounding box center [209, 244] width 16 height 16
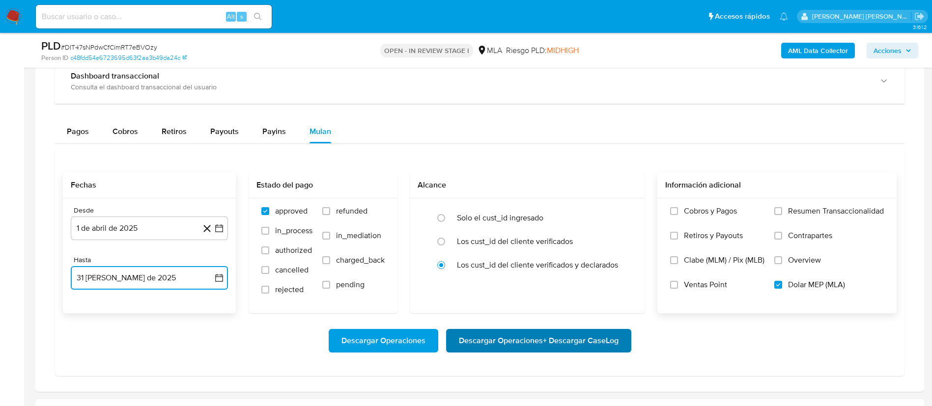
click at [494, 338] on span "Descargar Operaciones + Descargar CaseLog" at bounding box center [539, 341] width 160 height 22
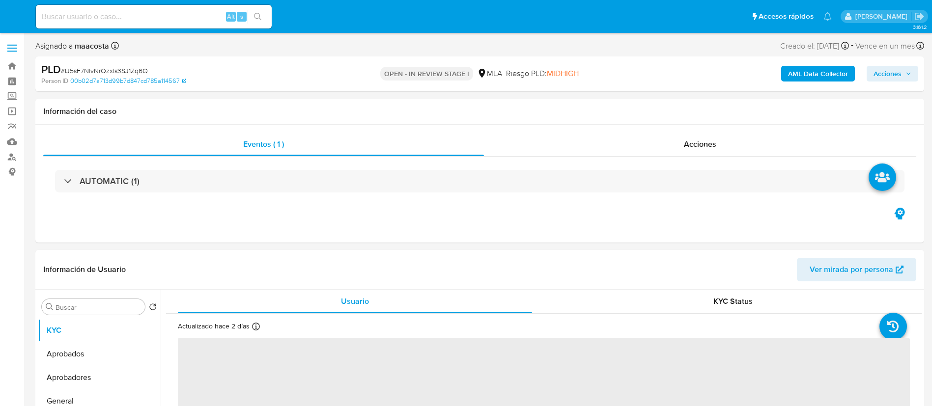
select select "10"
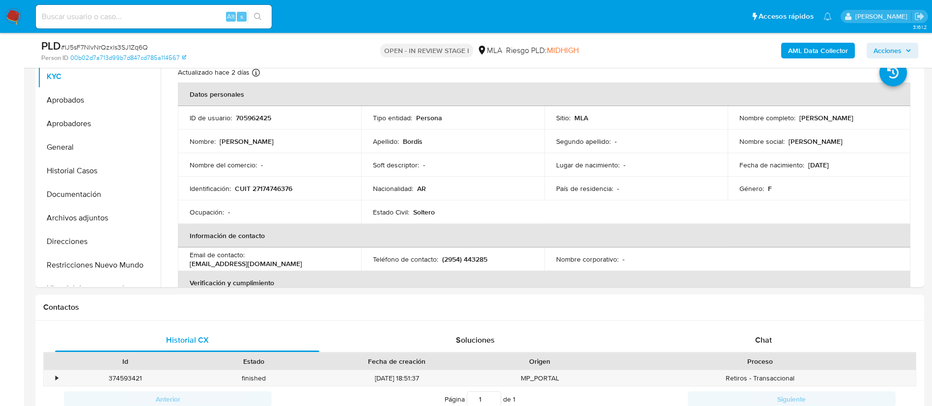
scroll to position [242, 0]
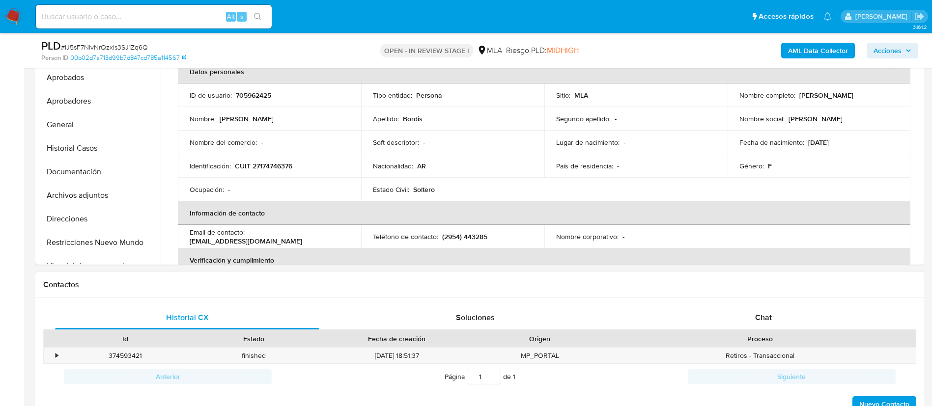
click at [752, 332] on div "Proceso" at bounding box center [761, 339] width 312 height 17
click at [775, 318] on div "Chat" at bounding box center [764, 318] width 264 height 24
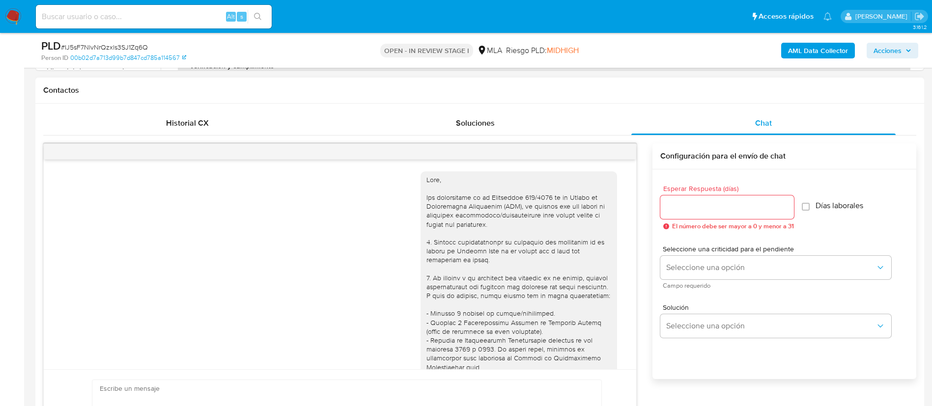
scroll to position [563, 0]
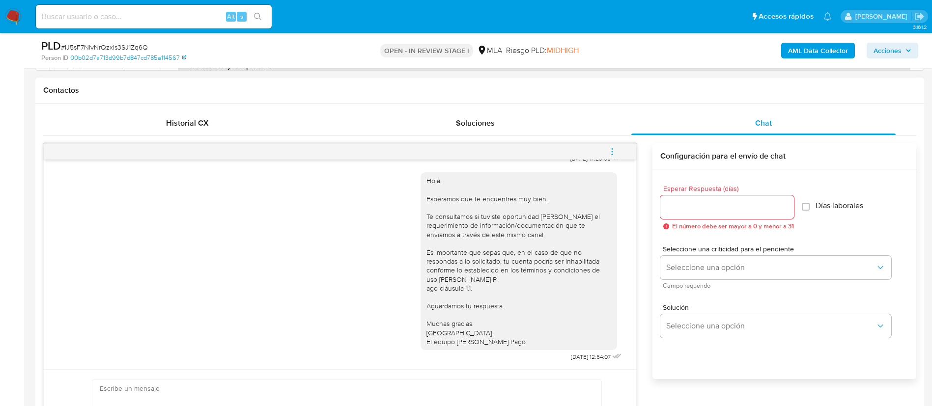
click at [610, 149] on icon "menu-action" at bounding box center [612, 151] width 9 height 9
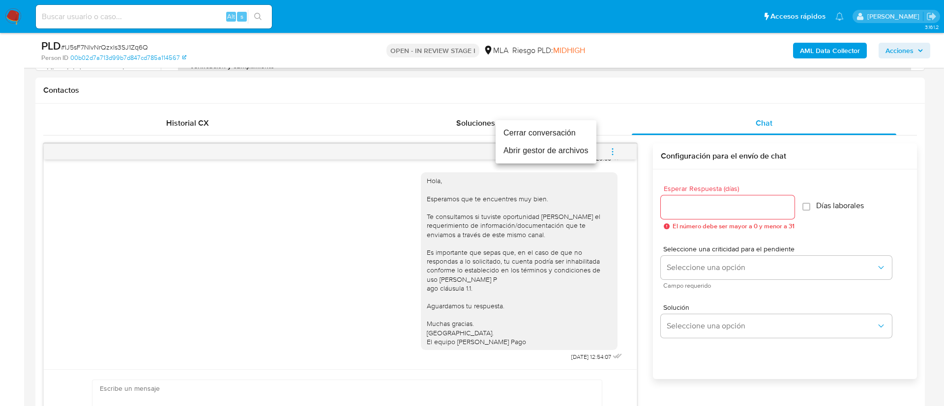
click at [563, 134] on li "Cerrar conversación" at bounding box center [545, 133] width 101 height 18
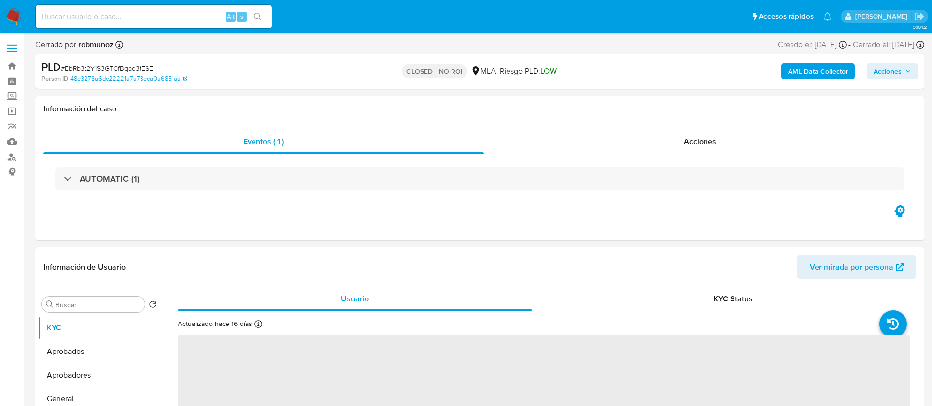
scroll to position [9, 0]
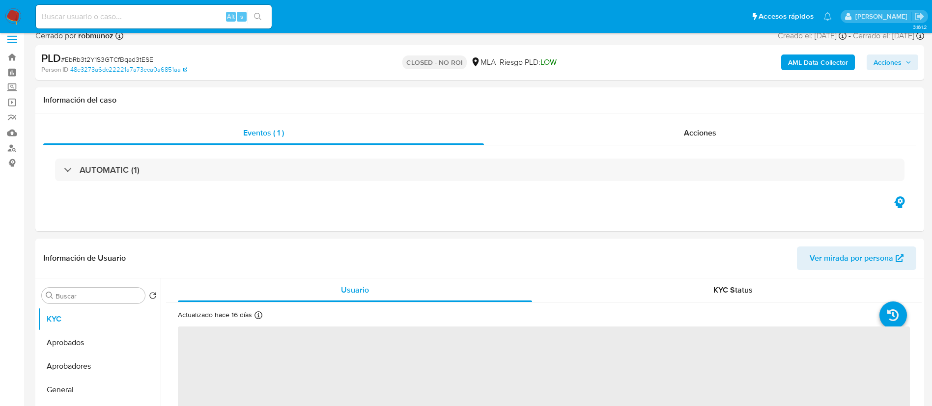
select select "10"
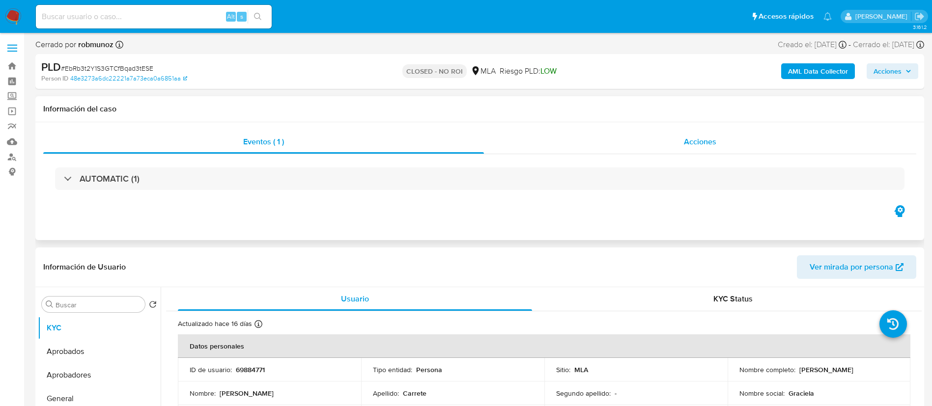
click at [701, 130] on div "Acciones" at bounding box center [700, 142] width 433 height 24
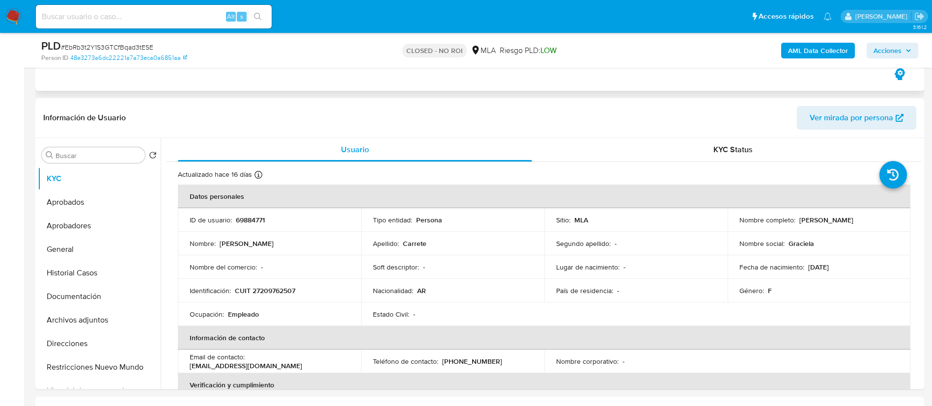
scroll to position [190, 0]
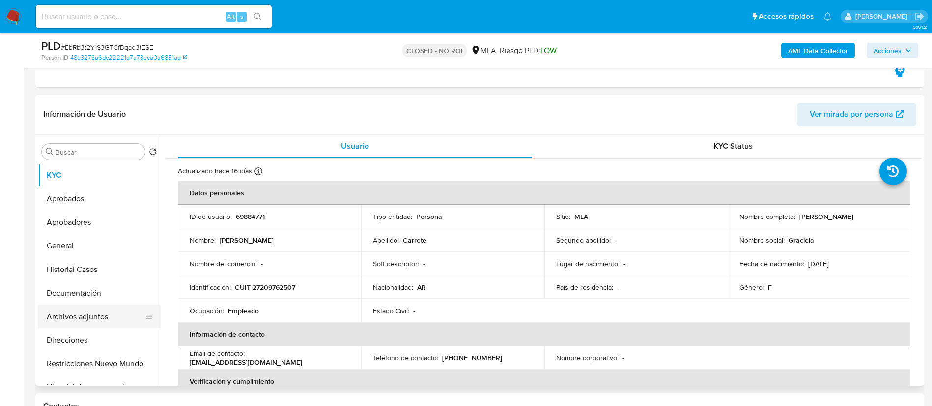
click at [80, 320] on button "Archivos adjuntos" at bounding box center [95, 317] width 115 height 24
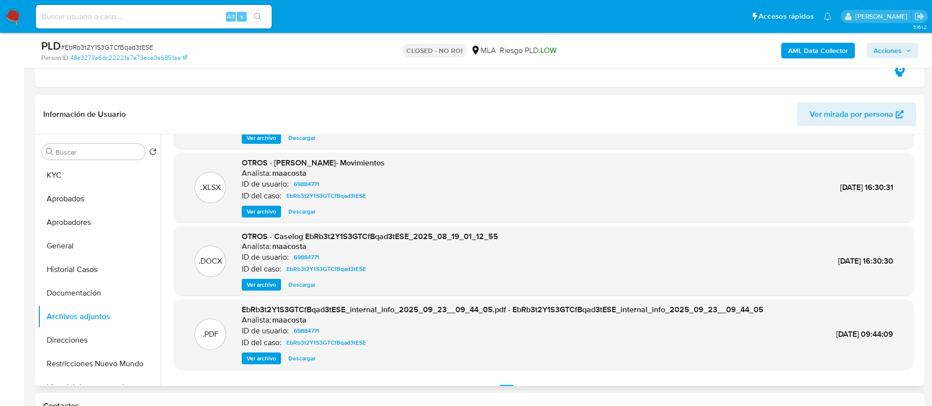
scroll to position [73, 0]
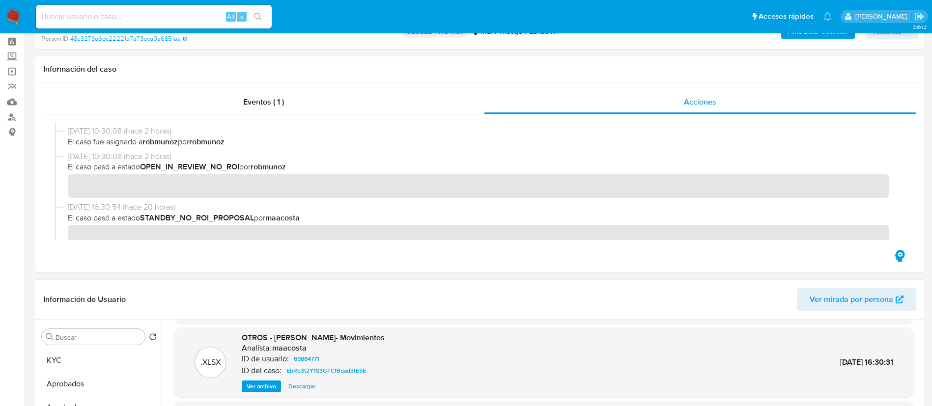
scroll to position [0, 0]
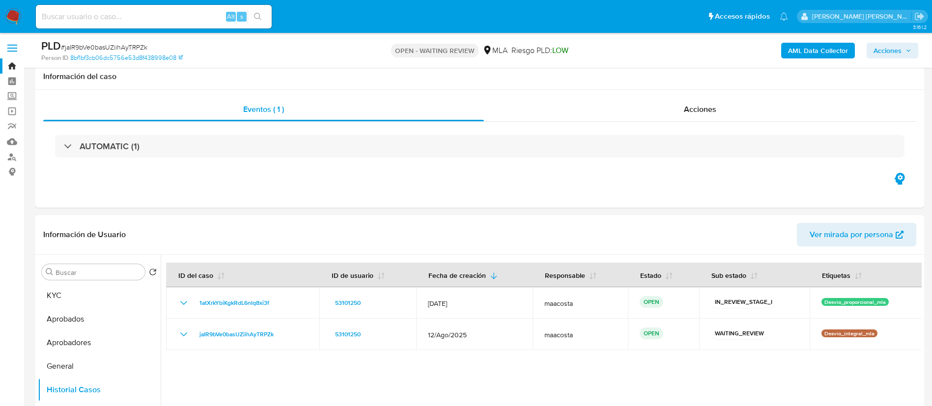
select select "10"
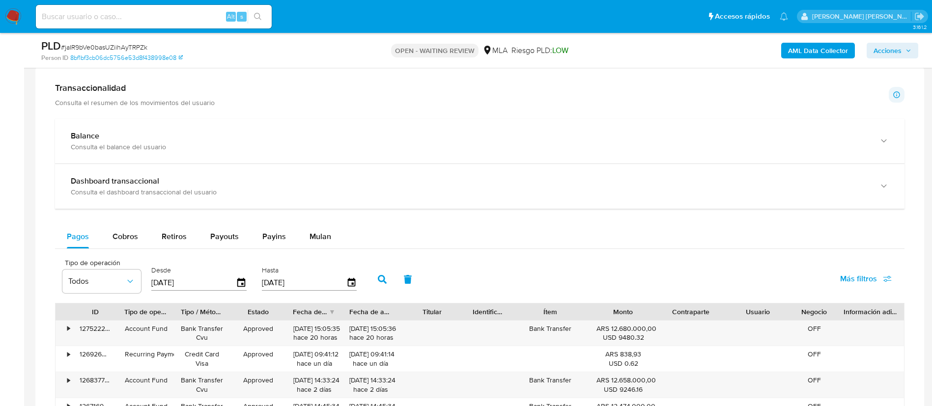
scroll to position [763, 0]
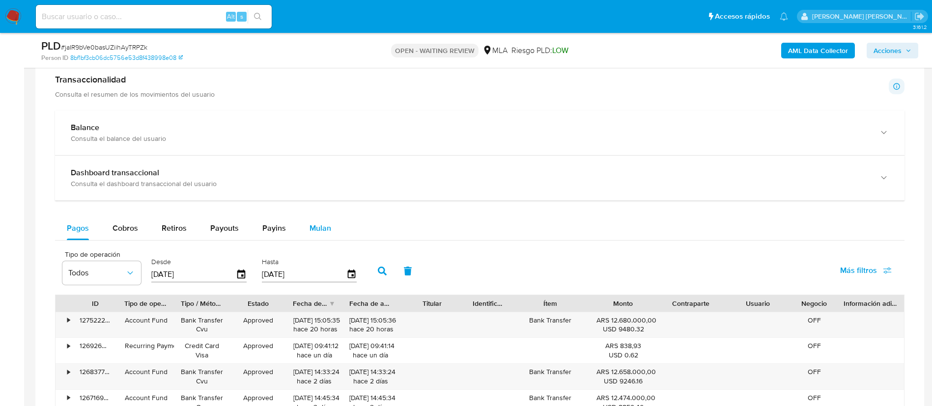
click at [321, 227] on span "Mulan" at bounding box center [321, 228] width 22 height 11
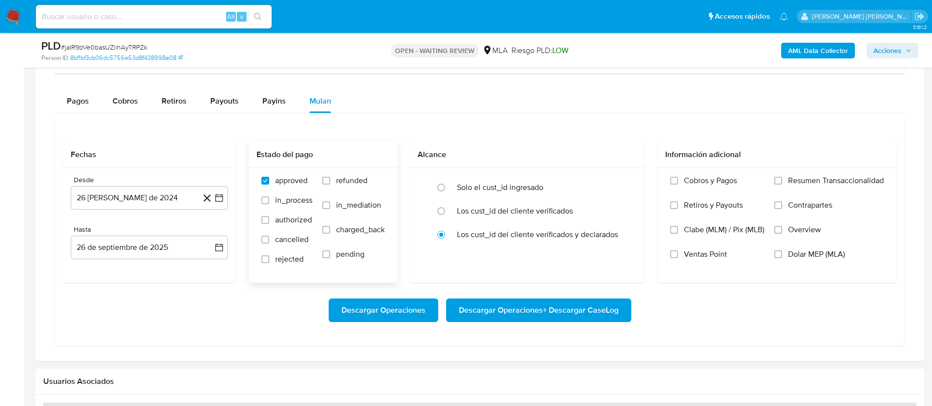
scroll to position [892, 0]
click at [165, 194] on button "26 [PERSON_NAME] de 2024" at bounding box center [149, 197] width 157 height 24
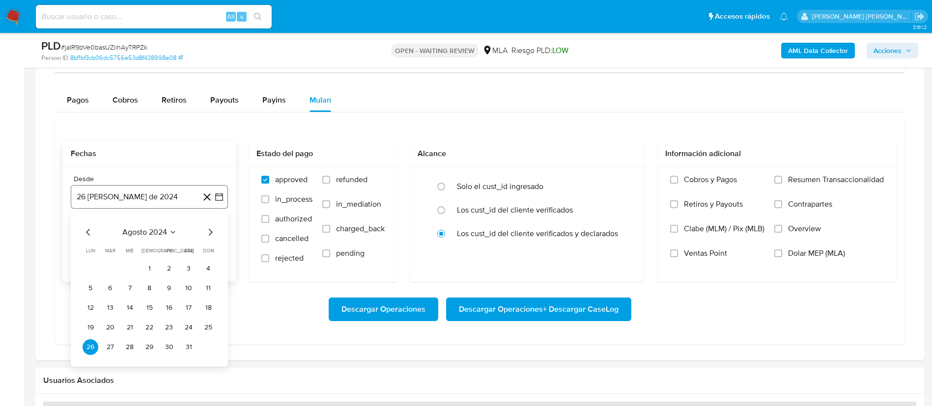
click at [217, 195] on icon "button" at bounding box center [219, 197] width 10 height 10
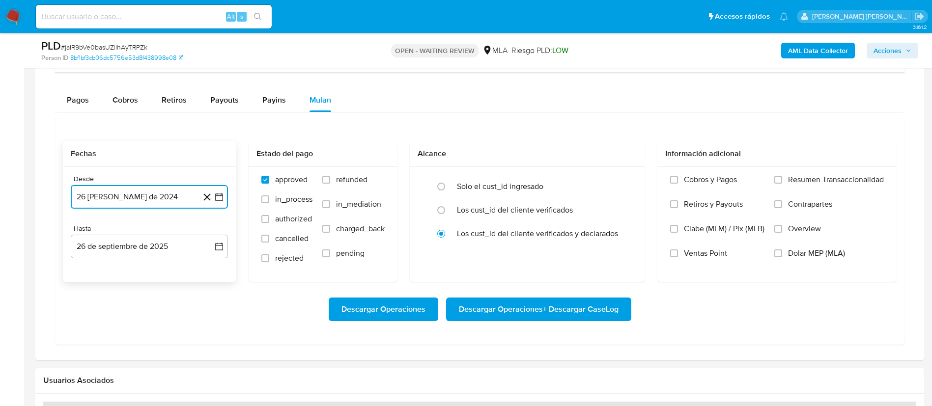
click at [219, 199] on icon "button" at bounding box center [219, 197] width 10 height 10
click at [170, 232] on icon "Seleccionar mes y año" at bounding box center [173, 233] width 8 height 8
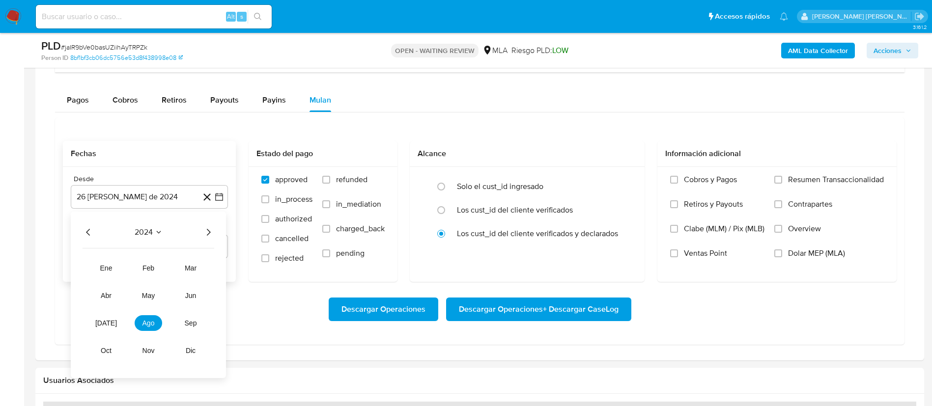
click at [209, 233] on icon "Año siguiente" at bounding box center [209, 232] width 4 height 7
click at [110, 293] on span "abr" at bounding box center [106, 296] width 11 height 8
click at [112, 270] on button "1" at bounding box center [110, 269] width 16 height 16
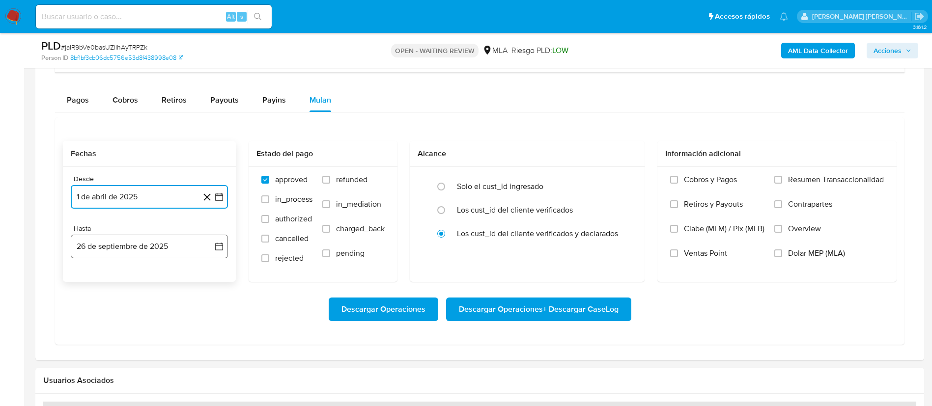
click at [157, 248] on button "26 de septiembre de 2025" at bounding box center [149, 247] width 157 height 24
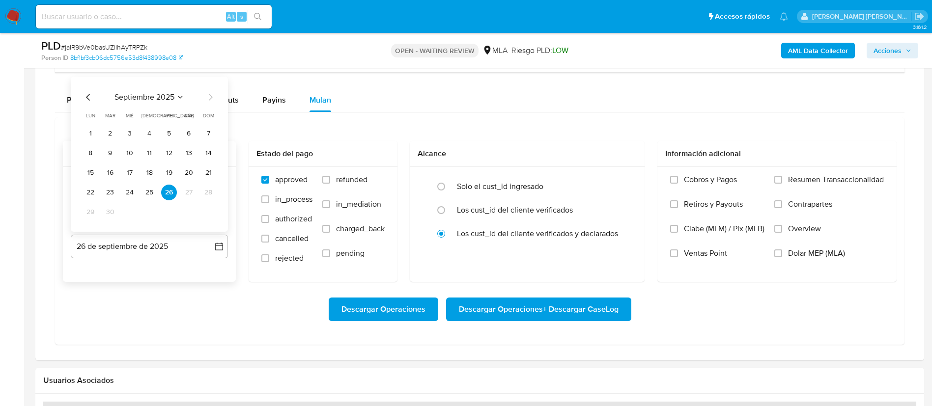
click at [87, 94] on icon "Mes anterior" at bounding box center [89, 97] width 12 height 12
click at [206, 210] on button "31" at bounding box center [209, 212] width 16 height 16
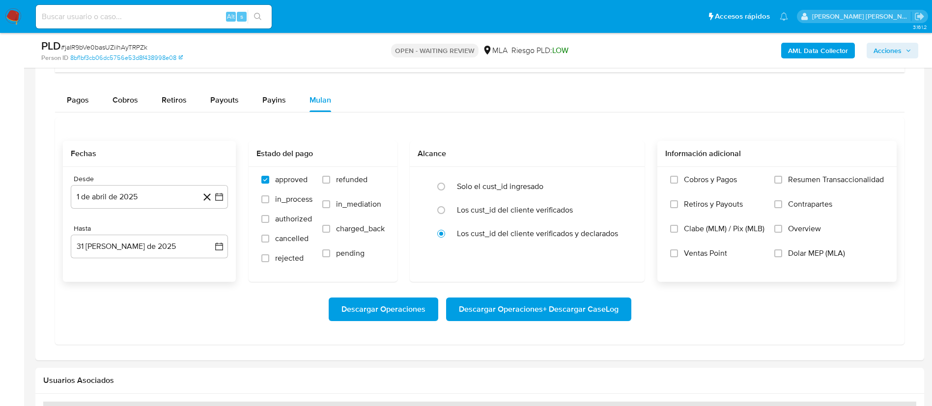
click at [811, 256] on span "Dolar MEP (MLA)" at bounding box center [816, 254] width 57 height 10
click at [782, 256] on input "Dolar MEP (MLA)" at bounding box center [779, 254] width 8 height 8
click at [545, 312] on span "Descargar Operaciones + Descargar CaseLog" at bounding box center [539, 310] width 160 height 22
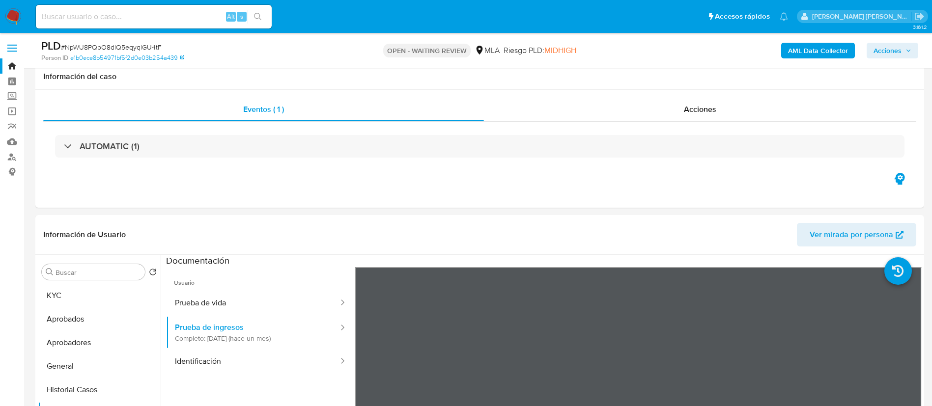
select select "10"
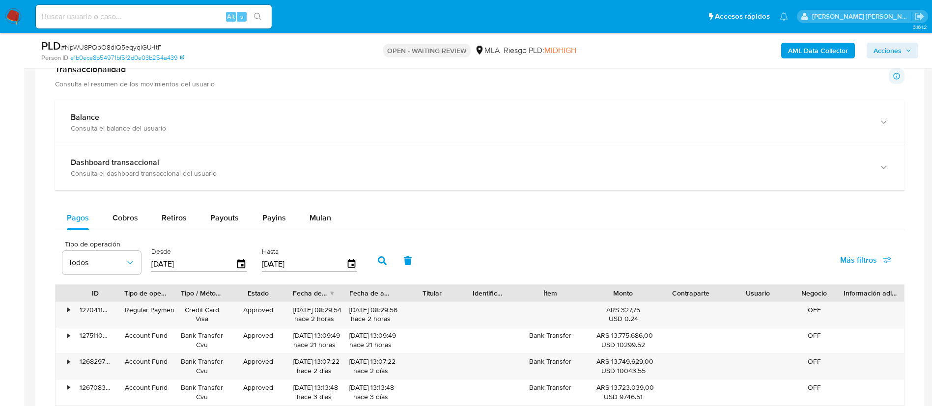
scroll to position [777, 0]
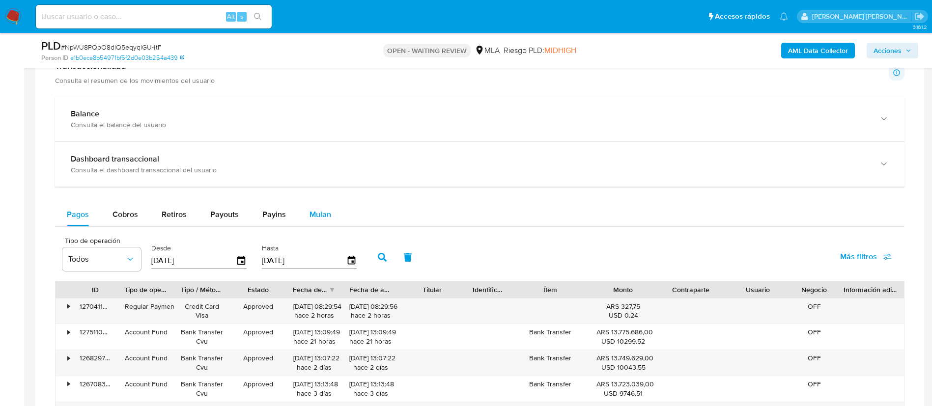
click at [318, 213] on span "Mulan" at bounding box center [321, 214] width 22 height 11
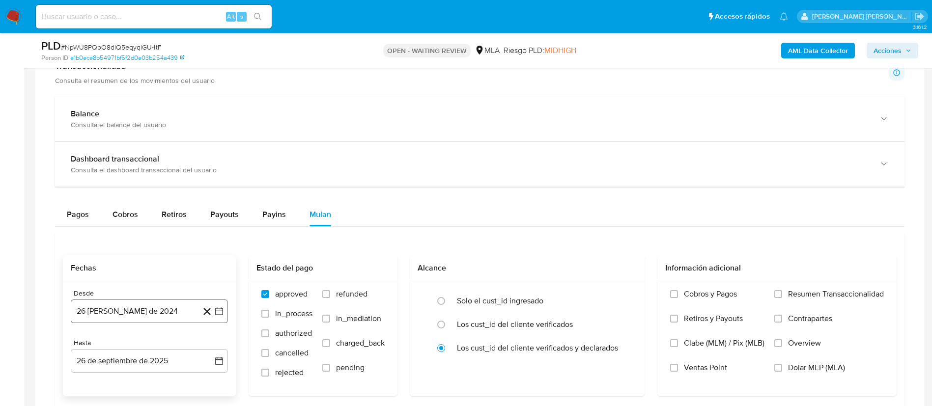
click at [214, 320] on button "26 [PERSON_NAME] de 2024" at bounding box center [149, 312] width 157 height 24
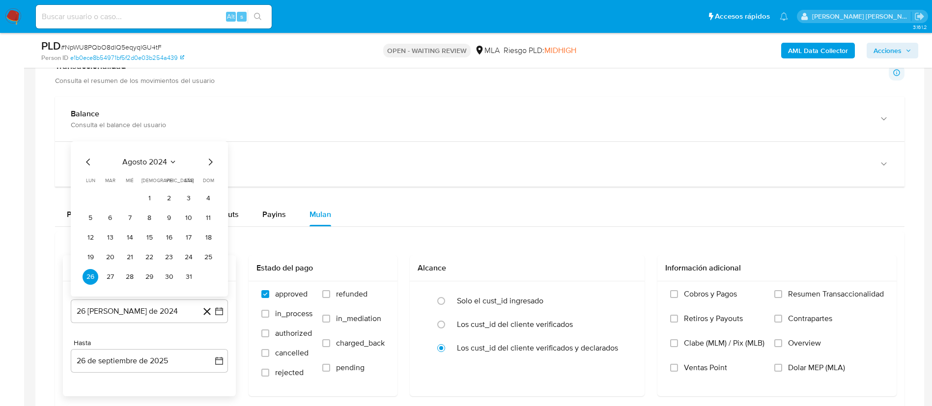
click at [154, 164] on span "agosto 2024" at bounding box center [144, 162] width 45 height 10
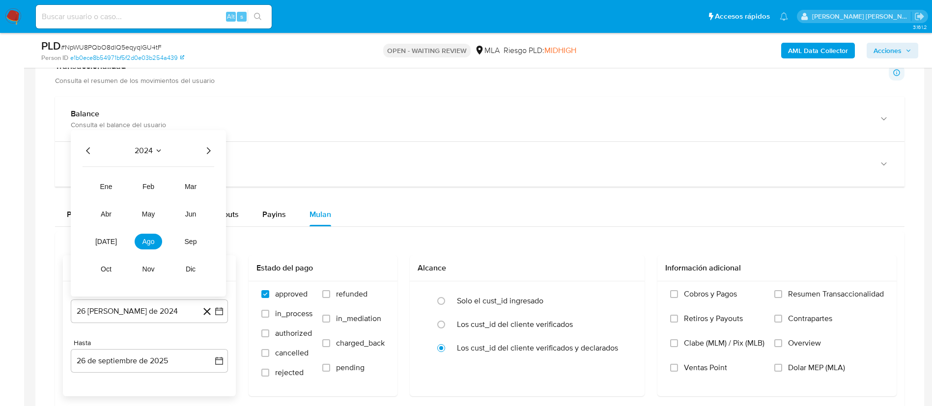
click at [208, 150] on icon "Año siguiente" at bounding box center [209, 151] width 12 height 12
click at [105, 211] on span "abr" at bounding box center [106, 214] width 11 height 8
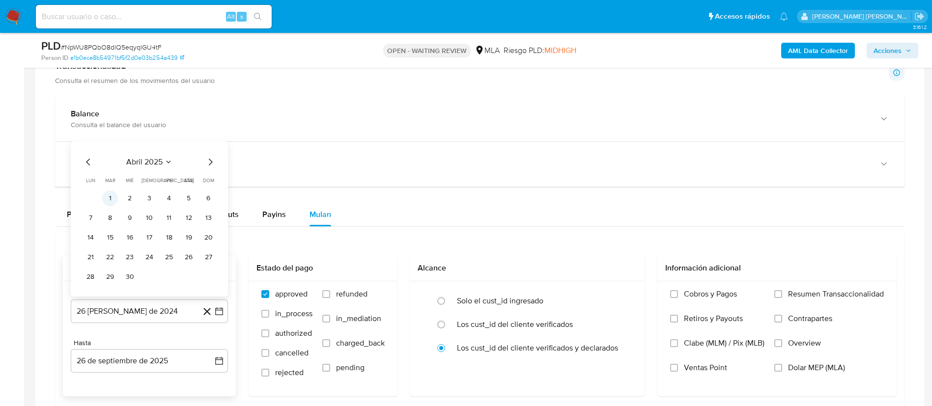
click at [110, 198] on button "1" at bounding box center [110, 199] width 16 height 16
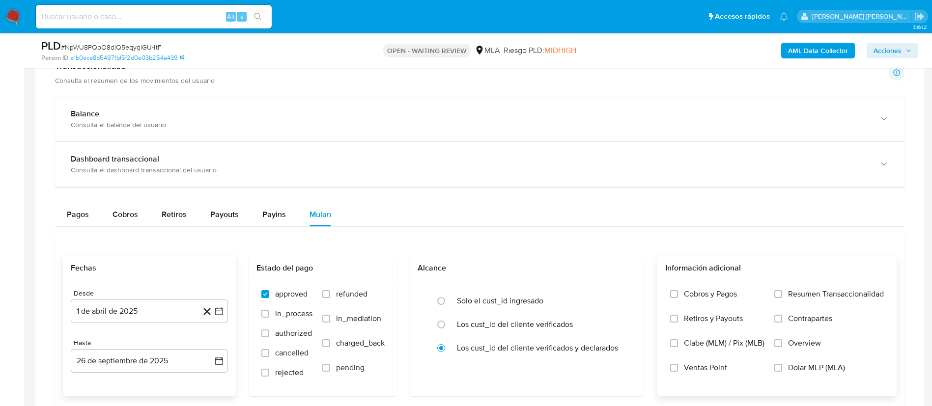
click at [788, 366] on span "Dolar MEP (MLA)" at bounding box center [816, 368] width 57 height 10
click at [782, 366] on input "Dolar MEP (MLA)" at bounding box center [779, 368] width 8 height 8
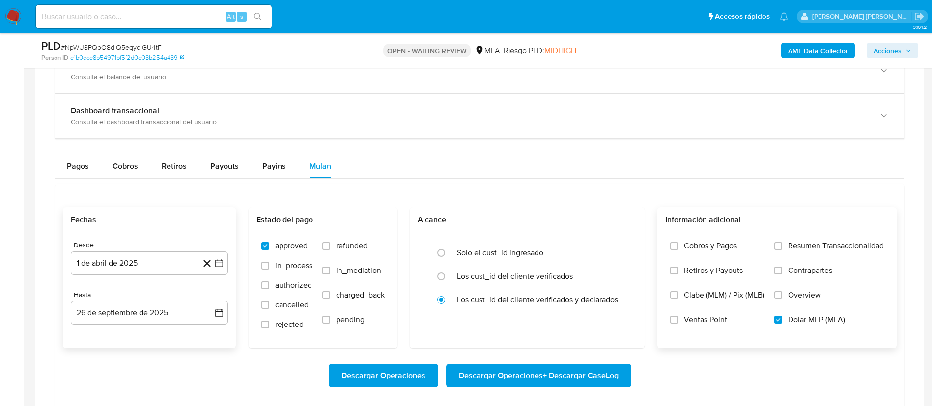
scroll to position [838, 0]
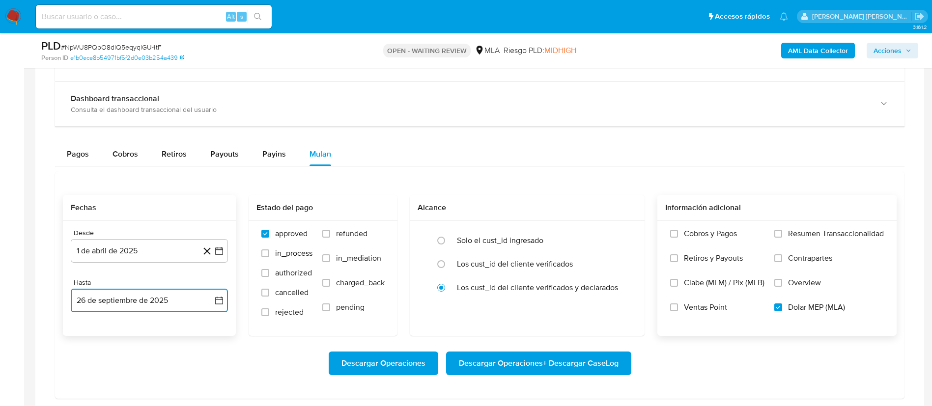
click at [152, 298] on button "26 de septiembre de 2025" at bounding box center [149, 301] width 157 height 24
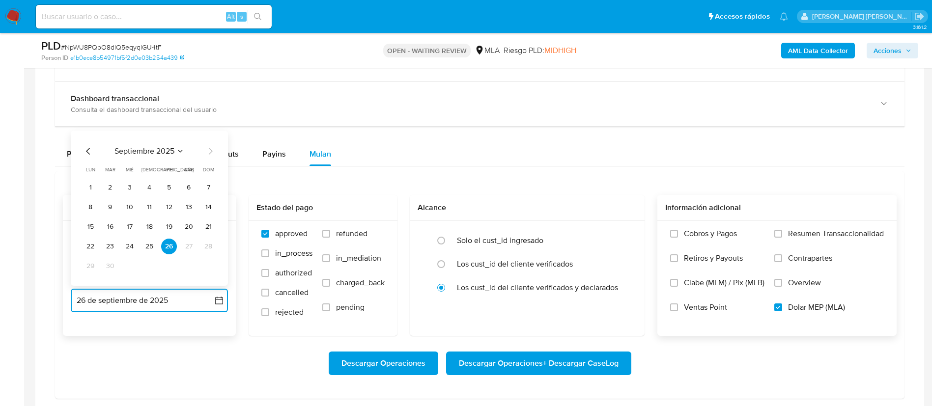
click at [84, 152] on icon "Mes anterior" at bounding box center [89, 151] width 12 height 12
click at [208, 269] on button "31" at bounding box center [209, 267] width 16 height 16
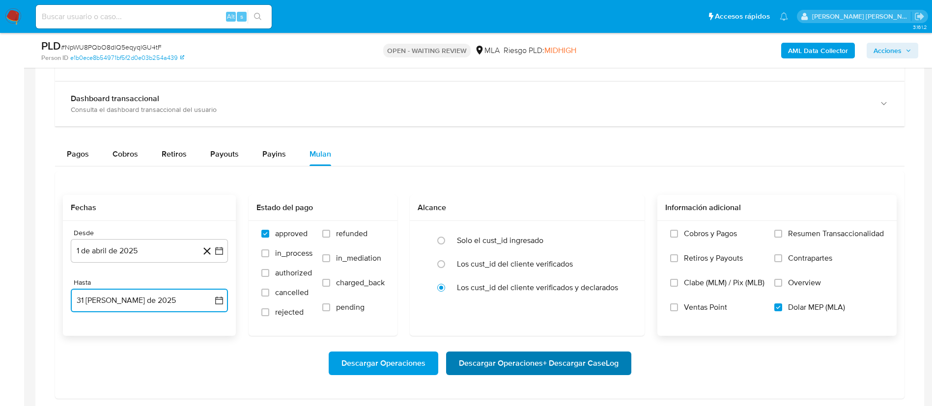
click at [493, 360] on span "Descargar Operaciones + Descargar CaseLog" at bounding box center [539, 364] width 160 height 22
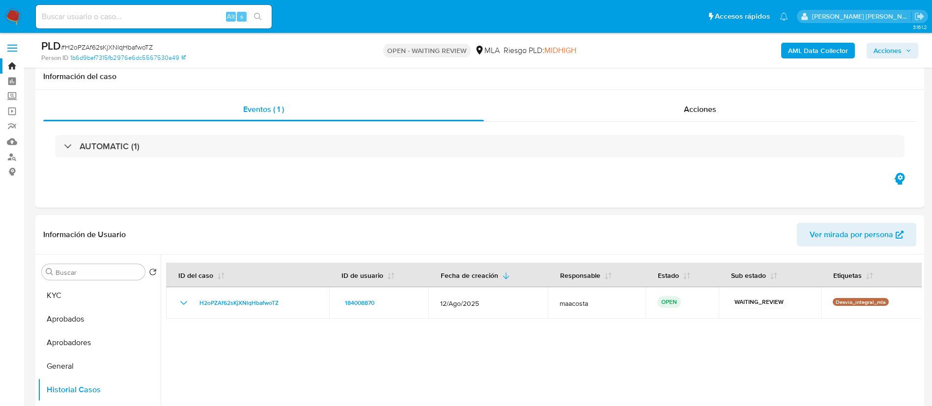
select select "10"
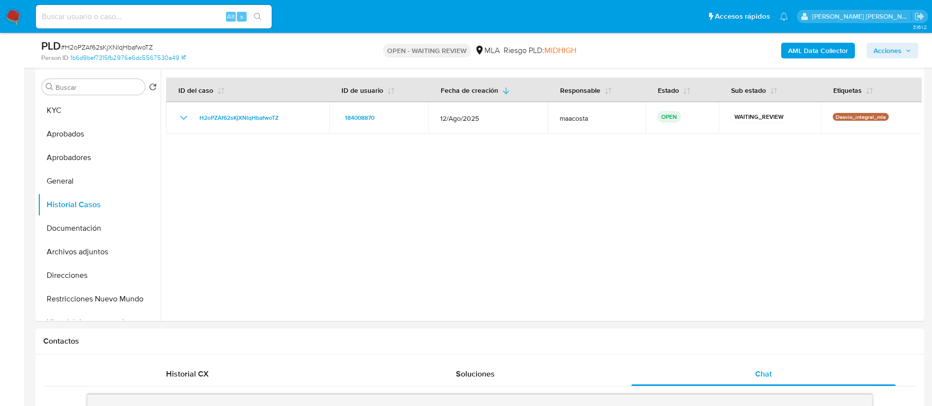
scroll to position [404, 0]
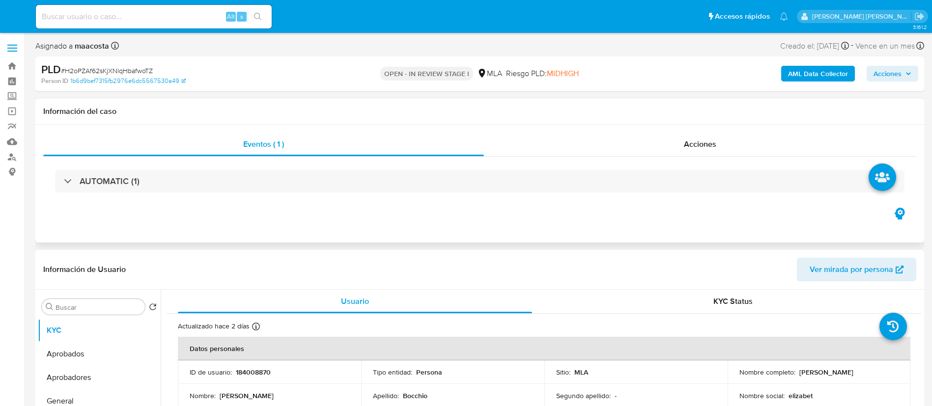
select select "10"
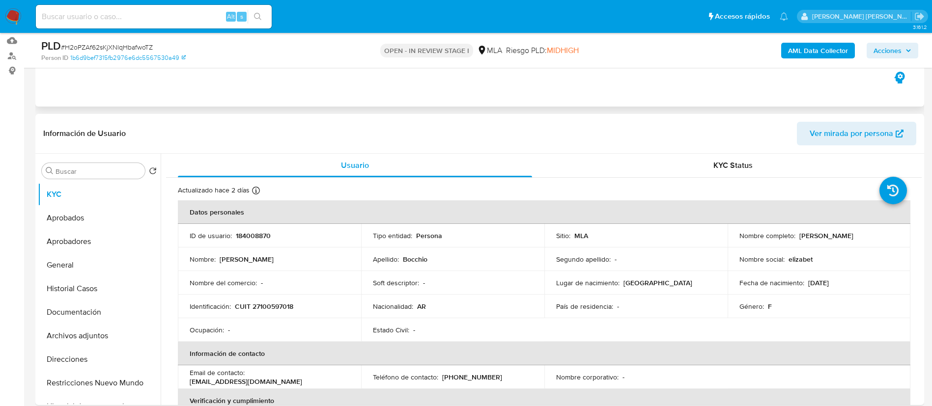
scroll to position [103, 0]
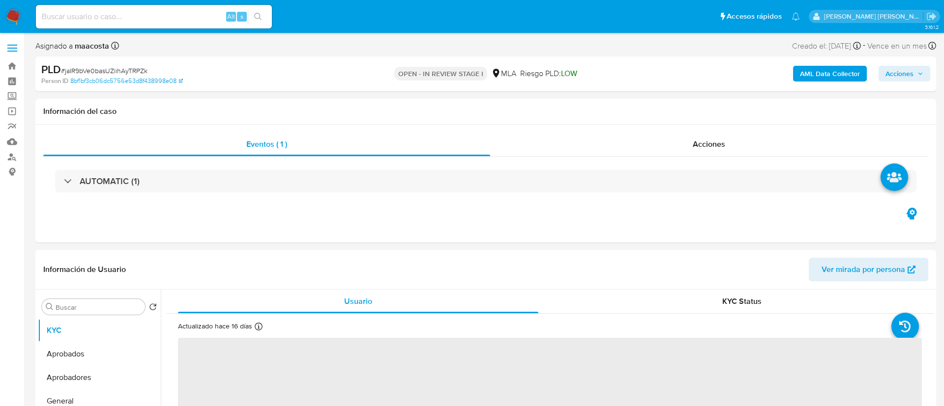
select select "10"
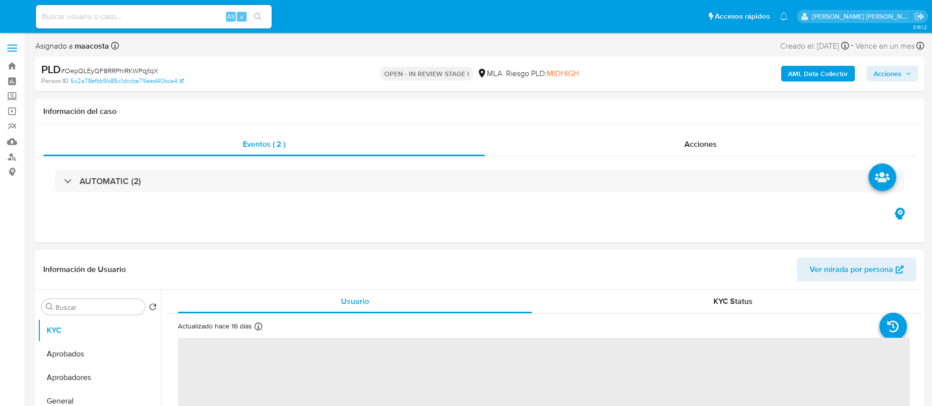
select select "10"
